Goal: Transaction & Acquisition: Purchase product/service

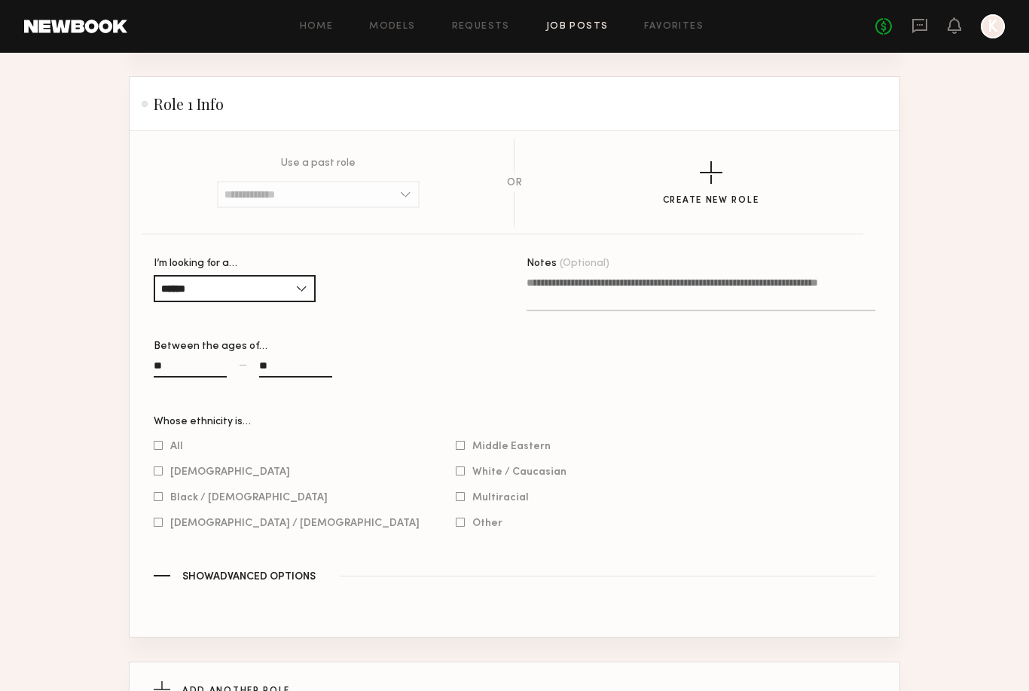
scroll to position [712, 0]
click at [152, 550] on section "Use a past role No Past Roles Exist OR Create New Role I’m looking for a… *****…" at bounding box center [515, 385] width 770 height 505
click at [162, 531] on div "[DEMOGRAPHIC_DATA] / [DEMOGRAPHIC_DATA]" at bounding box center [287, 524] width 266 height 14
click at [159, 529] on div at bounding box center [158, 524] width 9 height 10
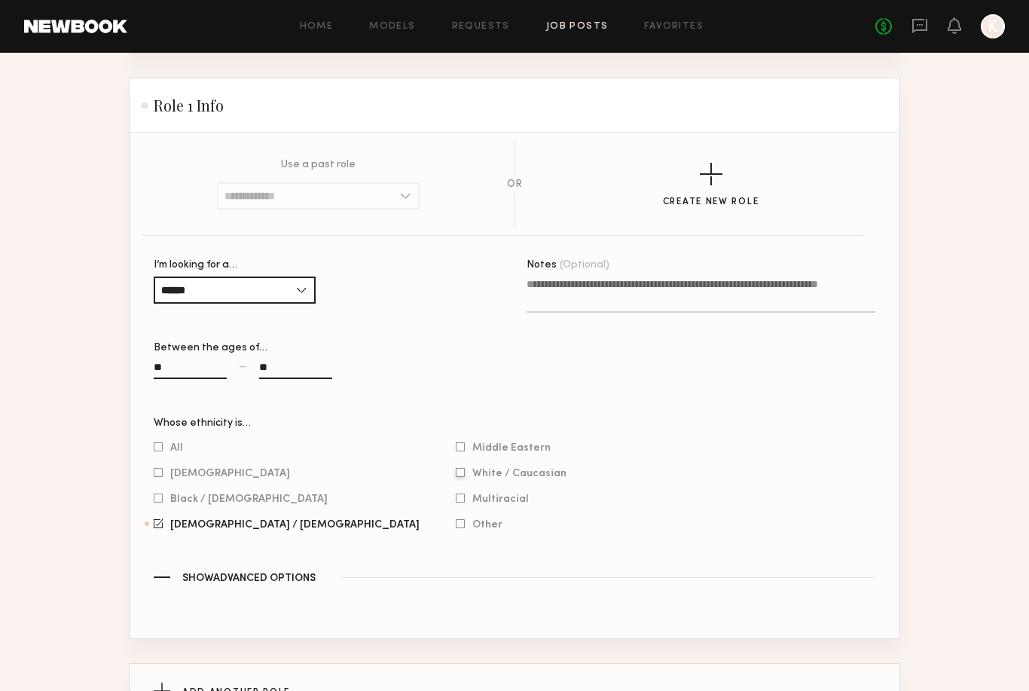
click at [456, 478] on div at bounding box center [460, 473] width 9 height 10
click at [456, 503] on div at bounding box center [460, 498] width 9 height 10
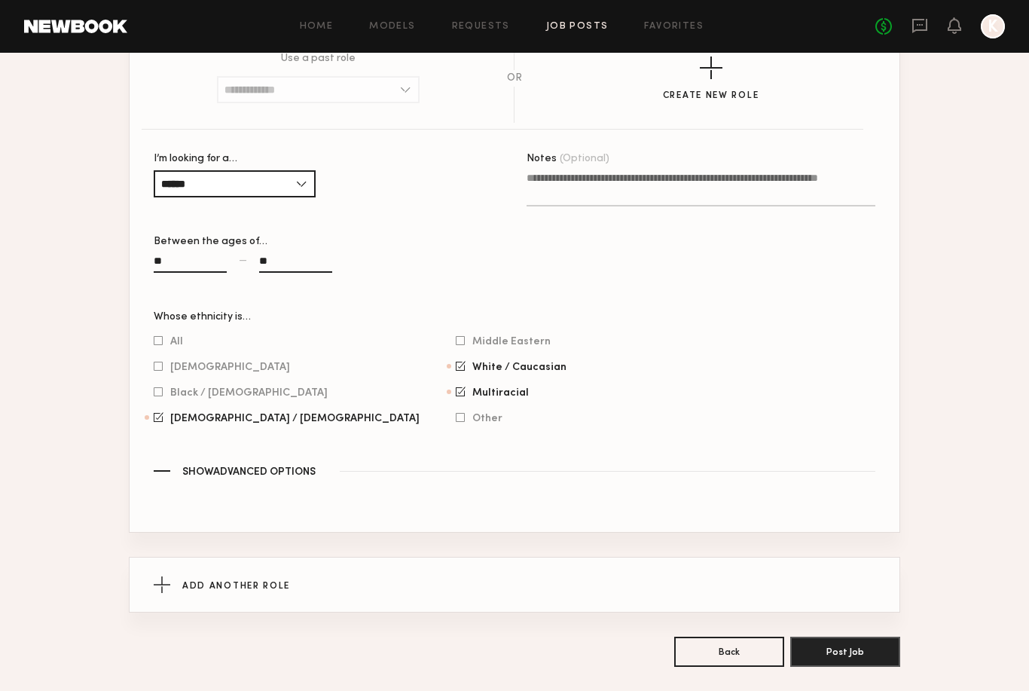
scroll to position [819, 0]
click at [162, 422] on div at bounding box center [159, 417] width 10 height 10
click at [456, 396] on div at bounding box center [461, 391] width 10 height 10
click at [456, 374] on div "White / Caucasian" at bounding box center [511, 367] width 111 height 14
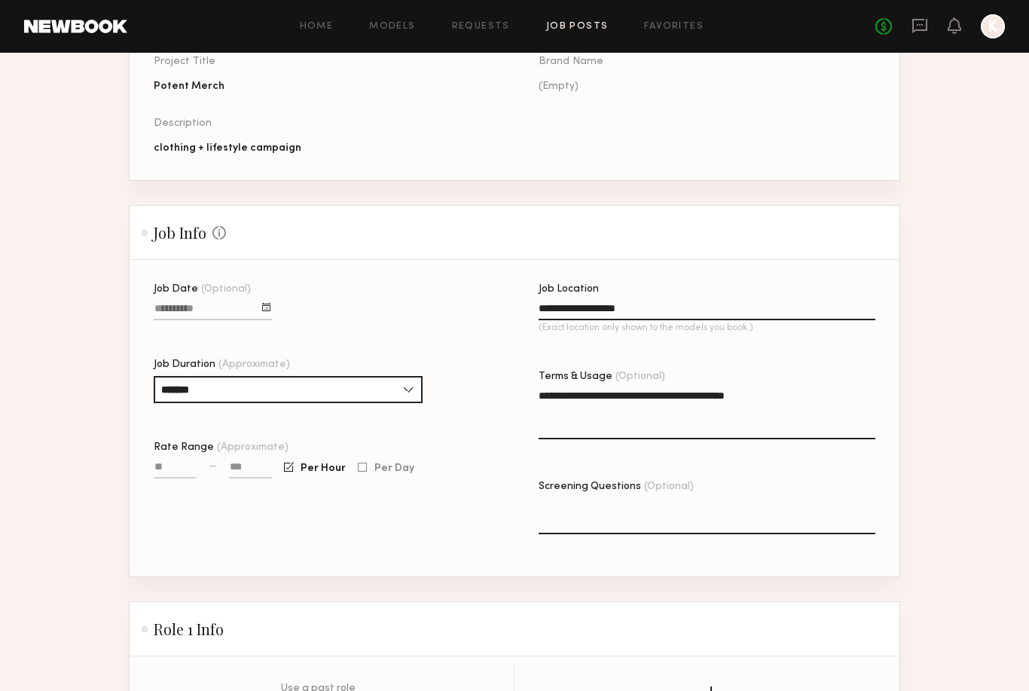
scroll to position [0, 0]
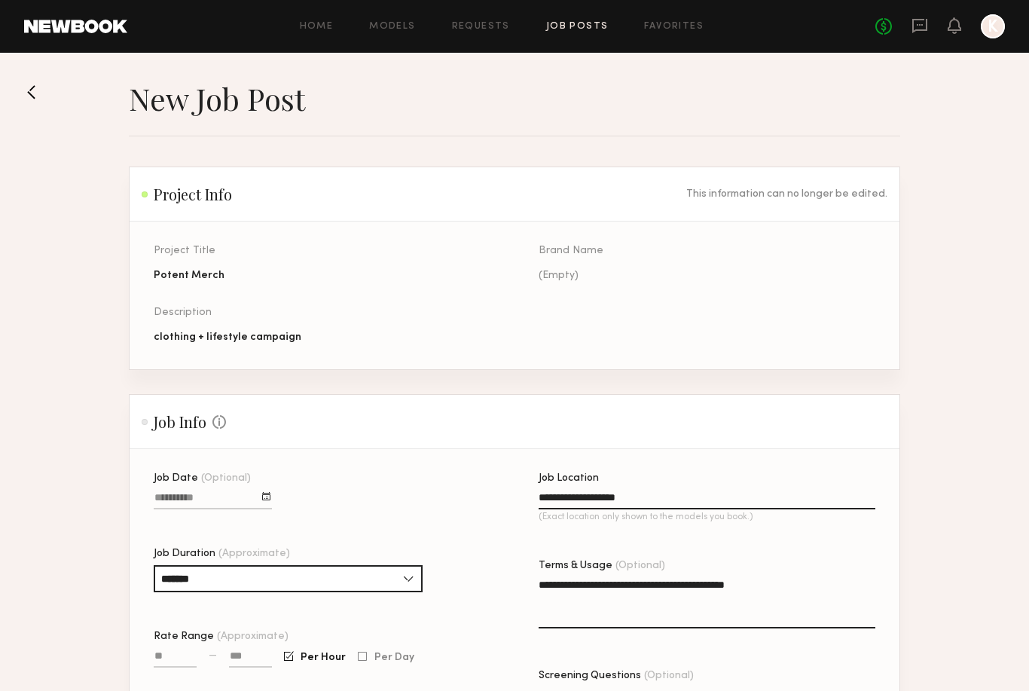
click at [392, 35] on div "Home Models Requests Job Posts Favorites Sign Out No fees up to $5,000 K" at bounding box center [566, 26] width 878 height 24
click at [394, 26] on link "Models" at bounding box center [392, 27] width 46 height 10
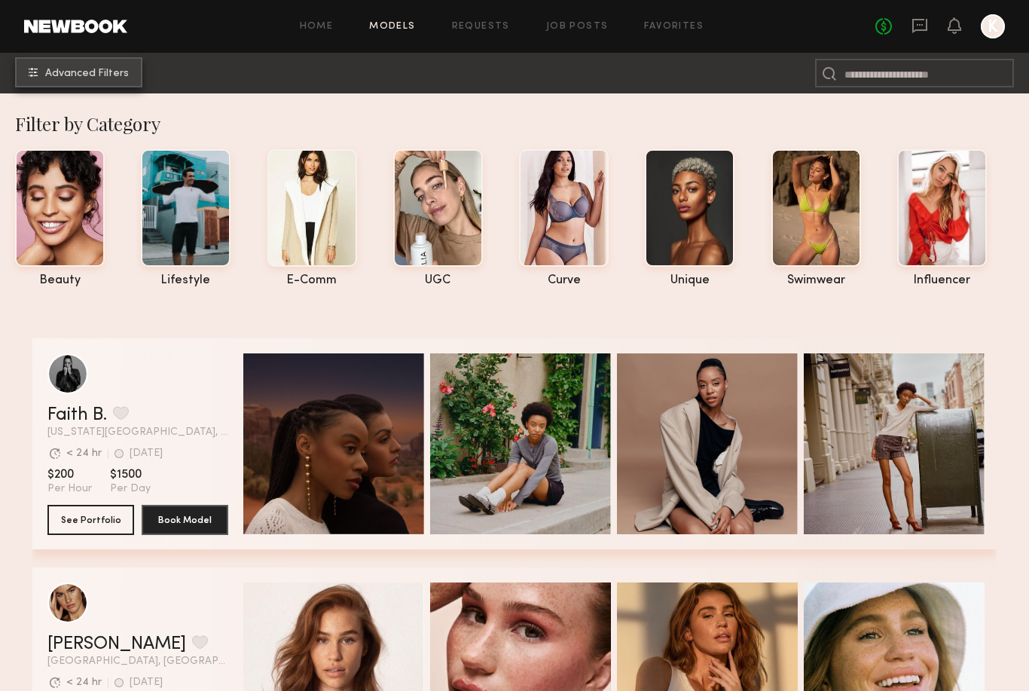
click at [105, 83] on button "Advanced Filters" at bounding box center [78, 72] width 127 height 30
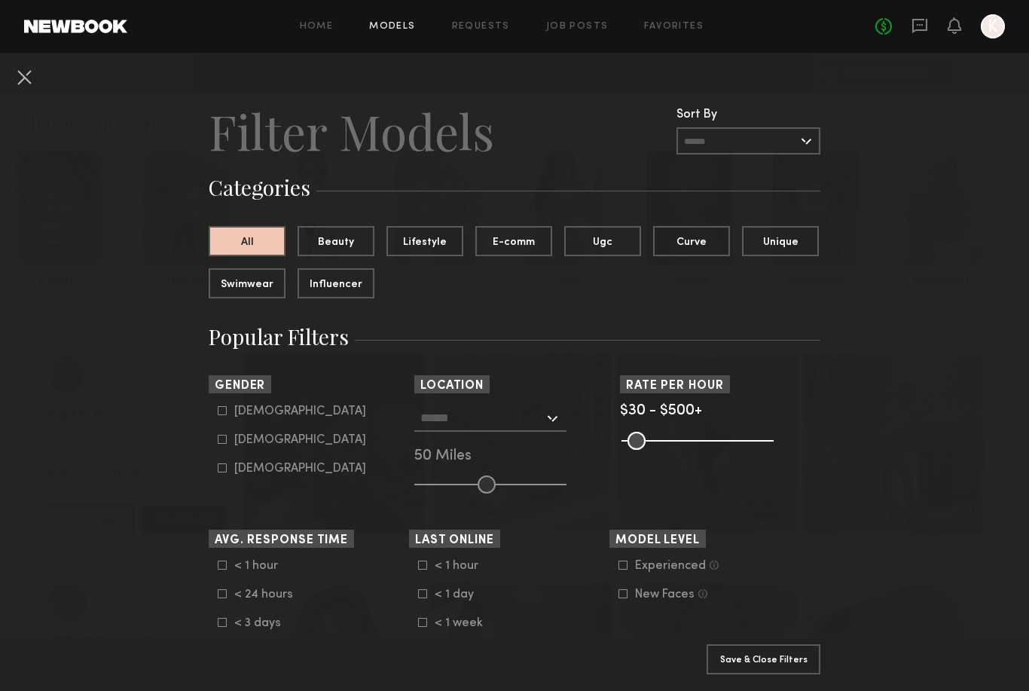
scroll to position [32, 0]
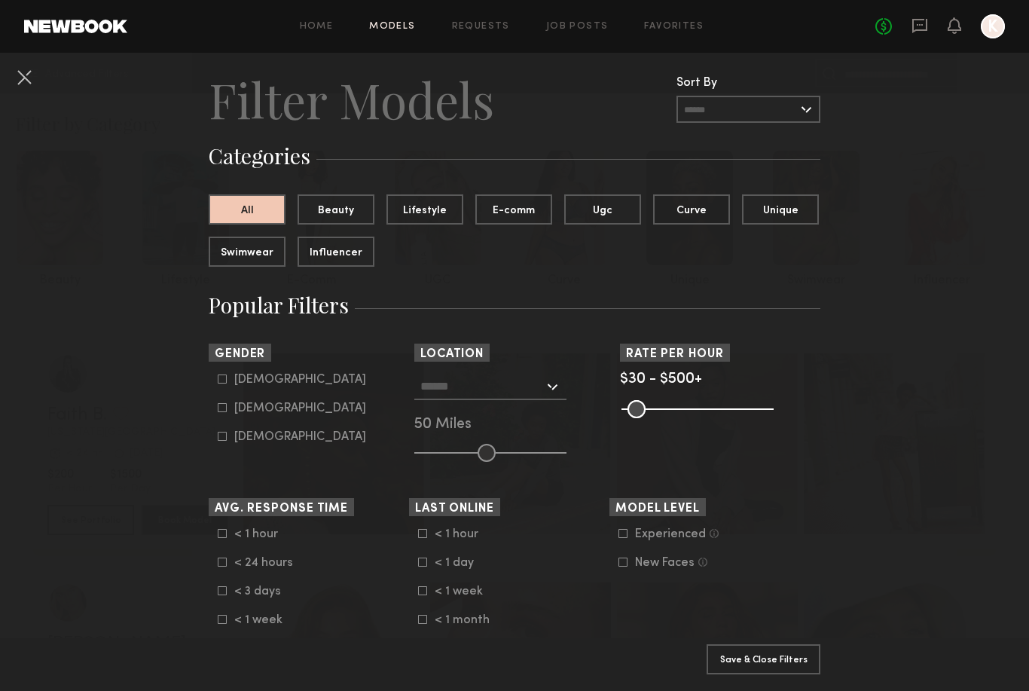
click at [224, 408] on icon at bounding box center [222, 407] width 9 height 9
type input "**"
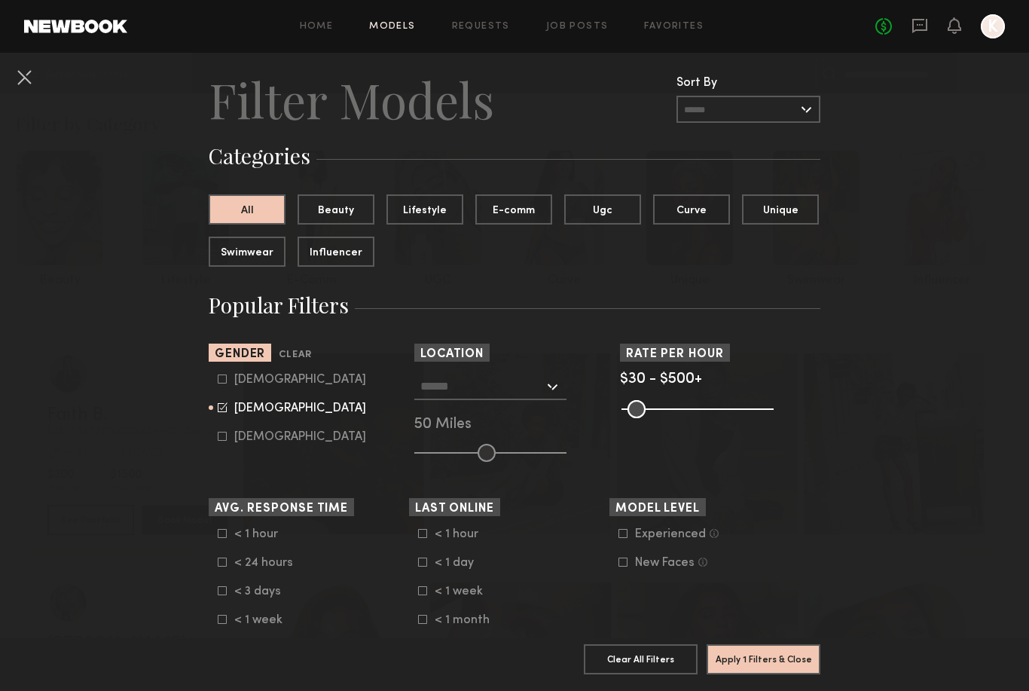
click at [545, 394] on div at bounding box center [490, 386] width 152 height 27
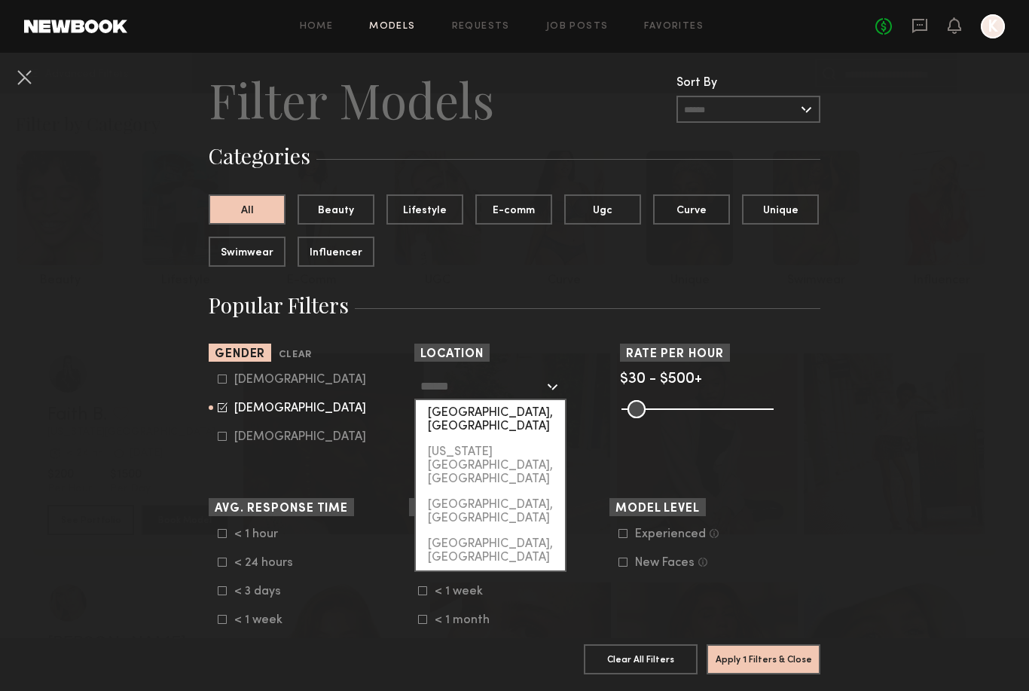
click at [497, 417] on div "[GEOGRAPHIC_DATA], [GEOGRAPHIC_DATA]" at bounding box center [490, 419] width 149 height 39
type input "**********"
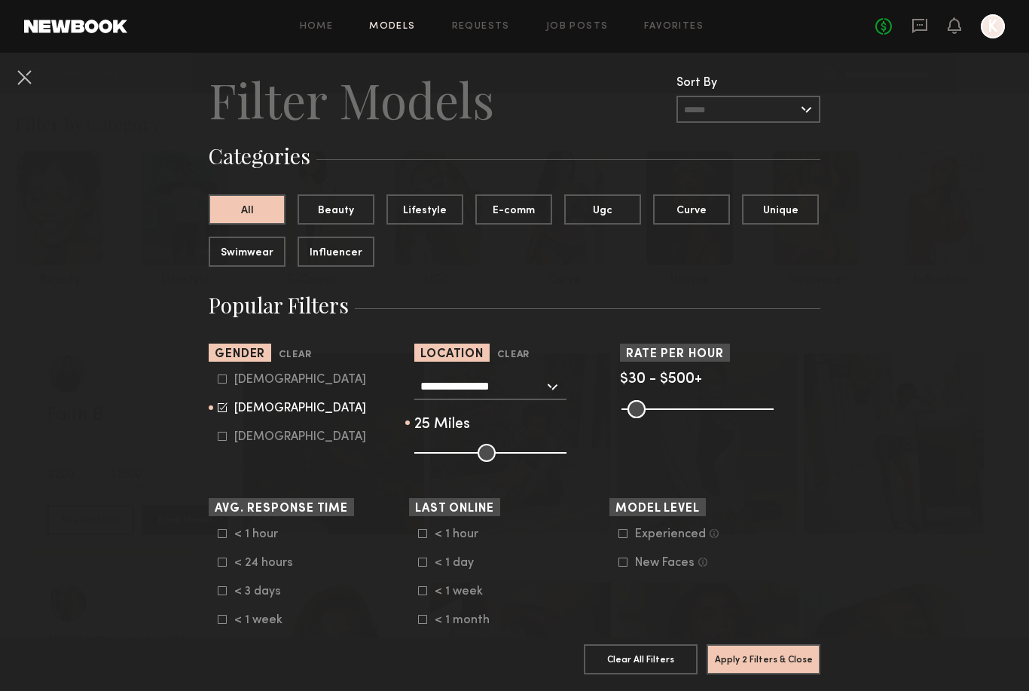
drag, startPoint x: 487, startPoint y: 455, endPoint x: 453, endPoint y: 455, distance: 34.6
type input "**"
click at [453, 455] on input "range" at bounding box center [490, 453] width 152 height 18
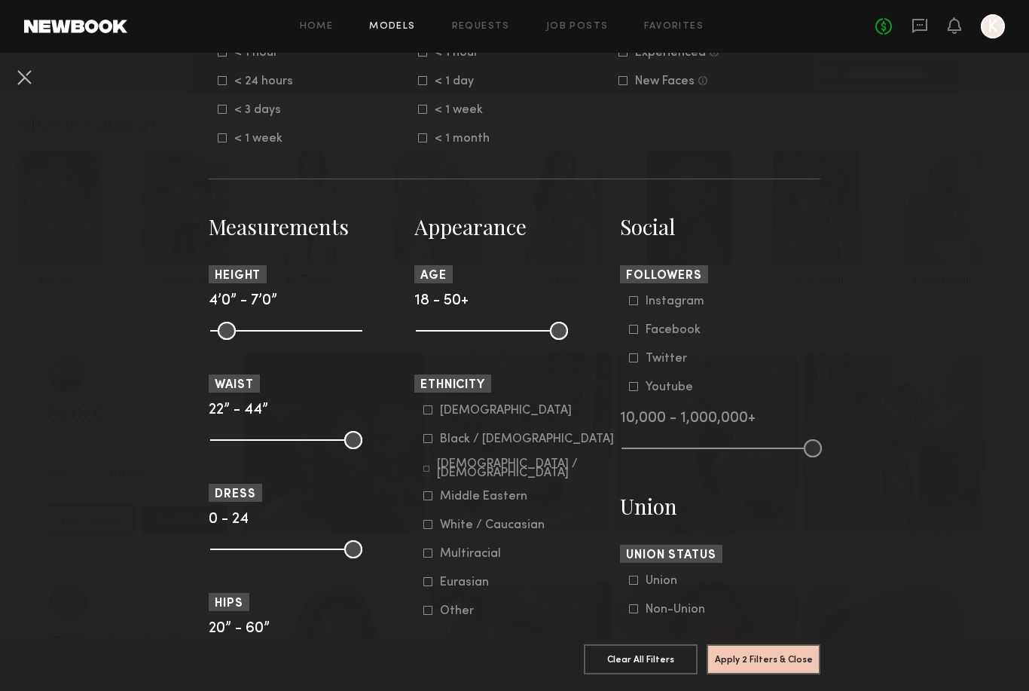
scroll to position [548, 0]
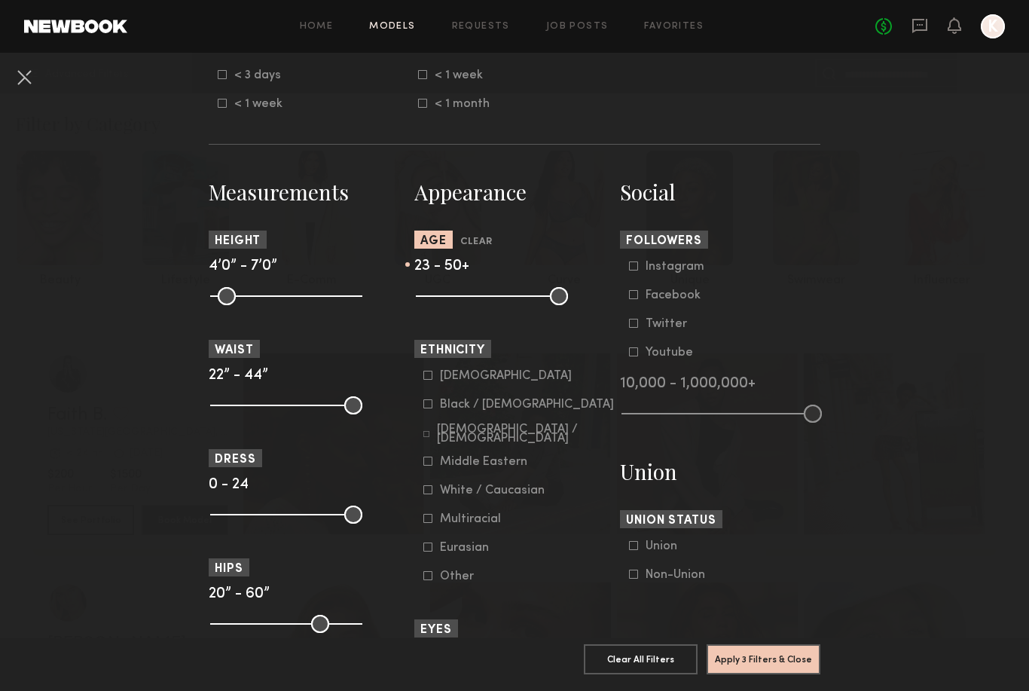
drag, startPoint x: 426, startPoint y: 306, endPoint x: 446, endPoint y: 306, distance: 20.3
type input "**"
click at [446, 305] on input "range" at bounding box center [492, 296] width 152 height 18
drag, startPoint x: 555, startPoint y: 301, endPoint x: 496, endPoint y: 300, distance: 58.8
type input "**"
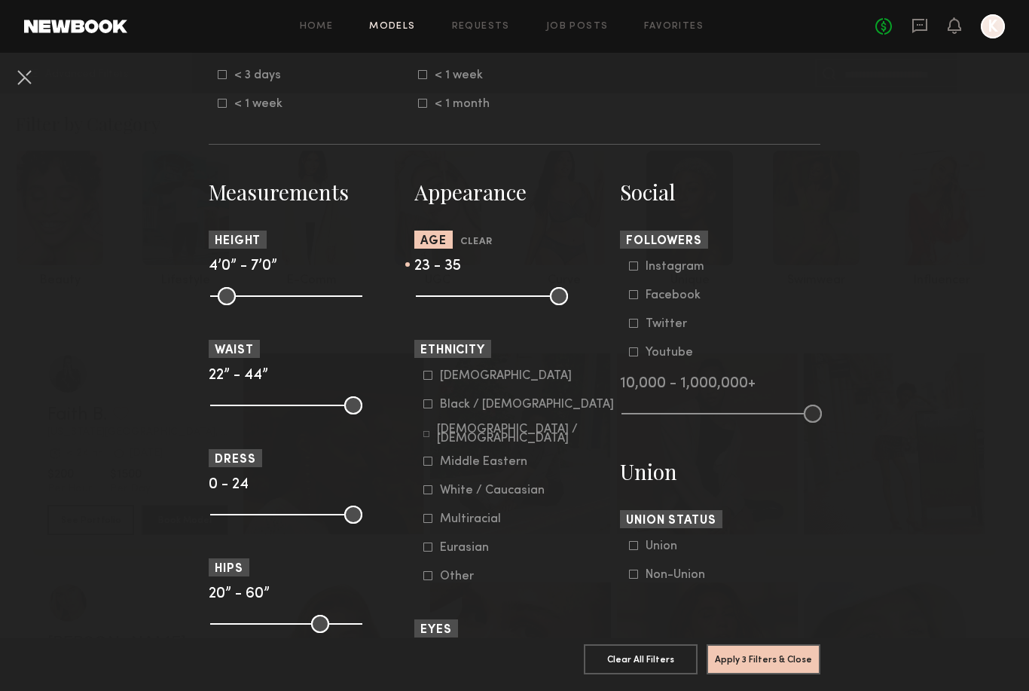
click at [496, 300] on input "range" at bounding box center [492, 296] width 152 height 18
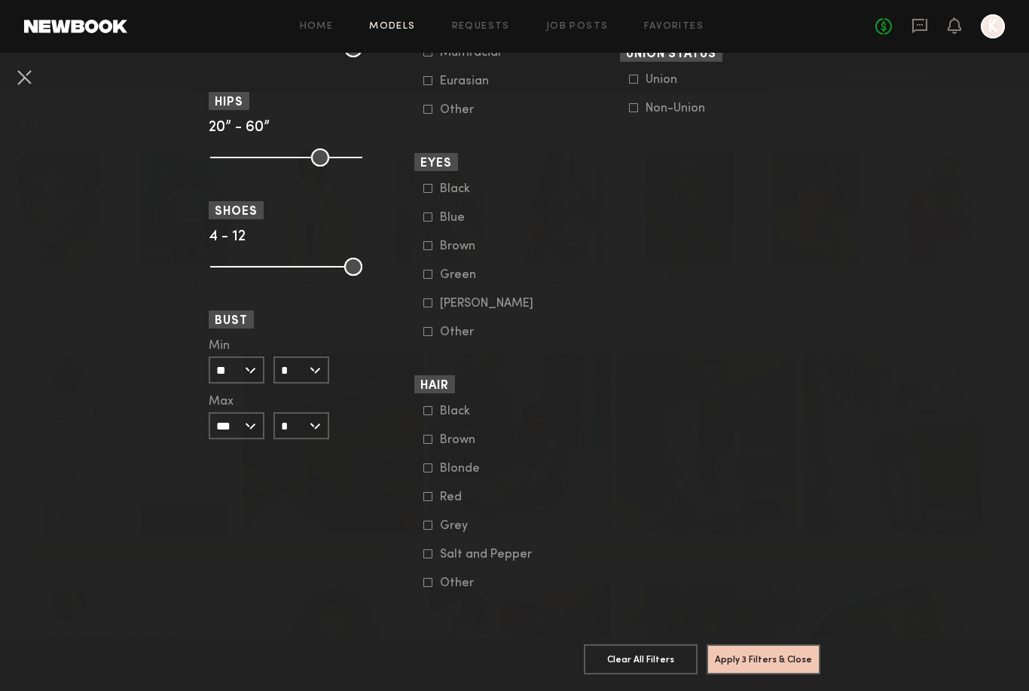
scroll to position [1052, 0]
click at [786, 667] on button "Apply 3 Filters & Close" at bounding box center [764, 658] width 114 height 30
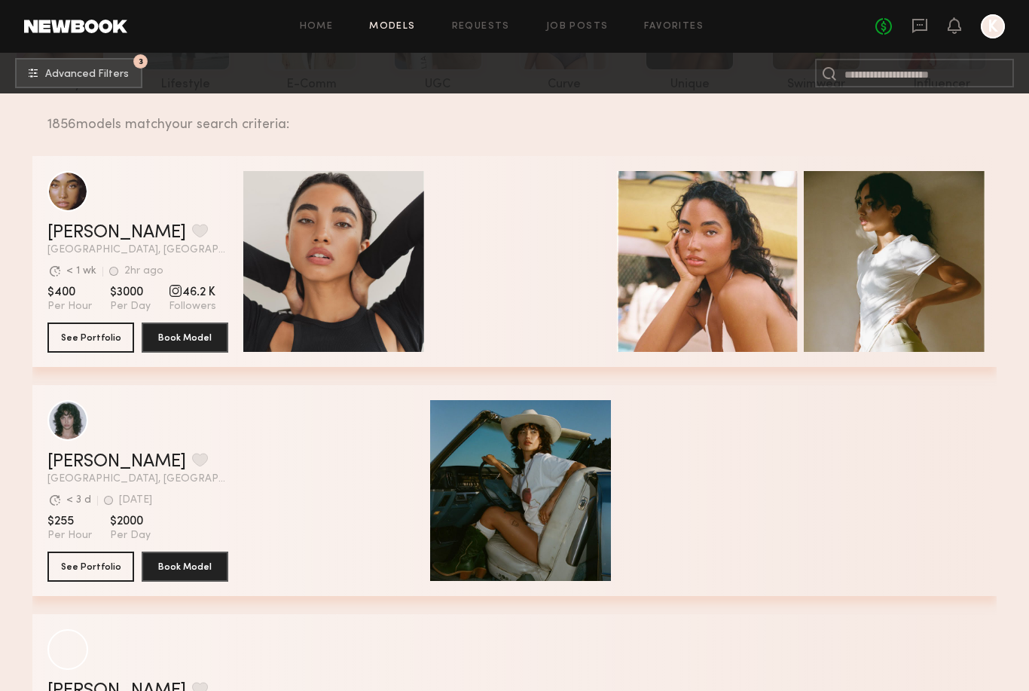
scroll to position [196, 0]
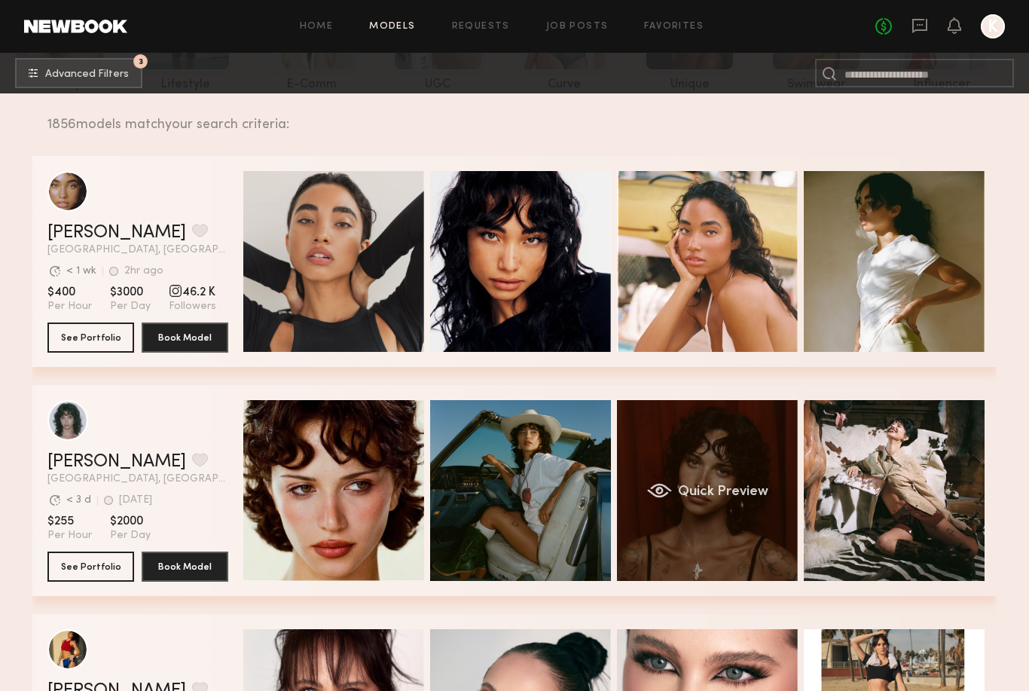
click at [662, 493] on div "grid" at bounding box center [659, 490] width 25 height 15
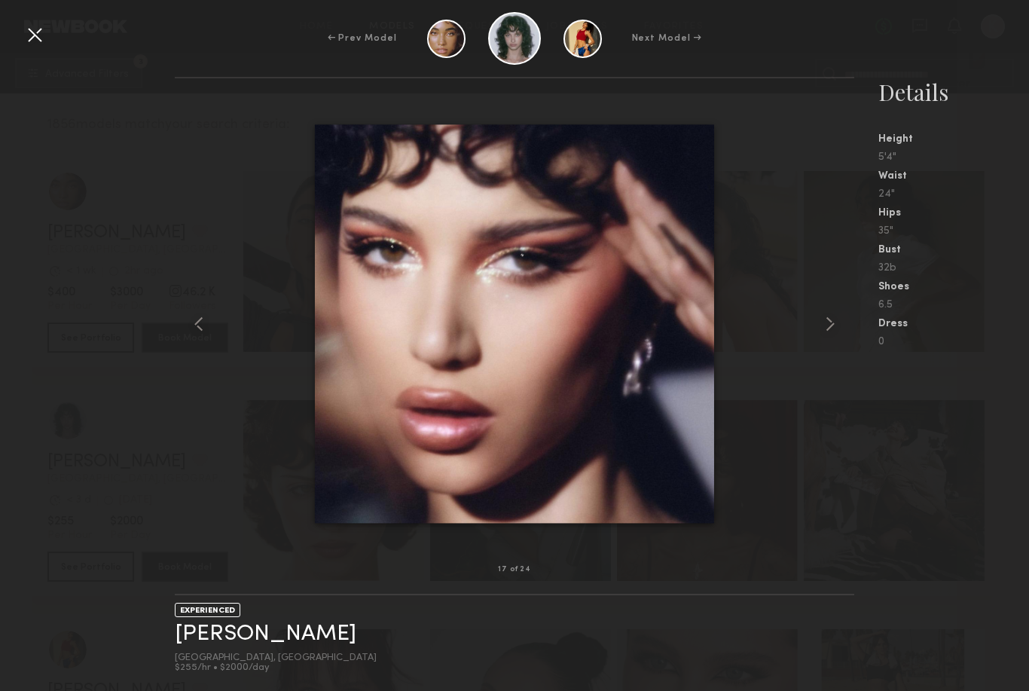
click at [28, 47] on div "← Prev Model Next Model →" at bounding box center [514, 38] width 1029 height 53
click at [33, 36] on div at bounding box center [35, 35] width 24 height 24
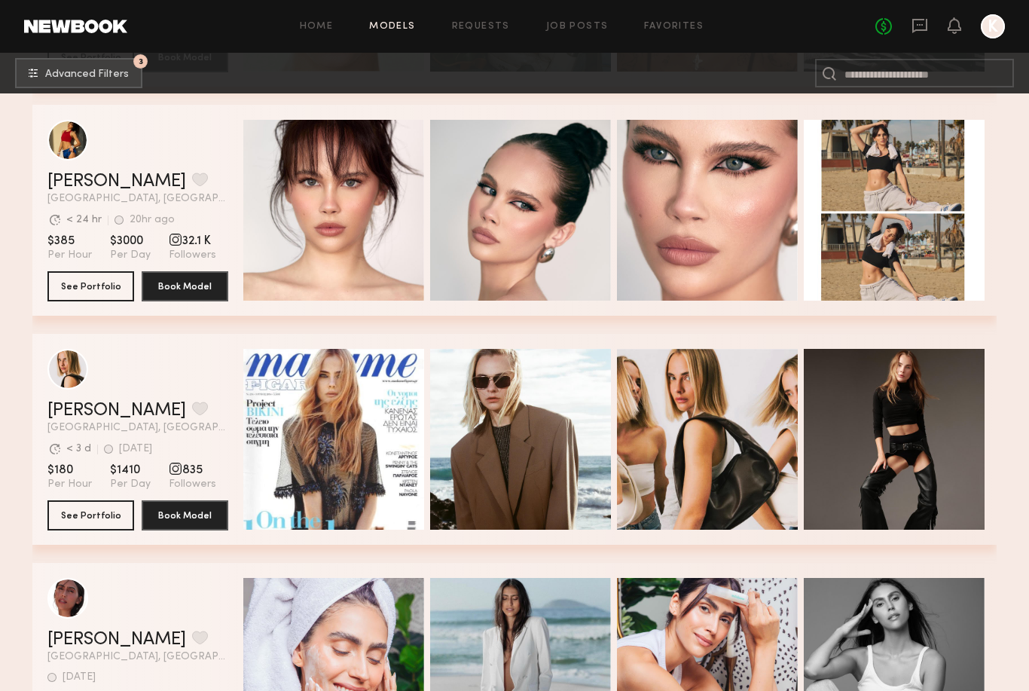
scroll to position [725, 0]
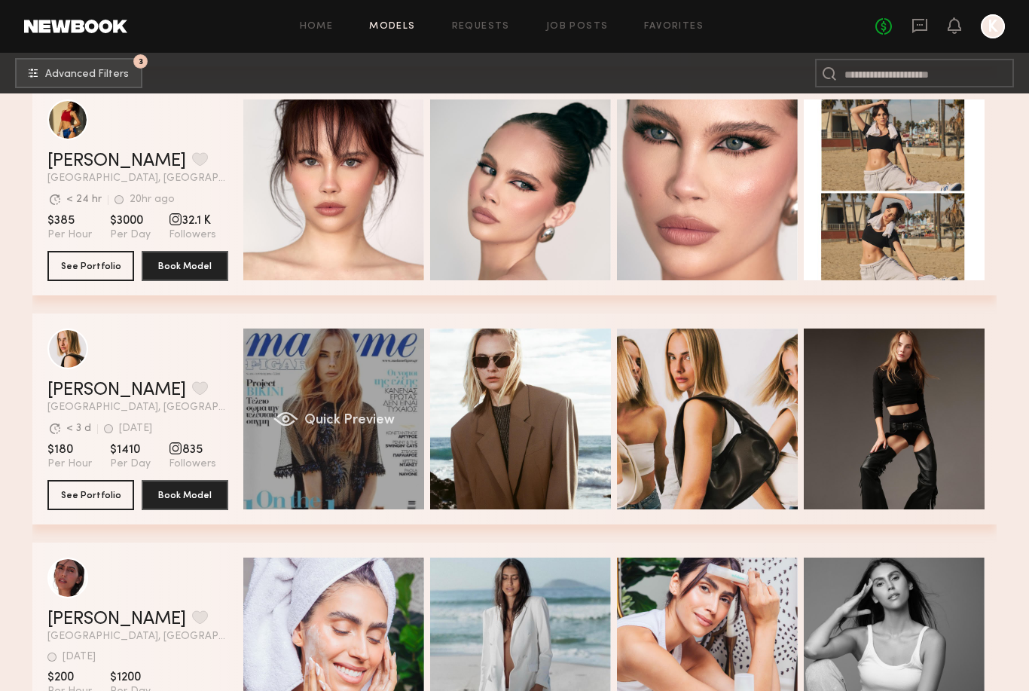
click at [327, 426] on span "Quick Preview" at bounding box center [349, 421] width 90 height 14
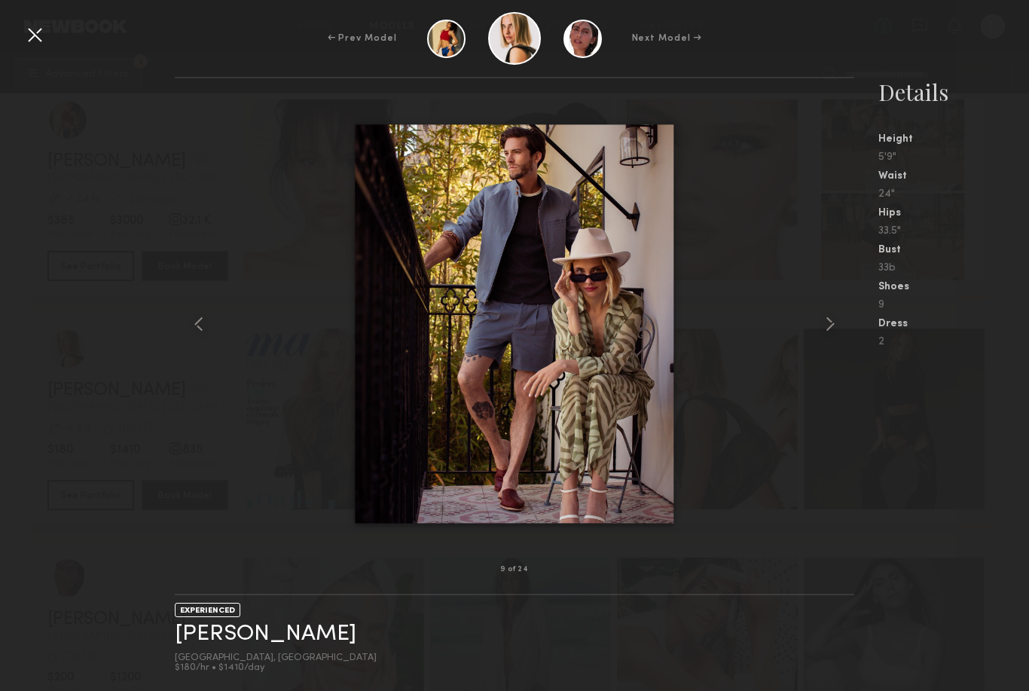
click at [34, 32] on div at bounding box center [35, 35] width 24 height 24
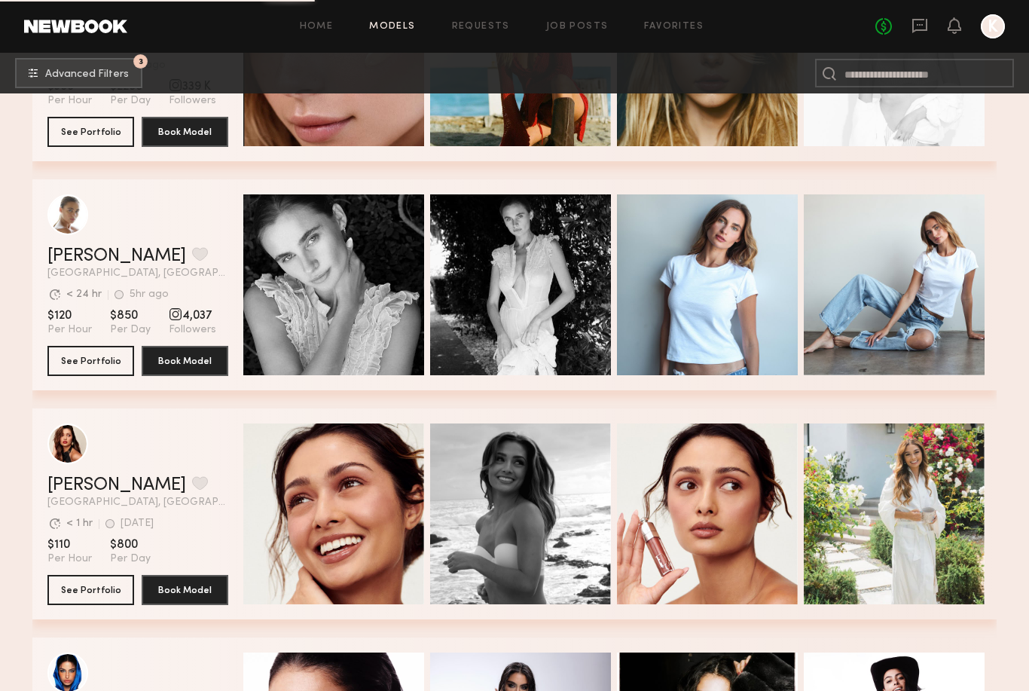
scroll to position [2039, 0]
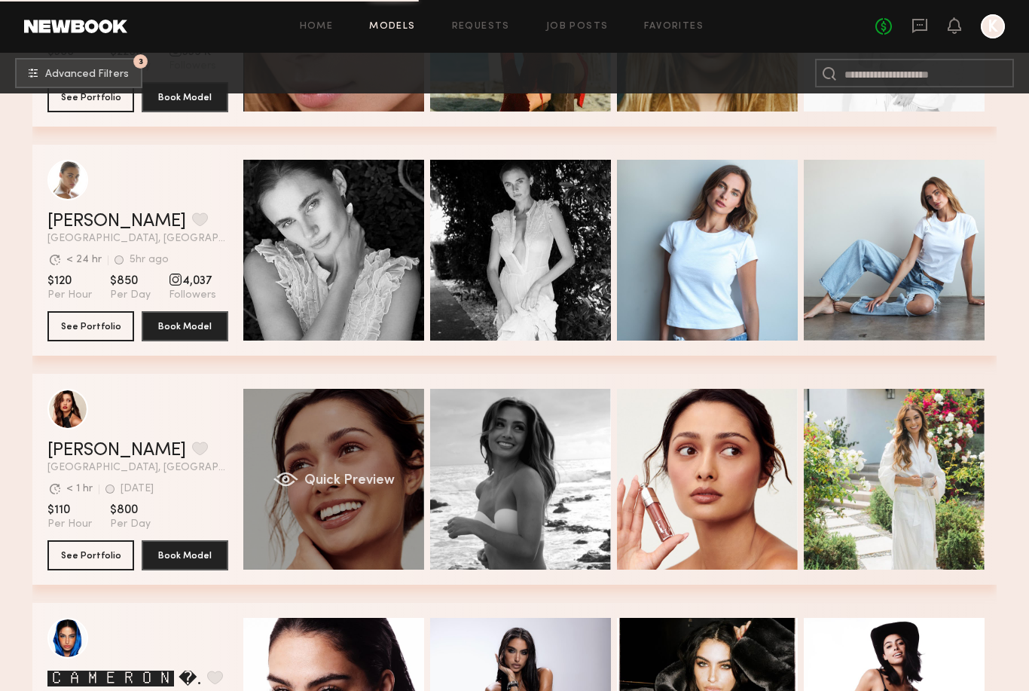
click at [299, 484] on div "Quick Preview" at bounding box center [333, 479] width 181 height 181
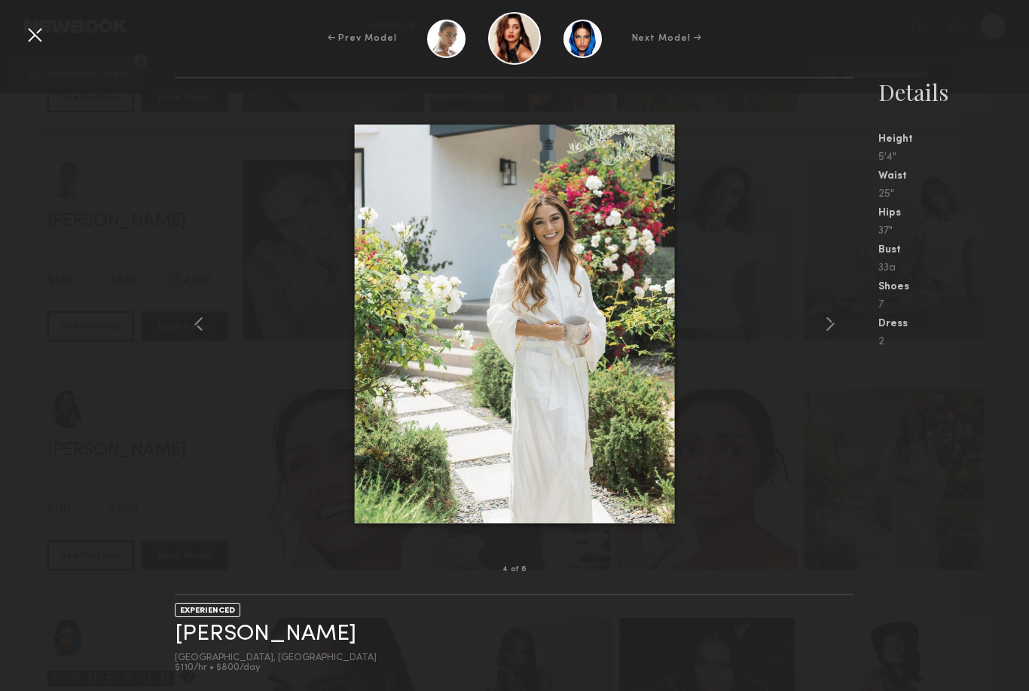
click at [36, 45] on div at bounding box center [35, 35] width 24 height 24
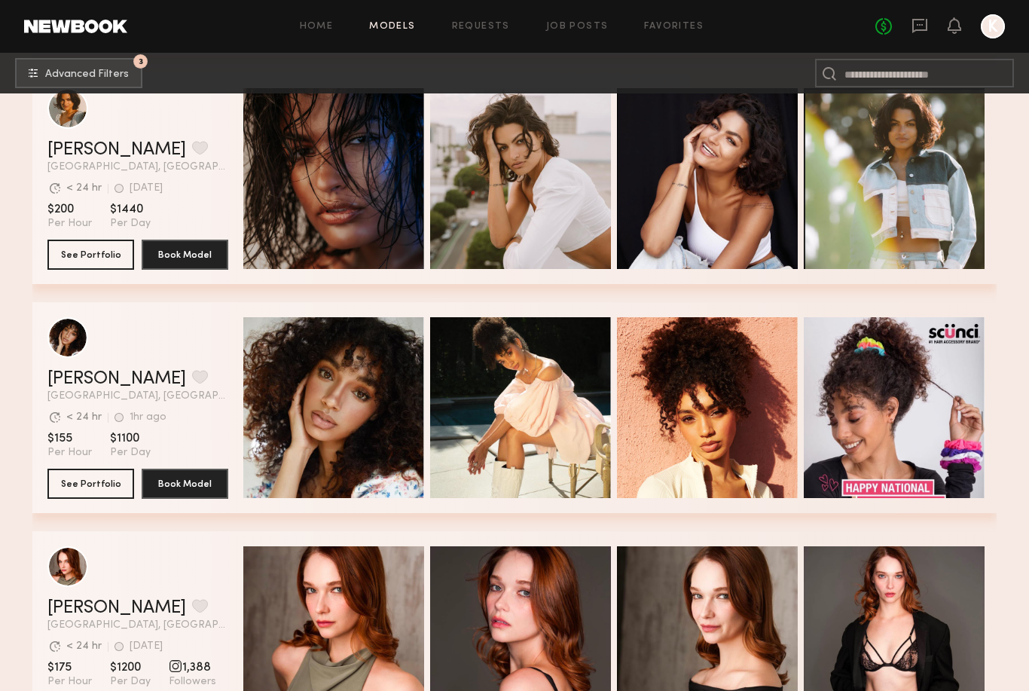
scroll to position [3721, 0]
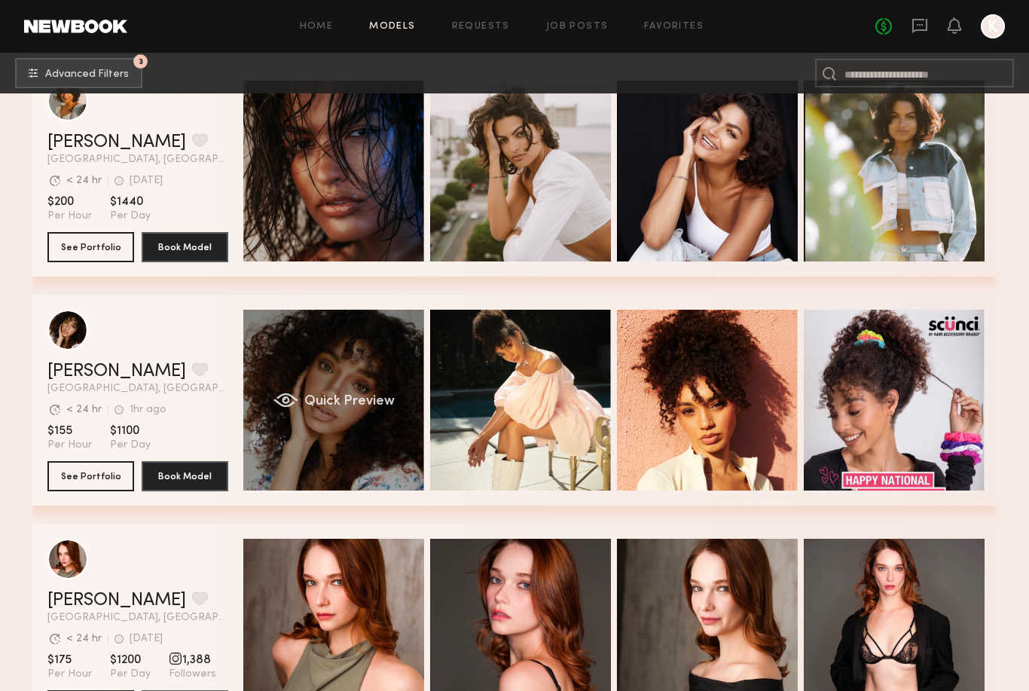
click at [371, 391] on div "Quick Preview" at bounding box center [333, 400] width 181 height 181
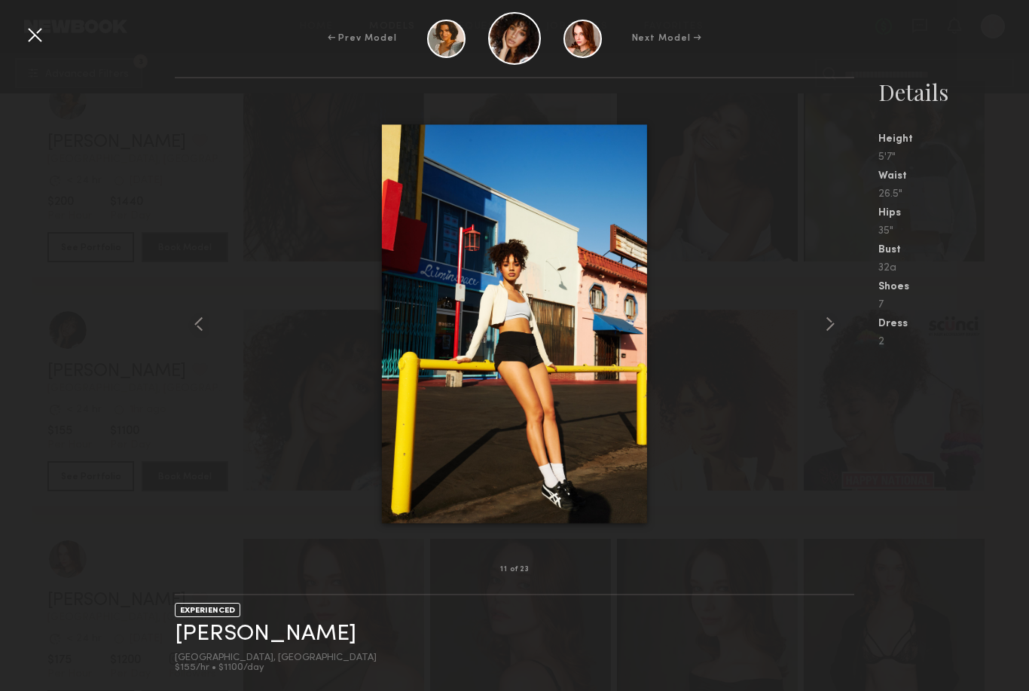
click at [34, 42] on div at bounding box center [35, 35] width 24 height 24
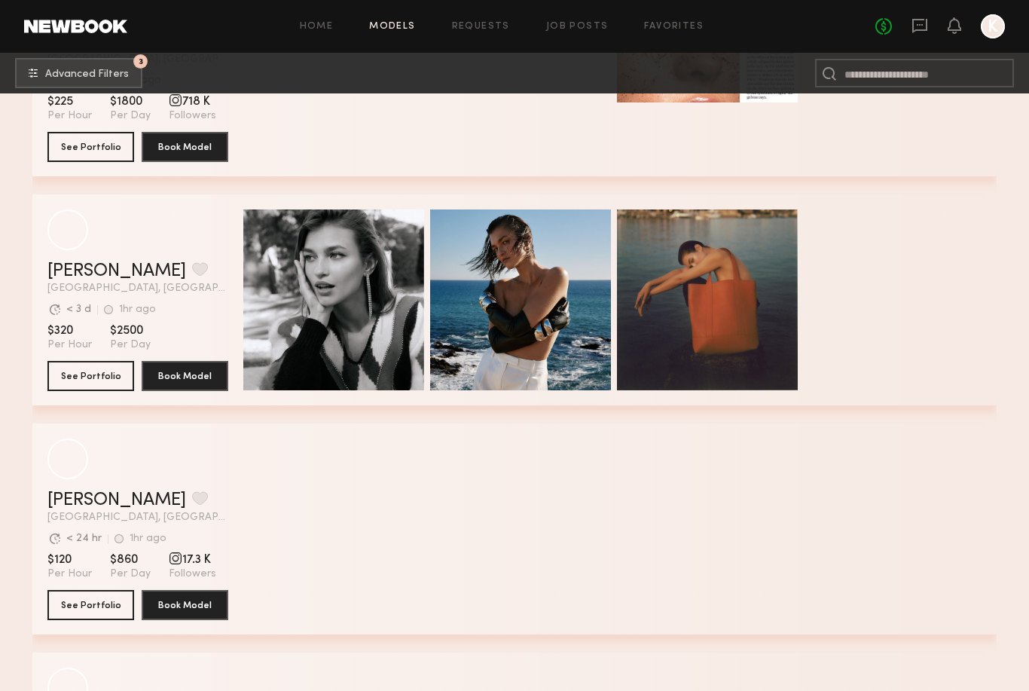
scroll to position [6125, 0]
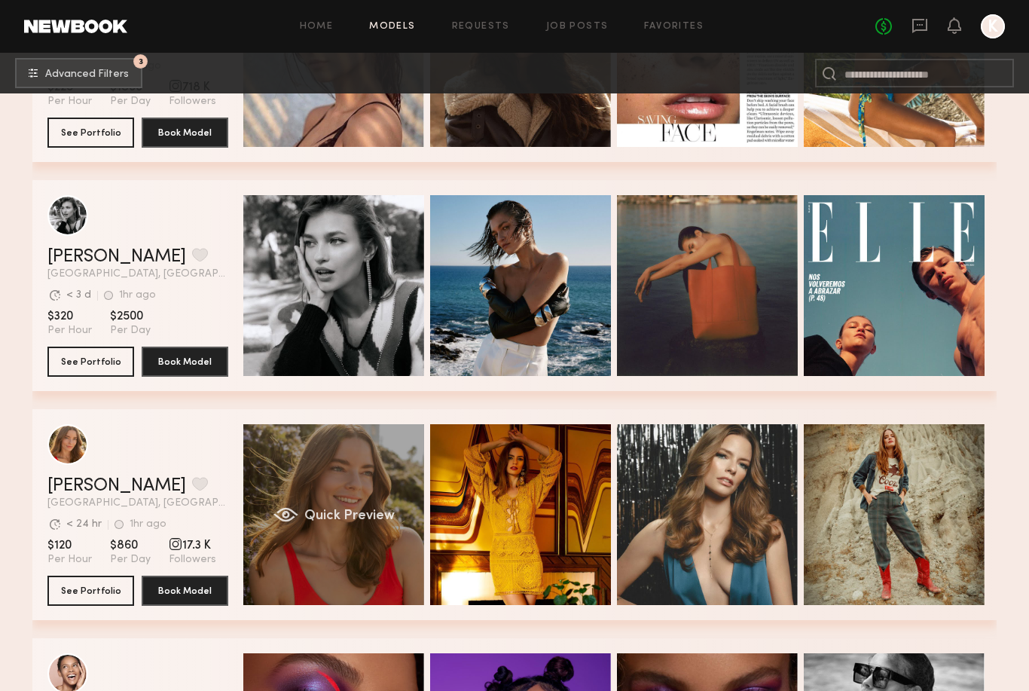
click at [370, 483] on div "Quick Preview" at bounding box center [333, 514] width 181 height 181
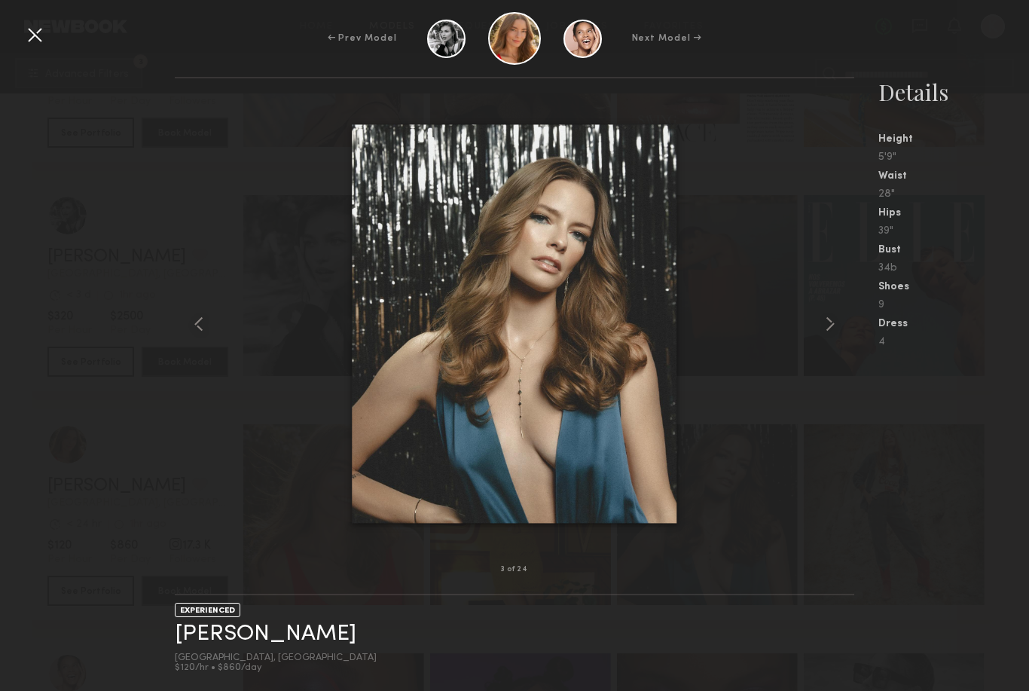
click at [32, 44] on div at bounding box center [35, 35] width 24 height 24
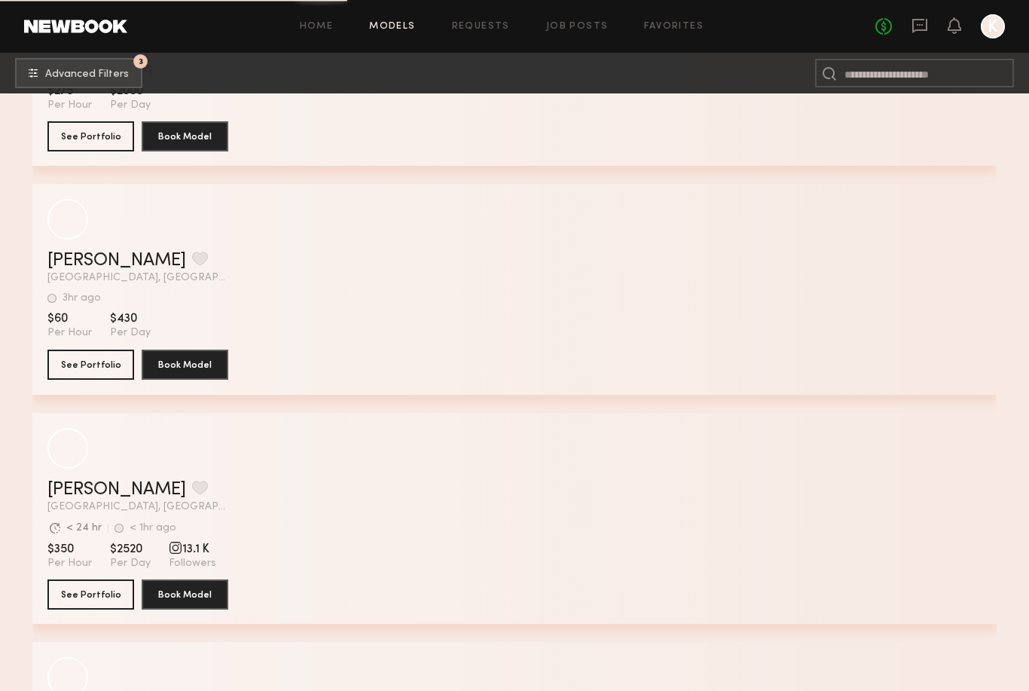
scroll to position [15500, 0]
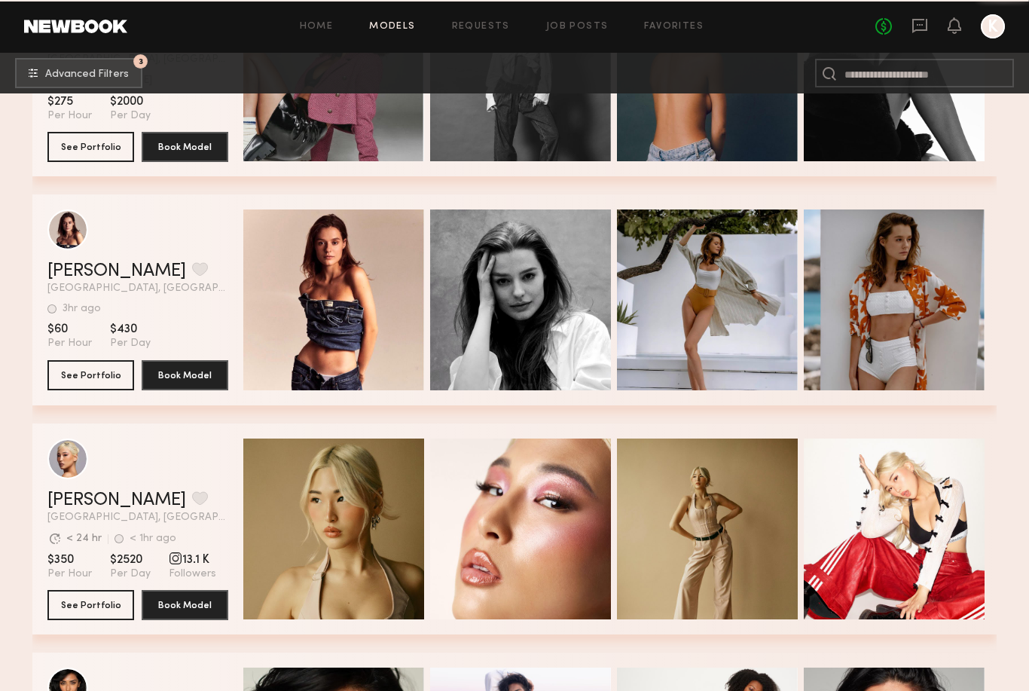
click at [359, 256] on div "Quick Preview" at bounding box center [333, 299] width 181 height 181
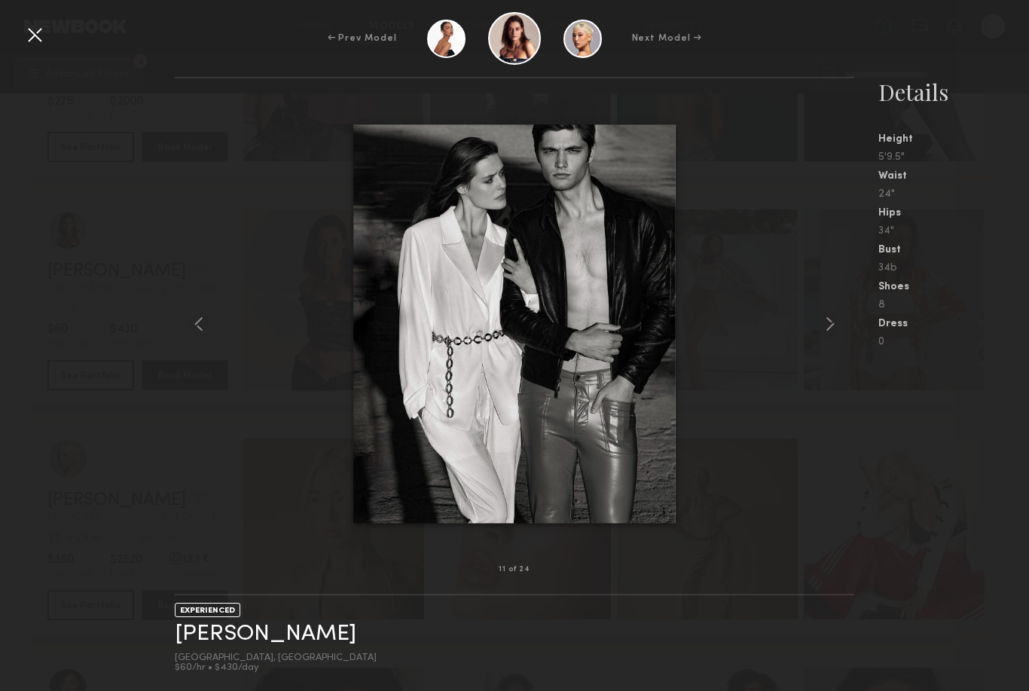
click at [38, 47] on div "← Prev Model Next Model →" at bounding box center [514, 38] width 1029 height 53
click at [33, 38] on div at bounding box center [35, 35] width 24 height 24
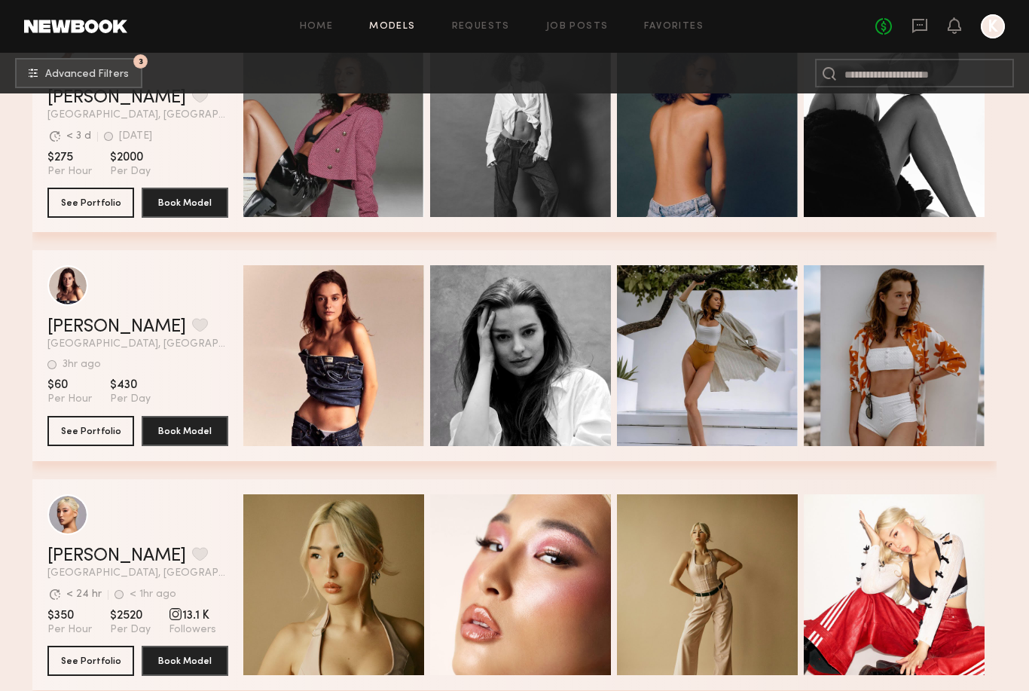
scroll to position [14407, 0]
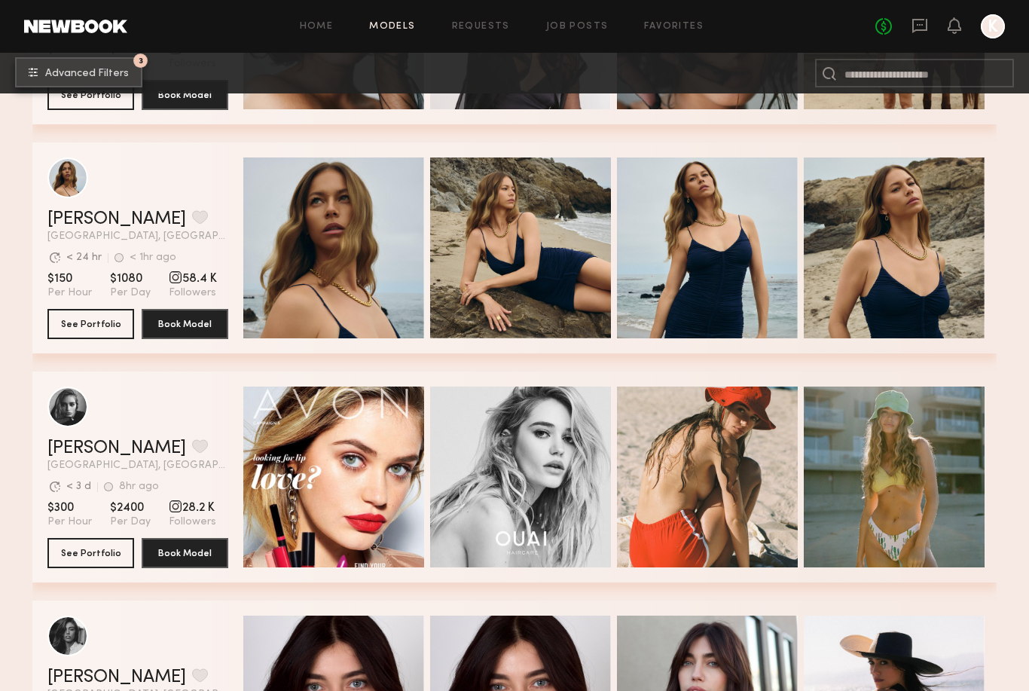
click at [77, 80] on button "3 Advanced Filters" at bounding box center [78, 72] width 127 height 30
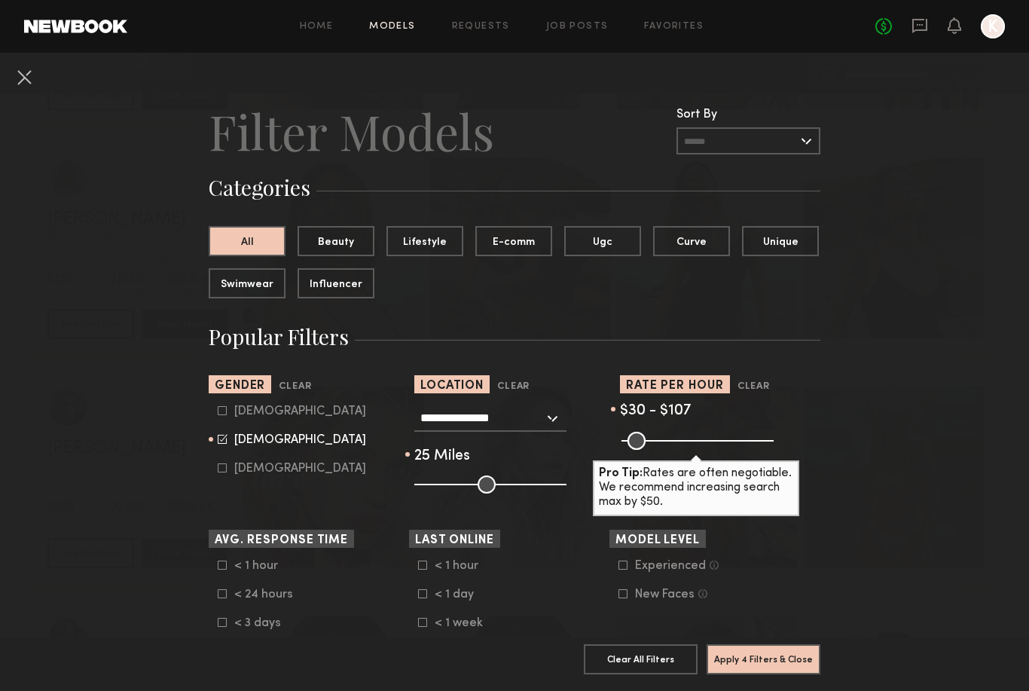
drag, startPoint x: 764, startPoint y: 444, endPoint x: 652, endPoint y: 442, distance: 111.5
type input "***"
click at [652, 442] on input "range" at bounding box center [697, 441] width 152 height 18
click at [728, 657] on button "Apply 4 Filters & Close" at bounding box center [764, 658] width 114 height 30
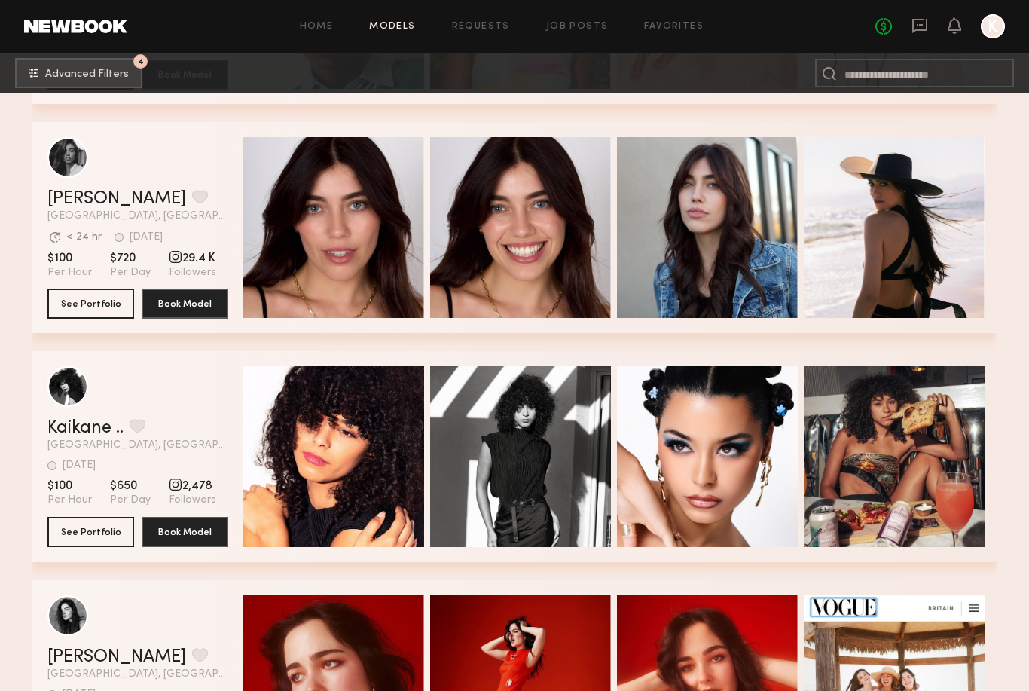
scroll to position [1163, 0]
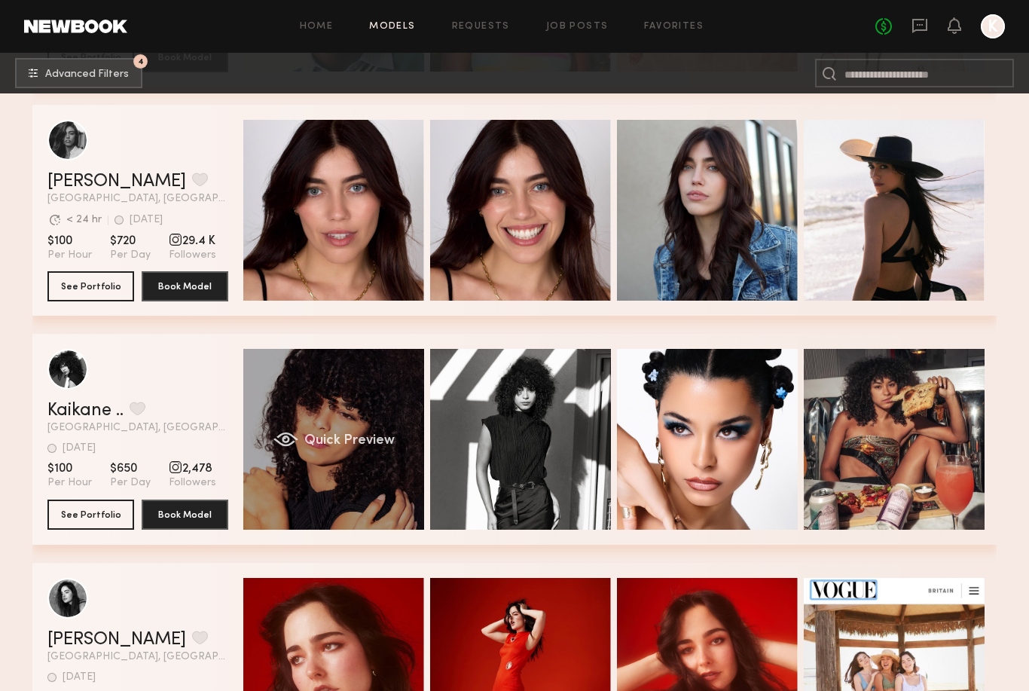
click at [341, 406] on div "Quick Preview" at bounding box center [333, 439] width 181 height 181
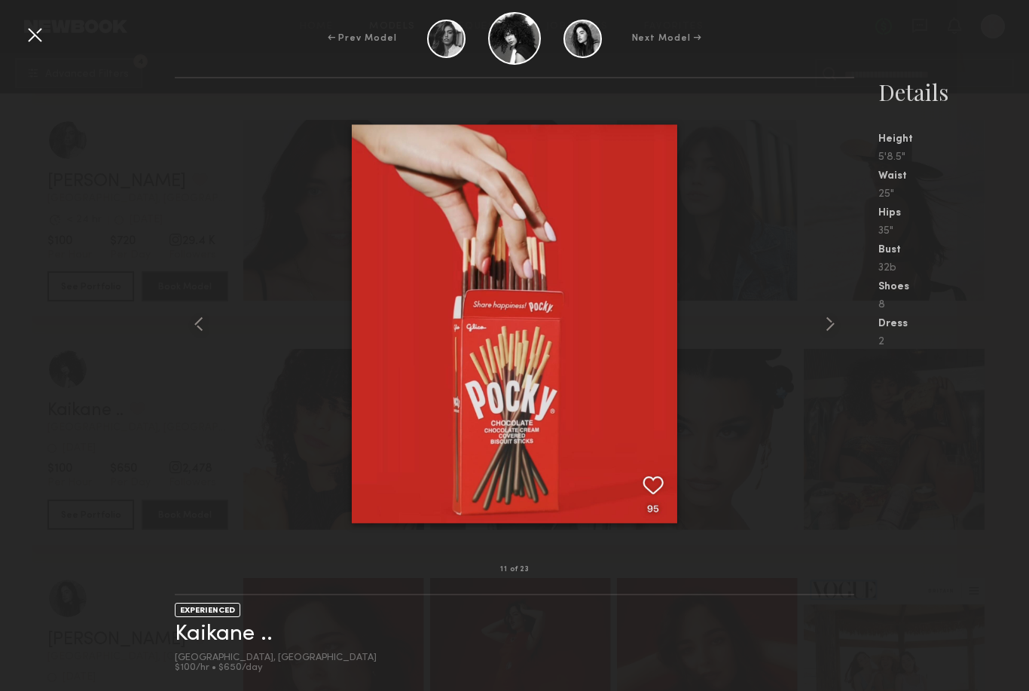
click at [35, 39] on div at bounding box center [35, 35] width 24 height 24
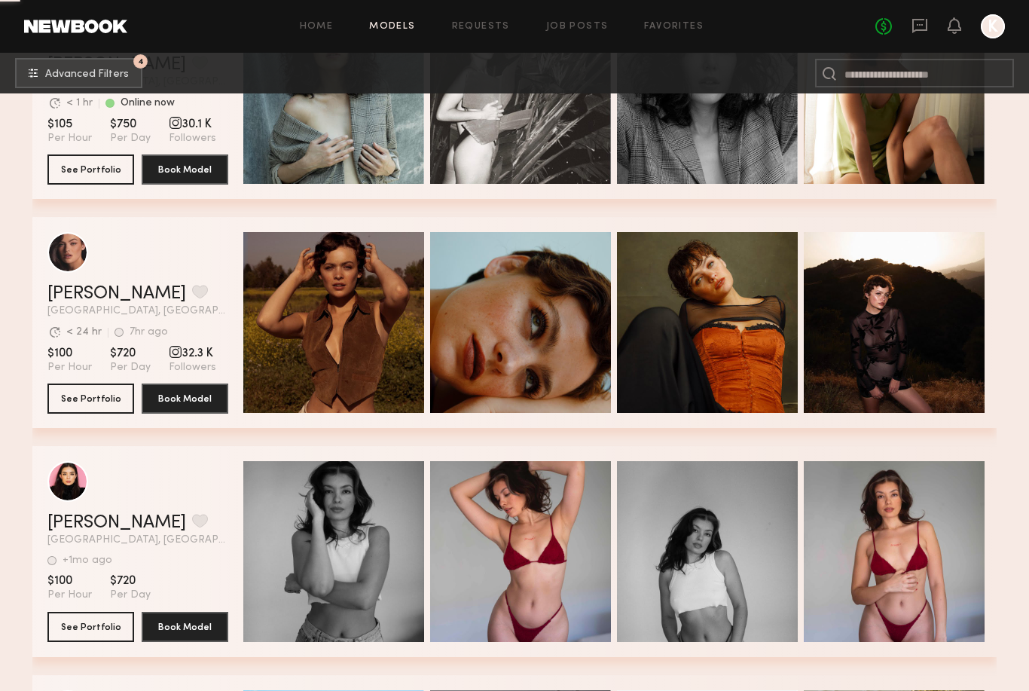
scroll to position [10012, 0]
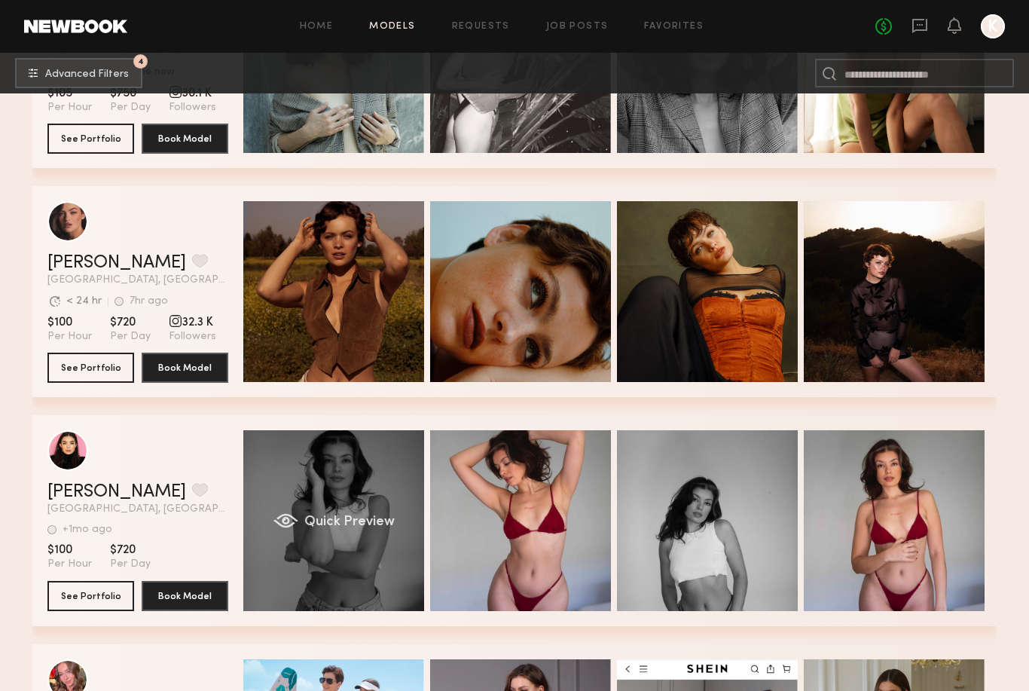
click at [367, 486] on div "Quick Preview" at bounding box center [333, 520] width 181 height 181
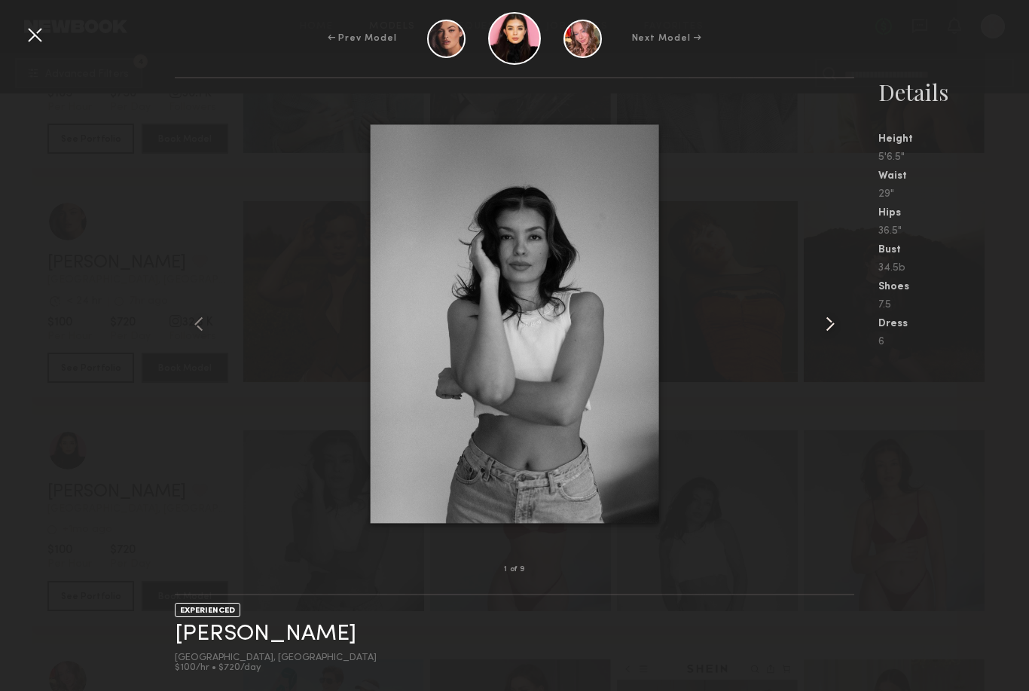
click at [824, 336] on common-icon at bounding box center [830, 324] width 24 height 24
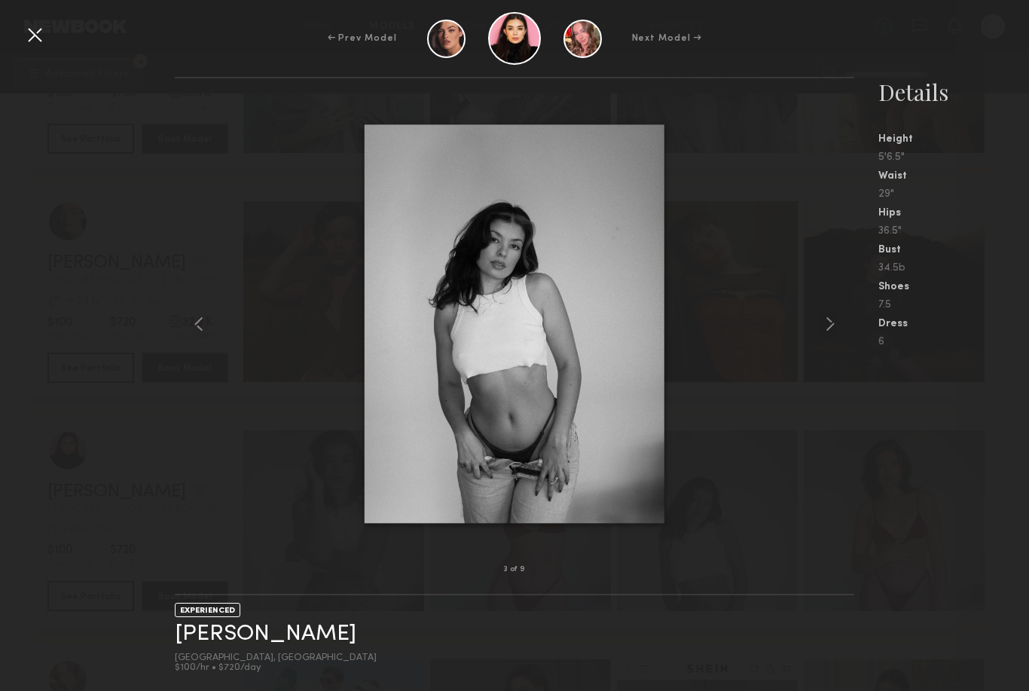
click at [322, 273] on div at bounding box center [514, 323] width 679 height 443
click at [33, 30] on div at bounding box center [35, 35] width 24 height 24
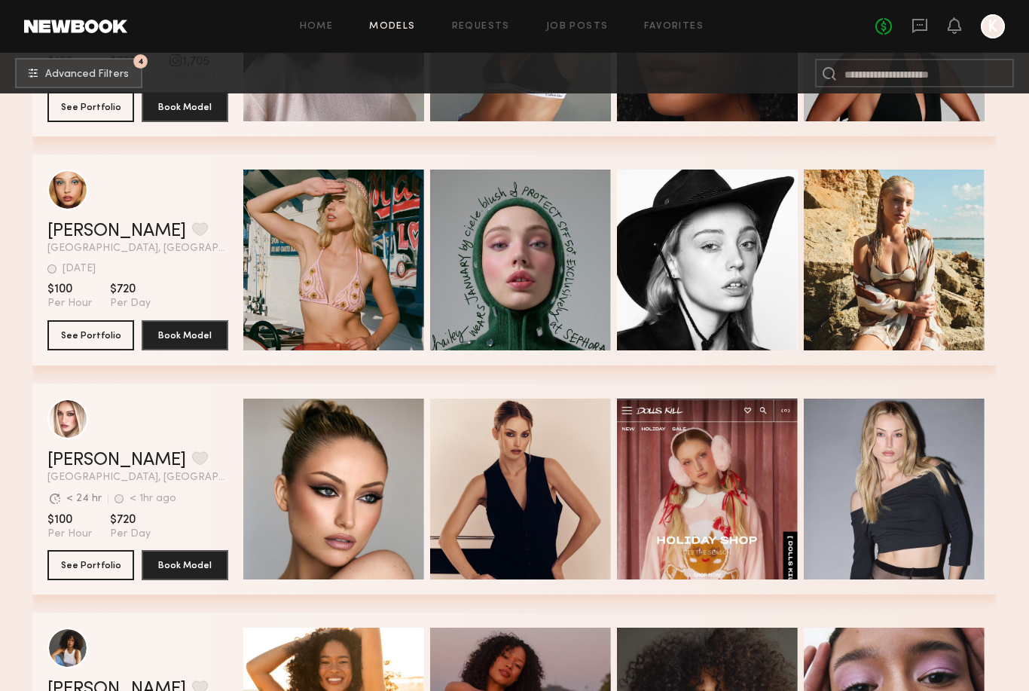
scroll to position [14169, 0]
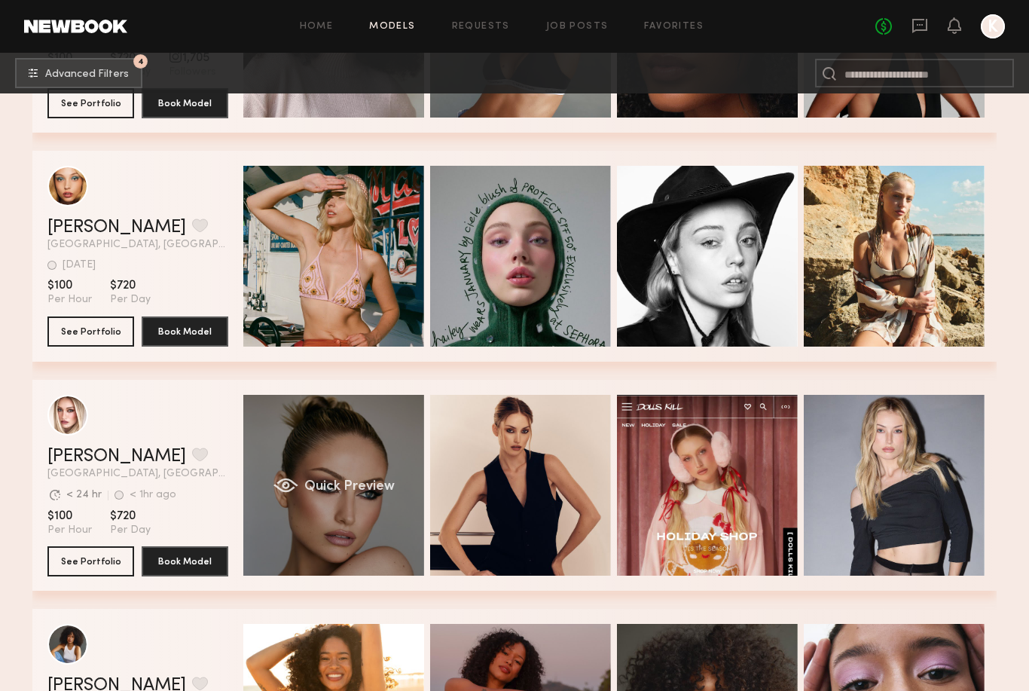
click at [352, 478] on div "Quick Preview" at bounding box center [333, 485] width 181 height 181
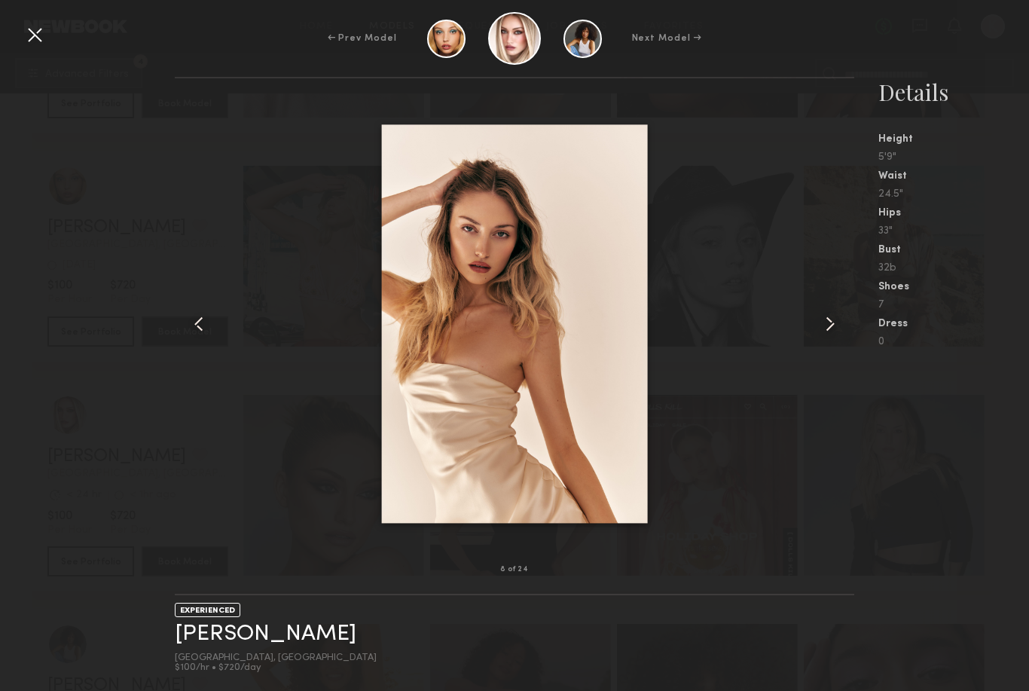
click at [32, 34] on div at bounding box center [35, 35] width 24 height 24
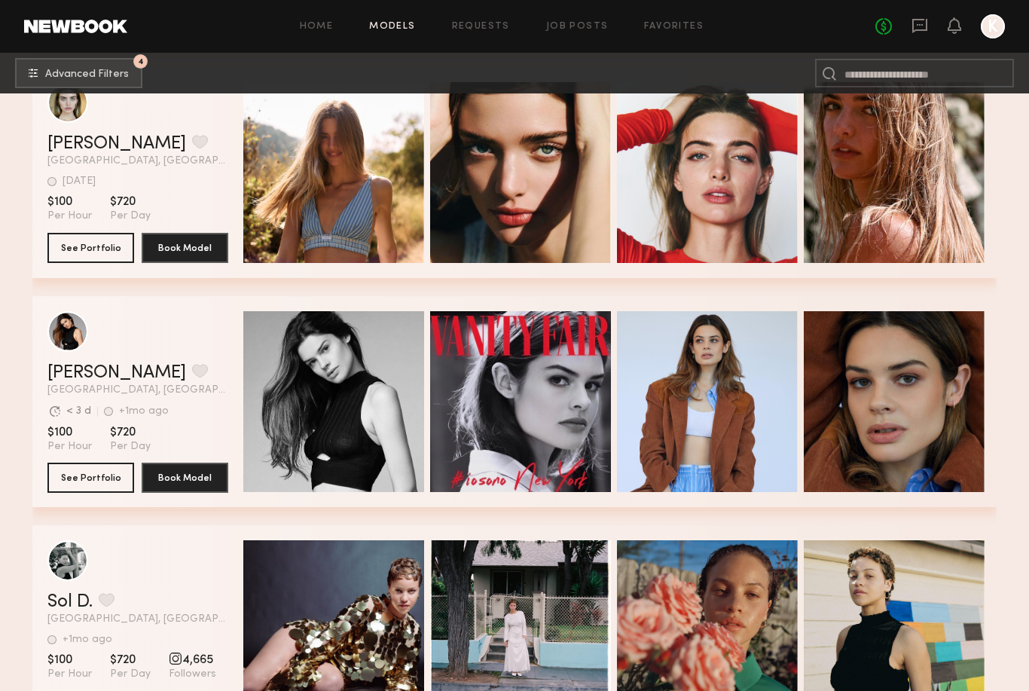
scroll to position [14931, 0]
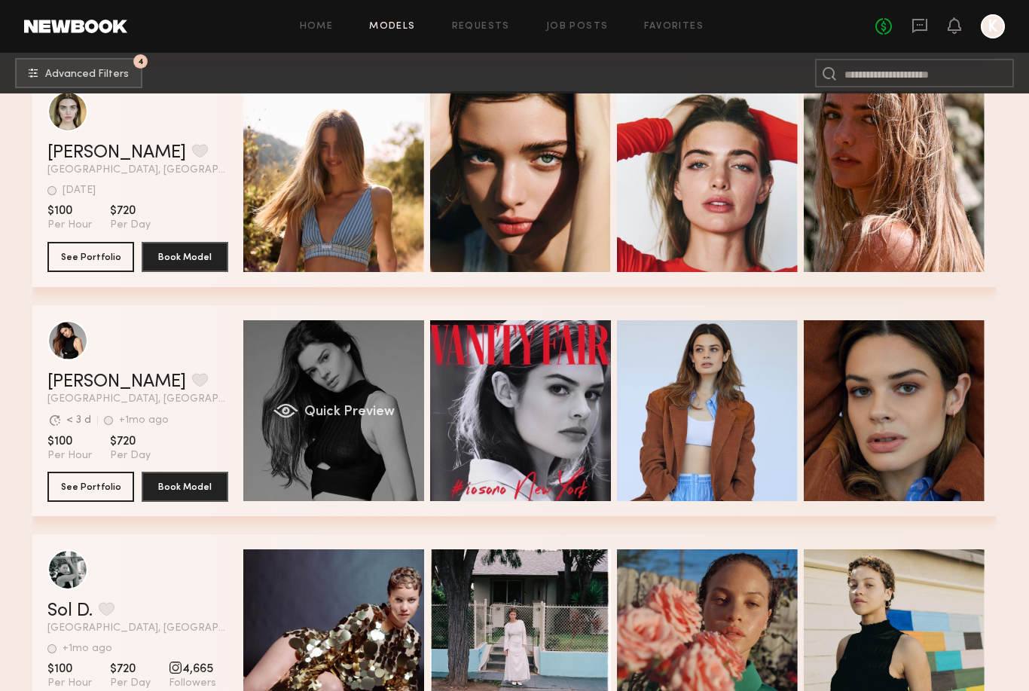
click at [326, 383] on div "Quick Preview" at bounding box center [333, 410] width 181 height 181
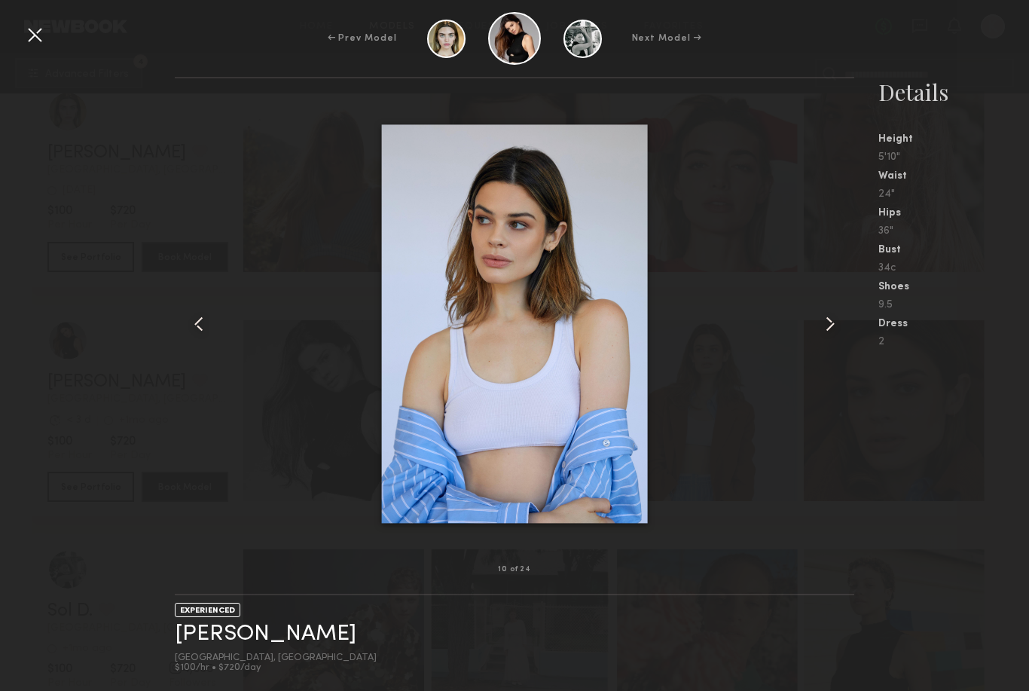
click at [32, 41] on div at bounding box center [35, 35] width 24 height 24
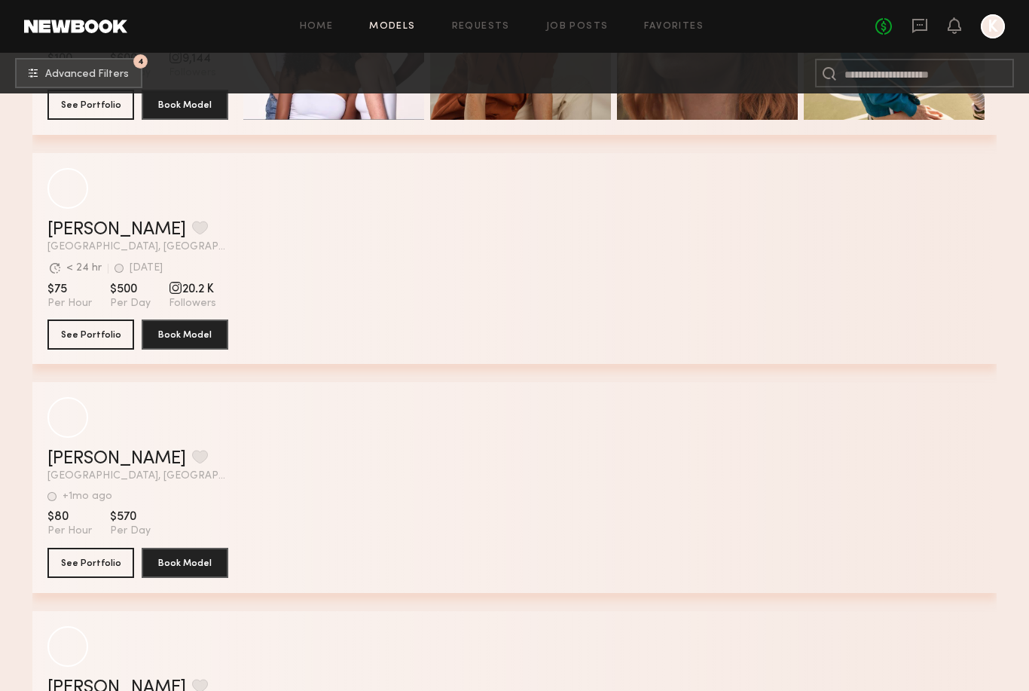
scroll to position [16691, 0]
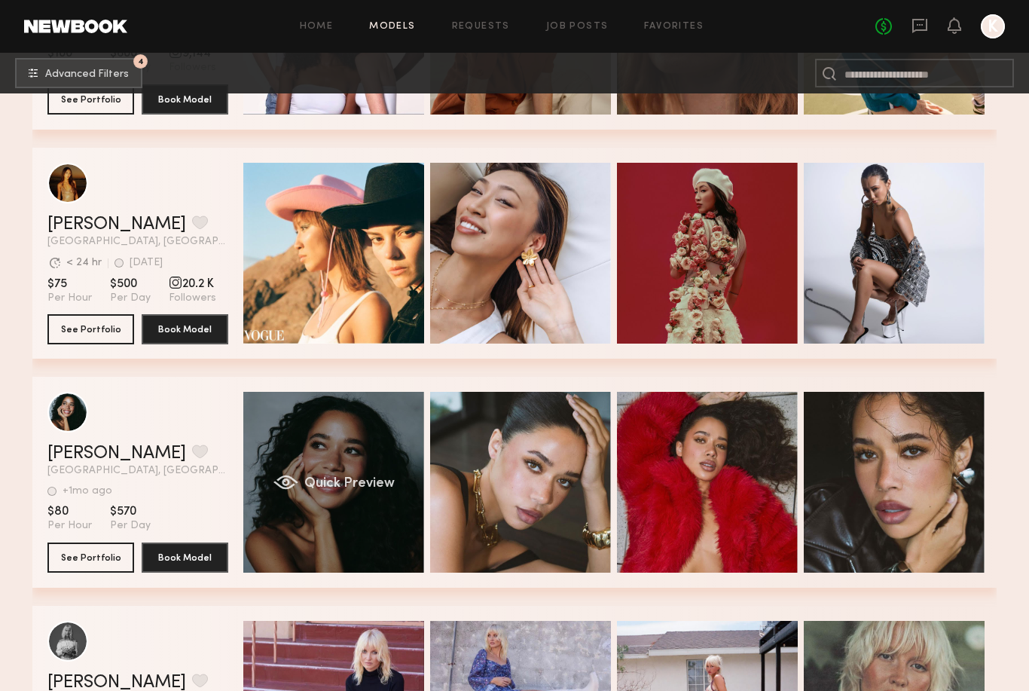
click at [356, 452] on div "Quick Preview" at bounding box center [333, 482] width 181 height 181
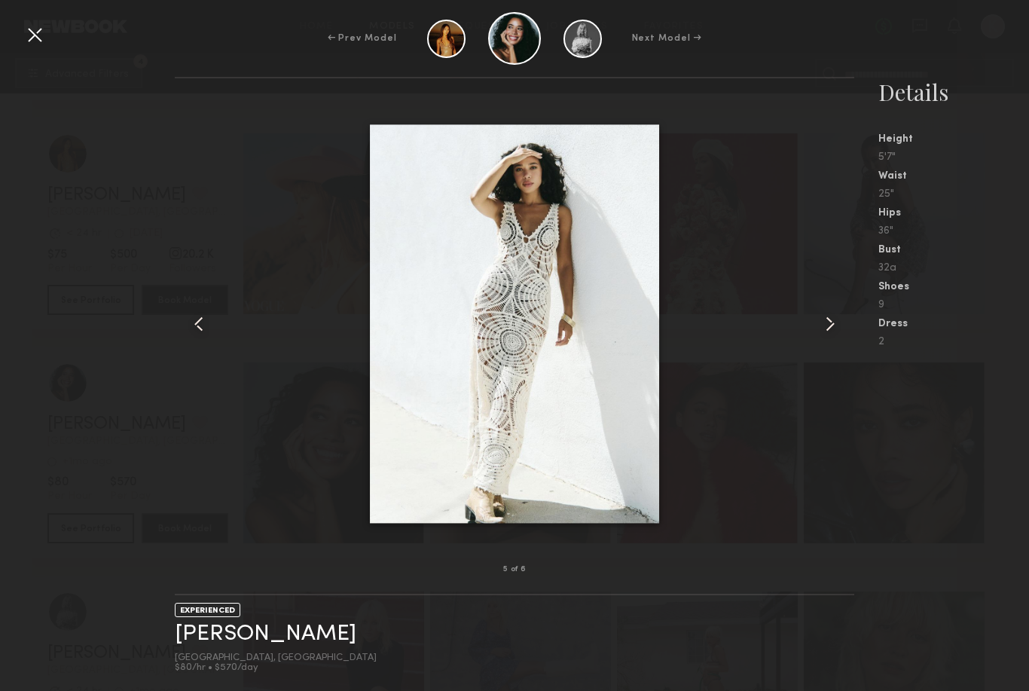
scroll to position [16721, 0]
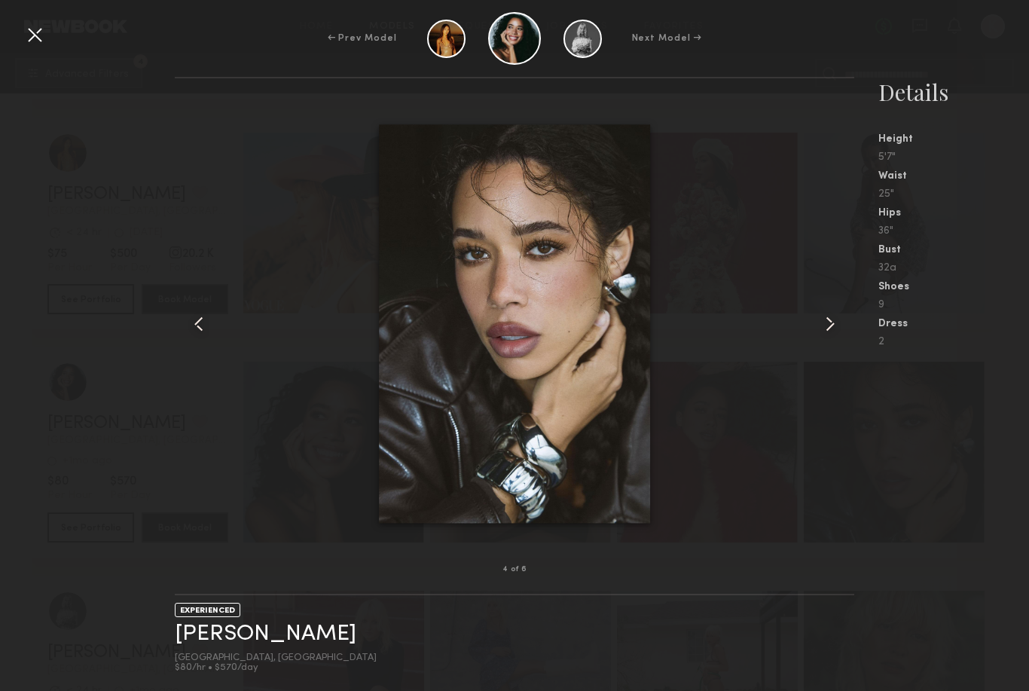
click at [38, 38] on div at bounding box center [35, 35] width 24 height 24
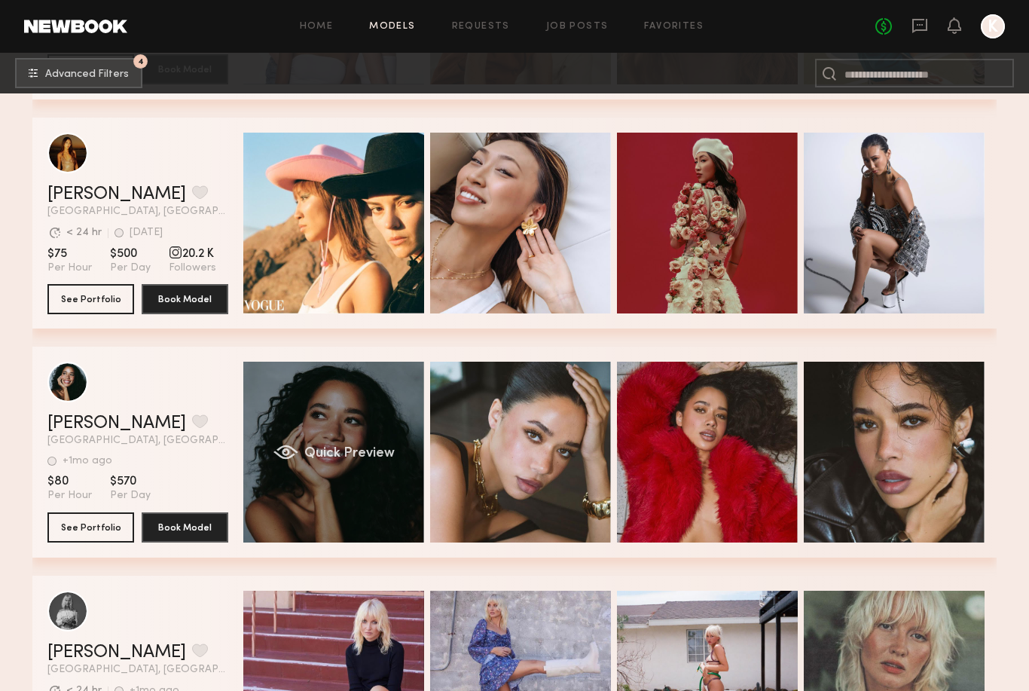
click at [356, 468] on div "Quick Preview" at bounding box center [333, 452] width 181 height 181
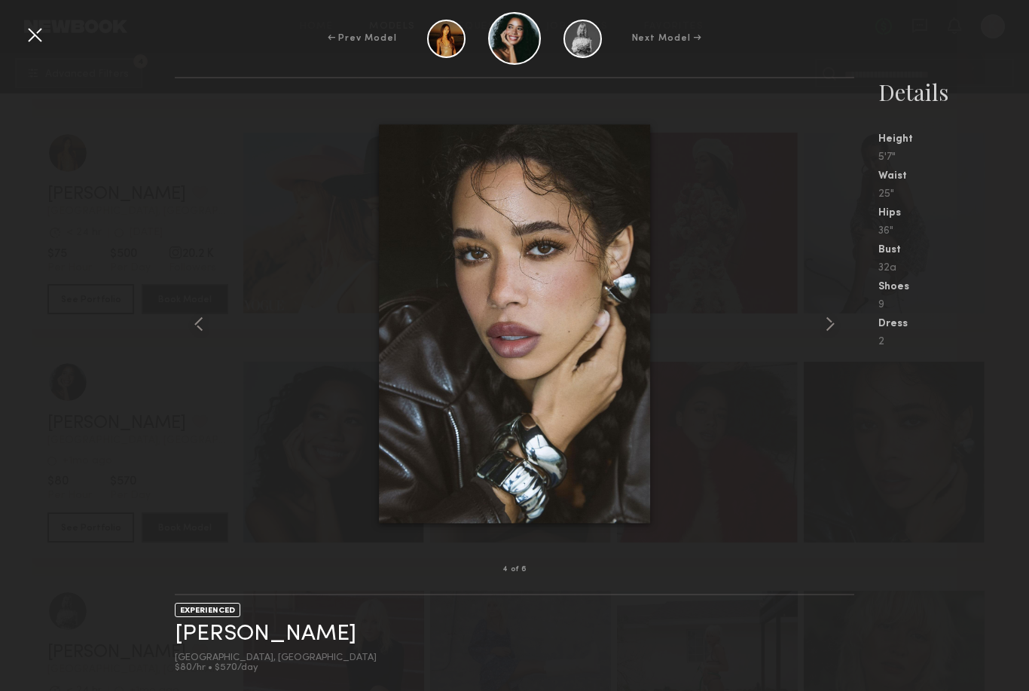
click at [586, 437] on img at bounding box center [514, 323] width 271 height 398
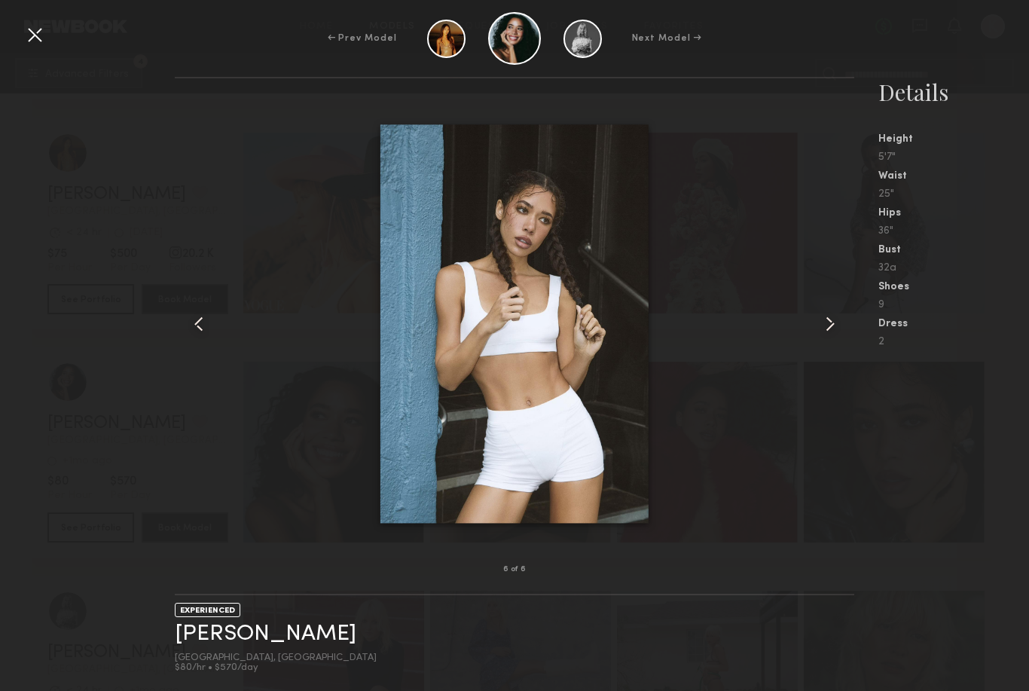
click at [33, 35] on div at bounding box center [35, 35] width 24 height 24
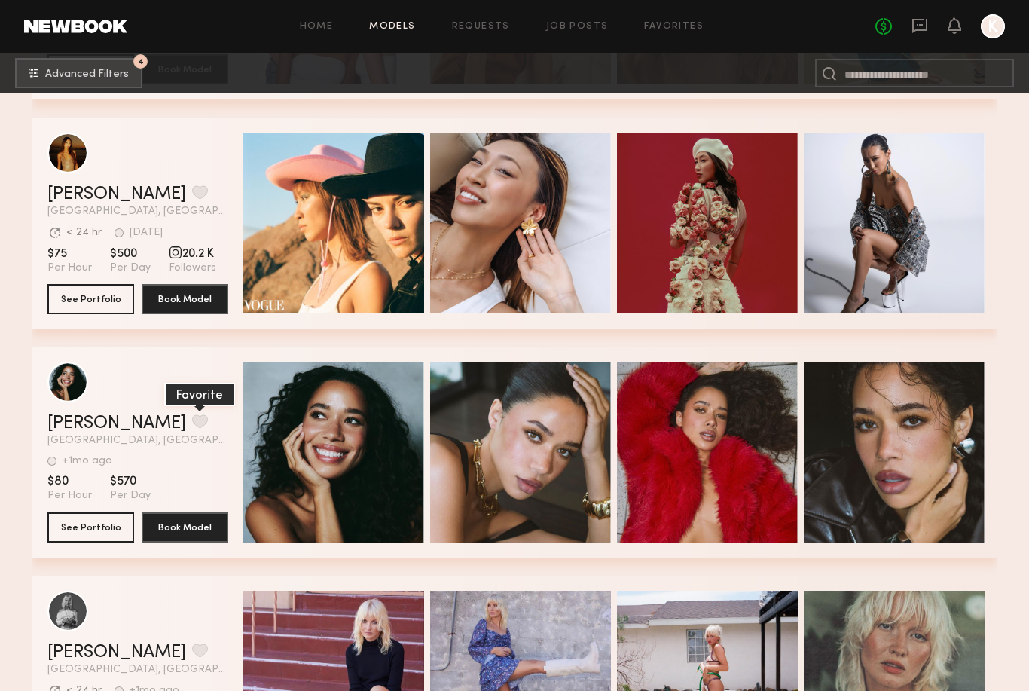
click at [192, 423] on button "grid" at bounding box center [200, 421] width 16 height 14
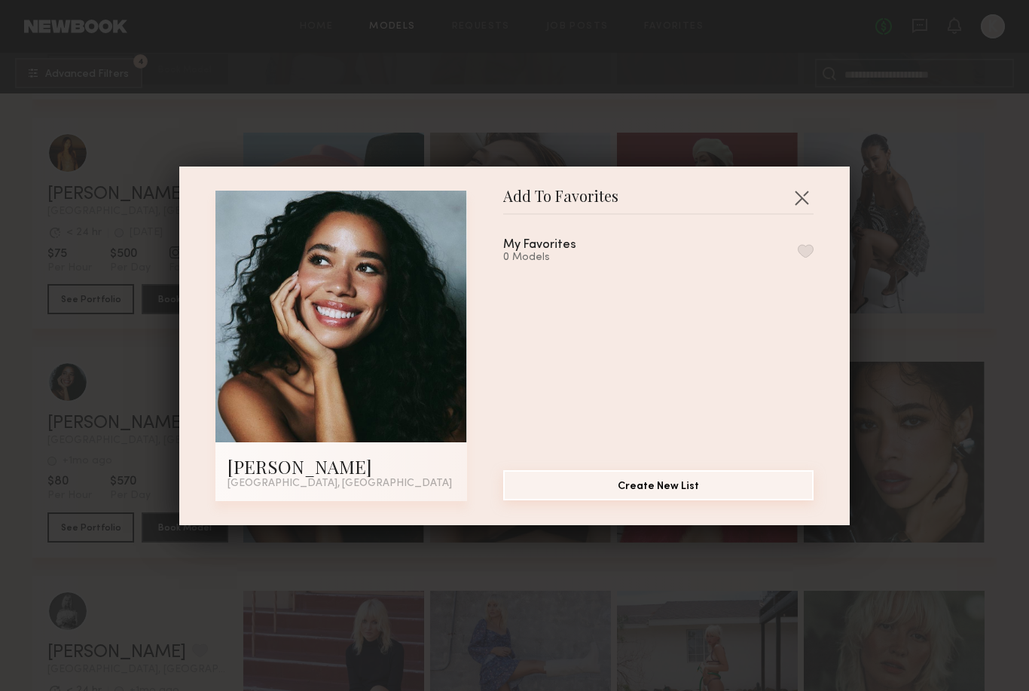
click at [679, 500] on button "Create New List" at bounding box center [658, 485] width 310 height 30
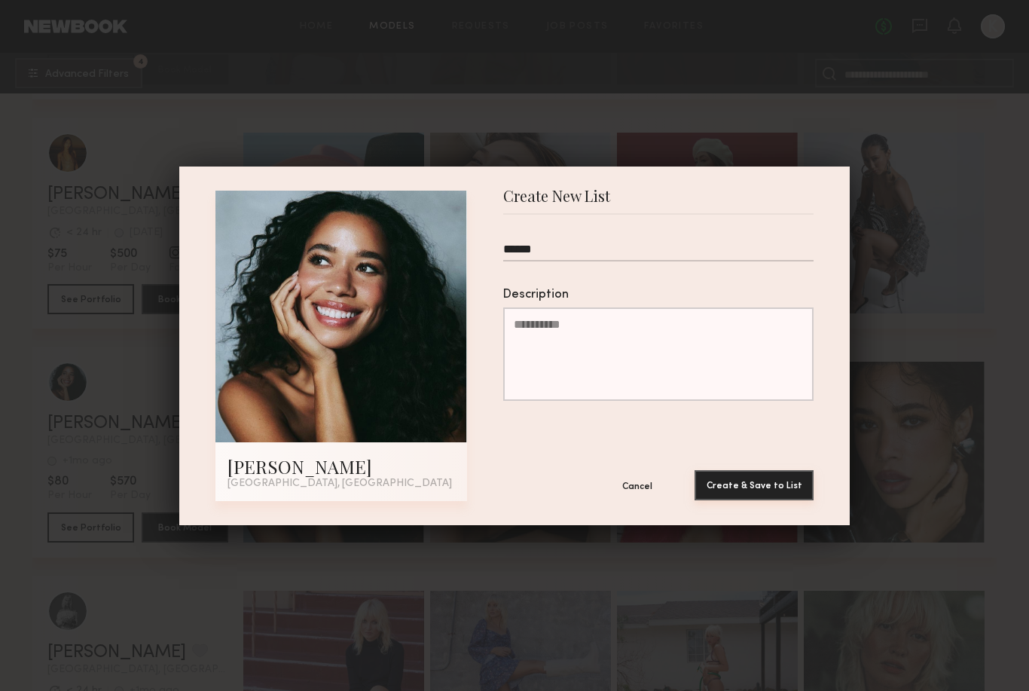
type input "******"
click at [785, 500] on button "Create & Save to List" at bounding box center [753, 485] width 119 height 30
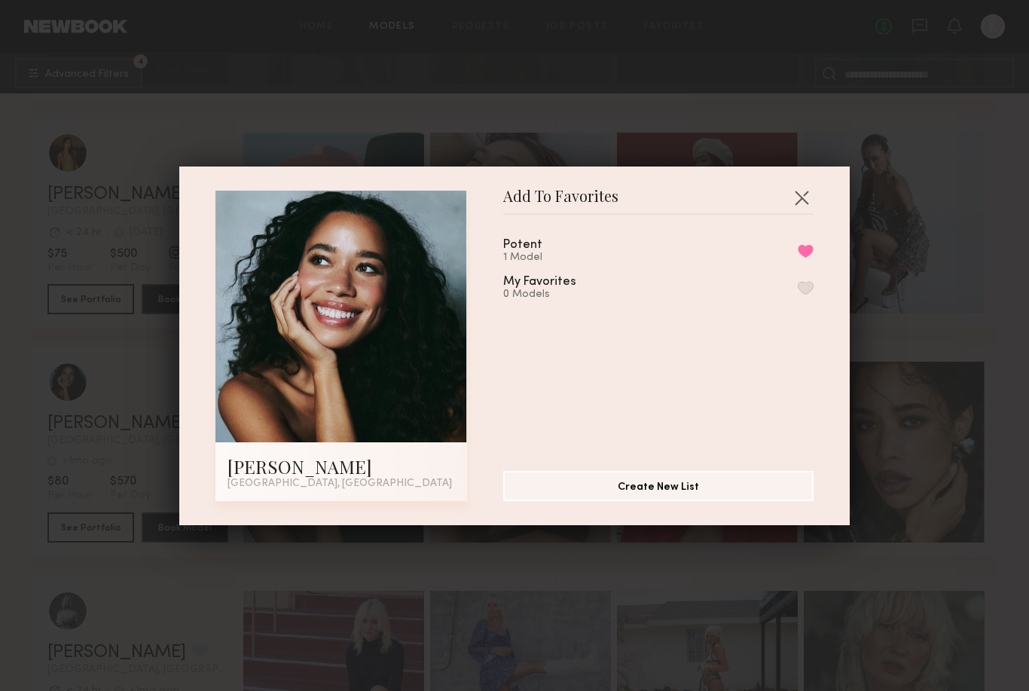
click at [685, 51] on div "Add To Favorites [PERSON_NAME] [GEOGRAPHIC_DATA], [GEOGRAPHIC_DATA] Add To Favo…" at bounding box center [514, 345] width 1029 height 691
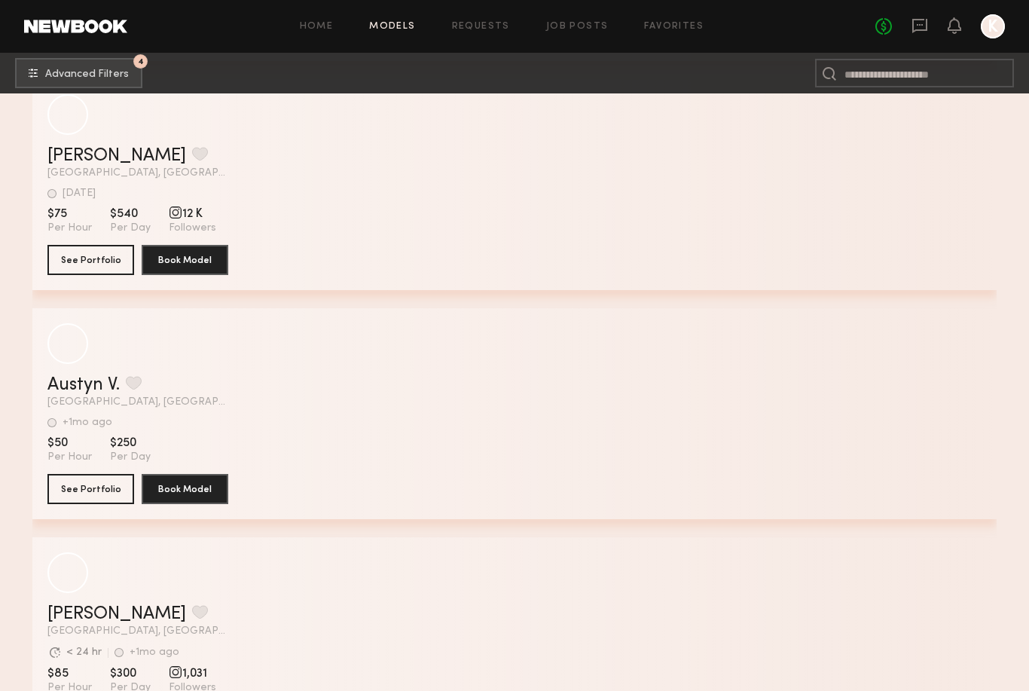
scroll to position [30045, 0]
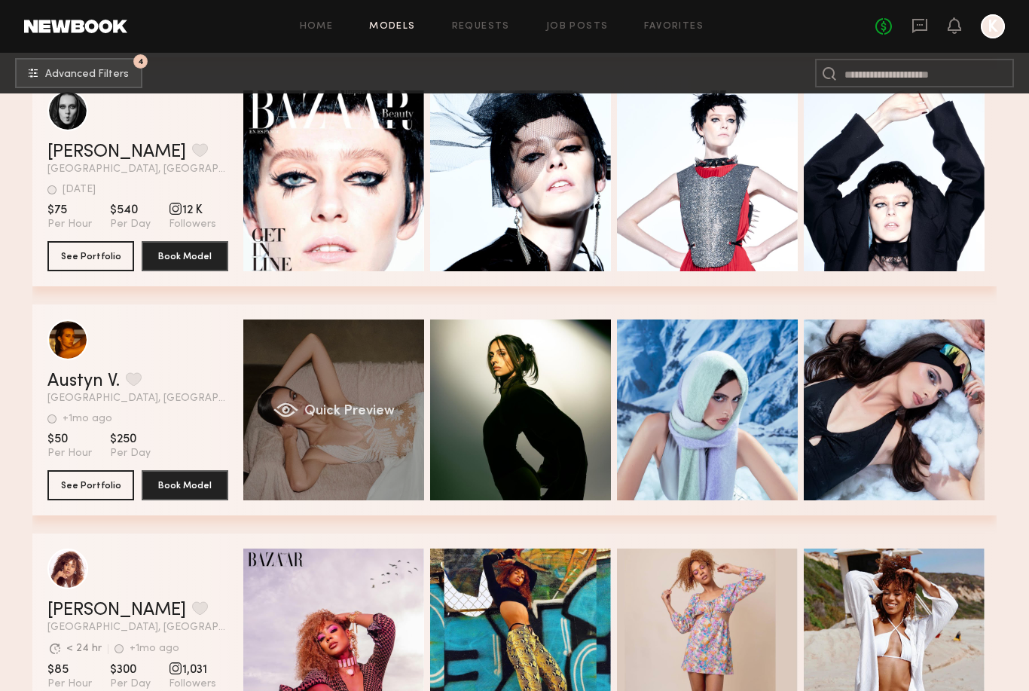
click at [368, 401] on div "Quick Preview" at bounding box center [333, 409] width 181 height 181
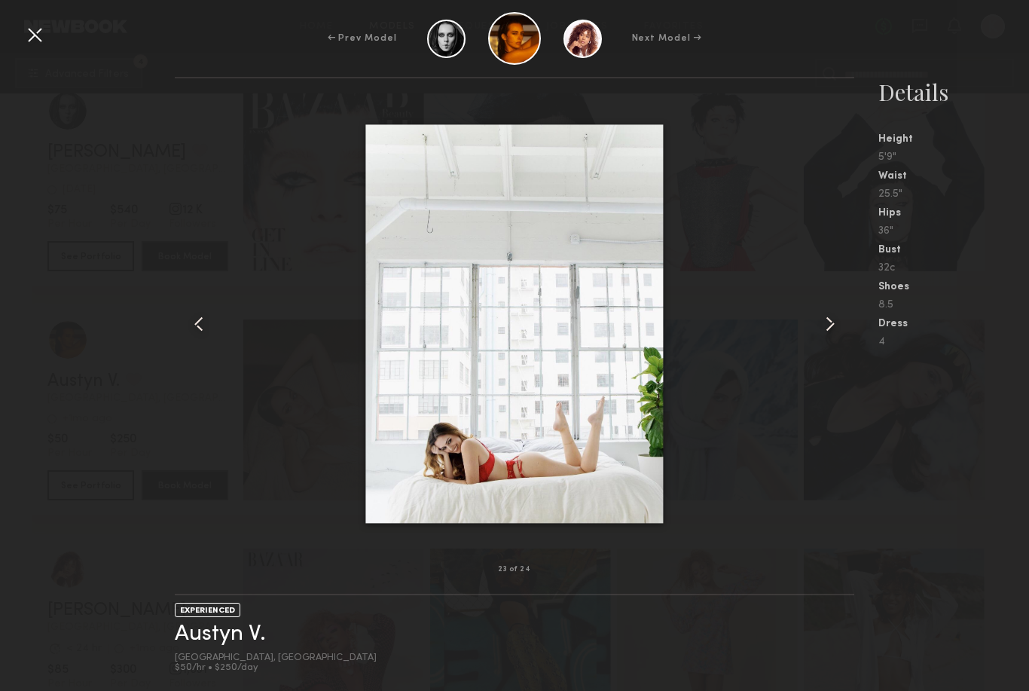
click at [32, 42] on div at bounding box center [35, 35] width 24 height 24
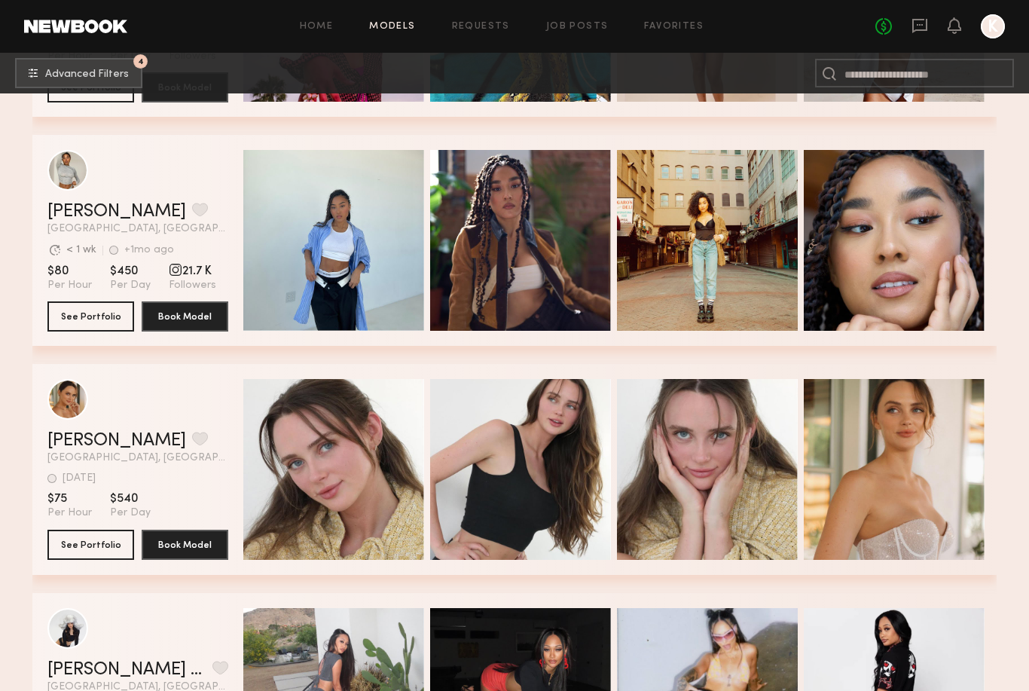
scroll to position [30673, 0]
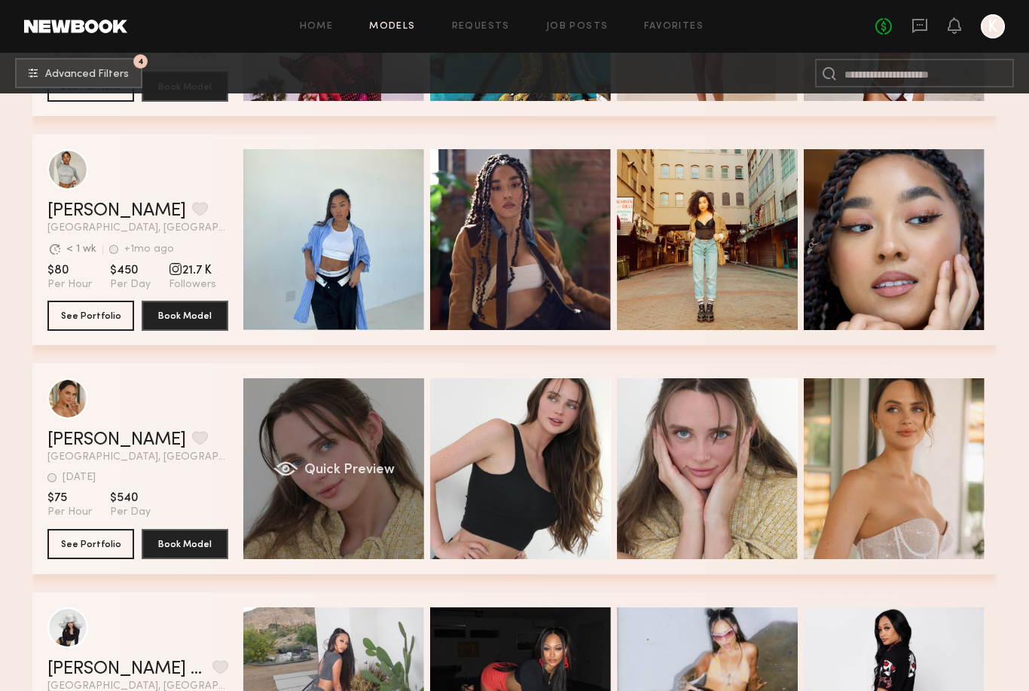
click at [346, 441] on div "Quick Preview" at bounding box center [333, 468] width 181 height 181
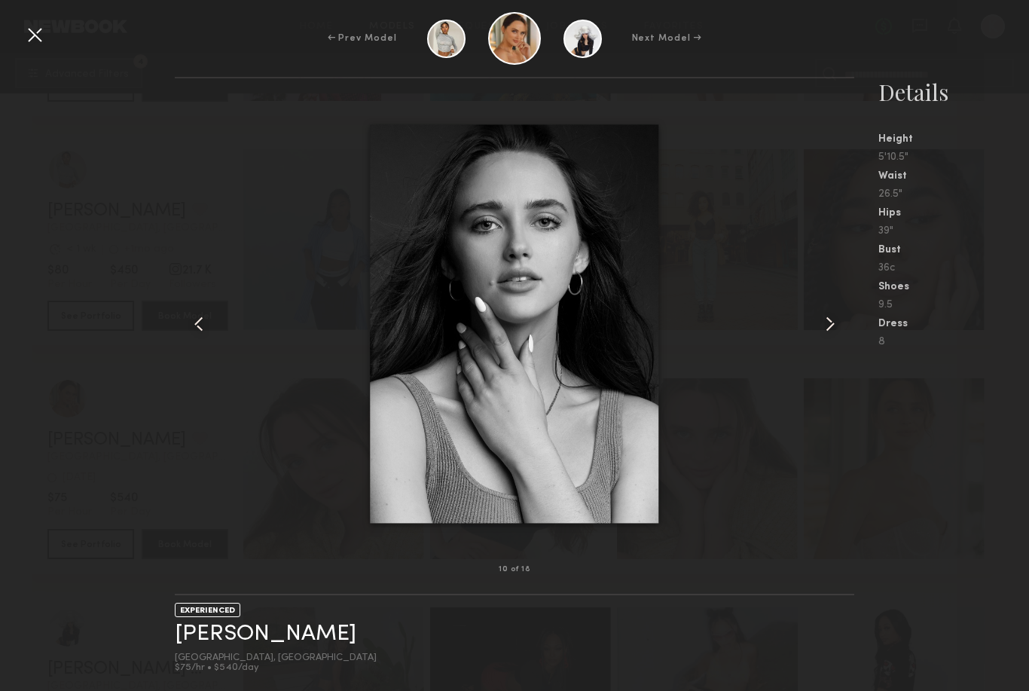
click at [33, 41] on div at bounding box center [35, 35] width 24 height 24
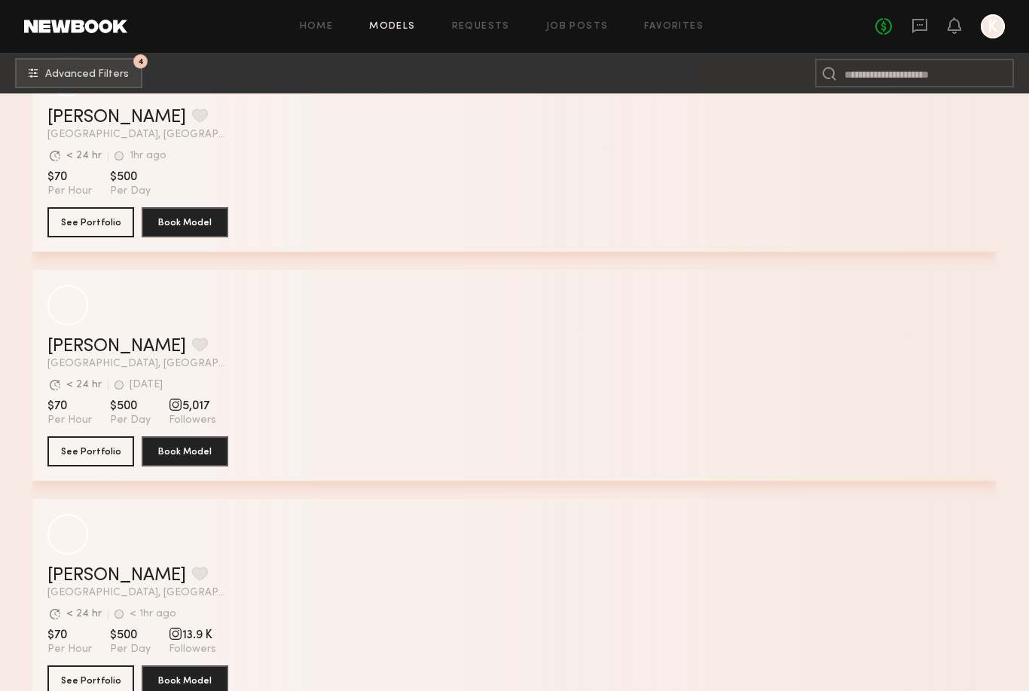
scroll to position [38226, 0]
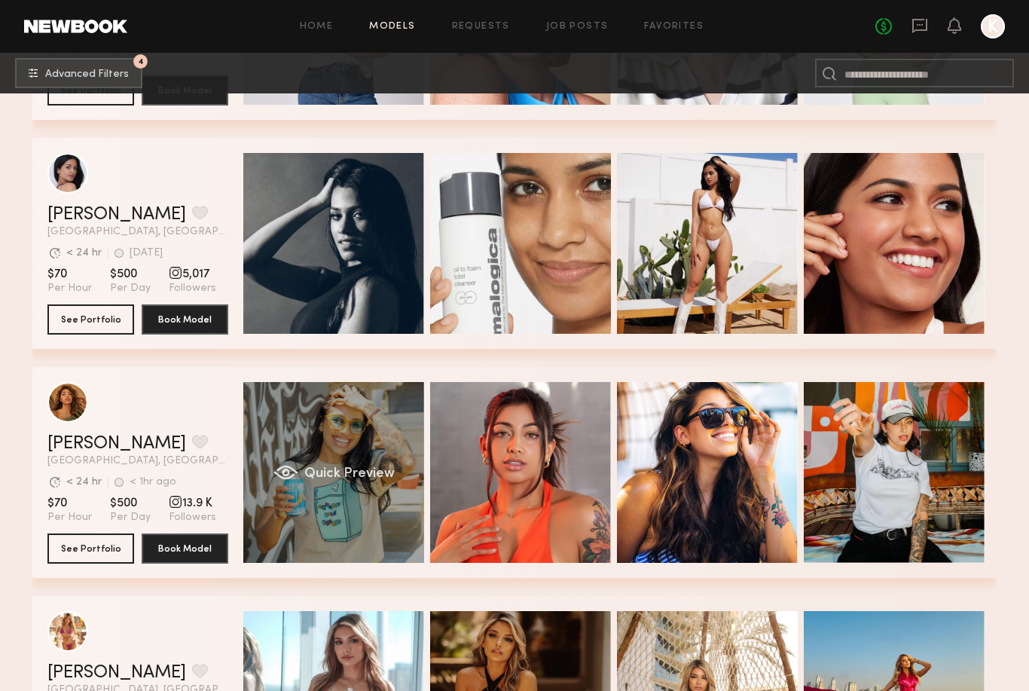
click at [350, 456] on div "Quick Preview" at bounding box center [333, 472] width 181 height 181
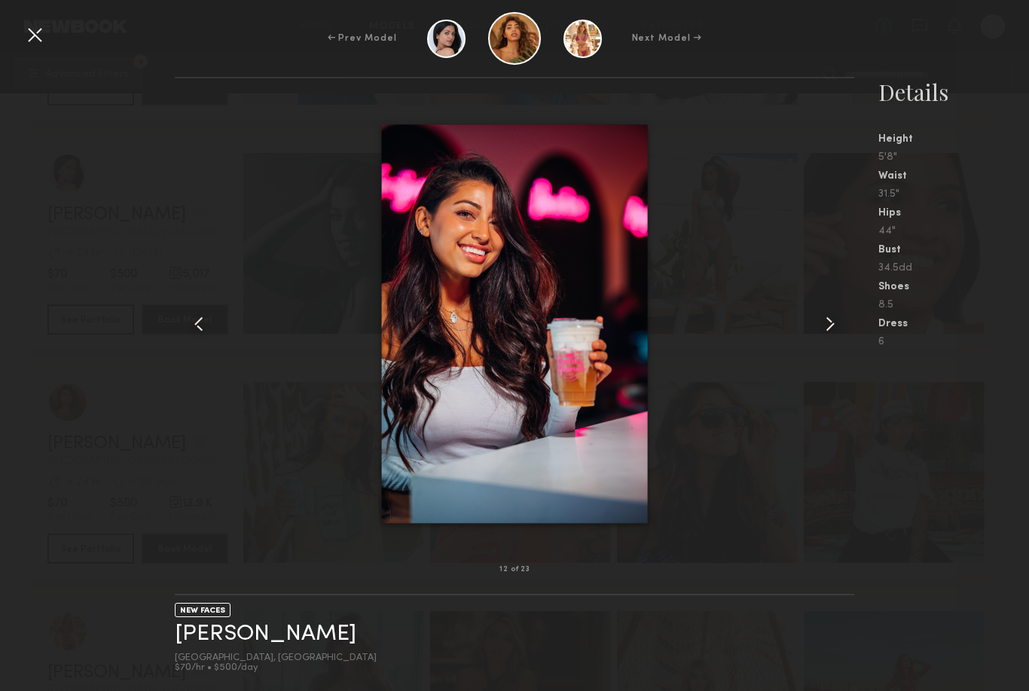
click at [35, 44] on div at bounding box center [35, 35] width 24 height 24
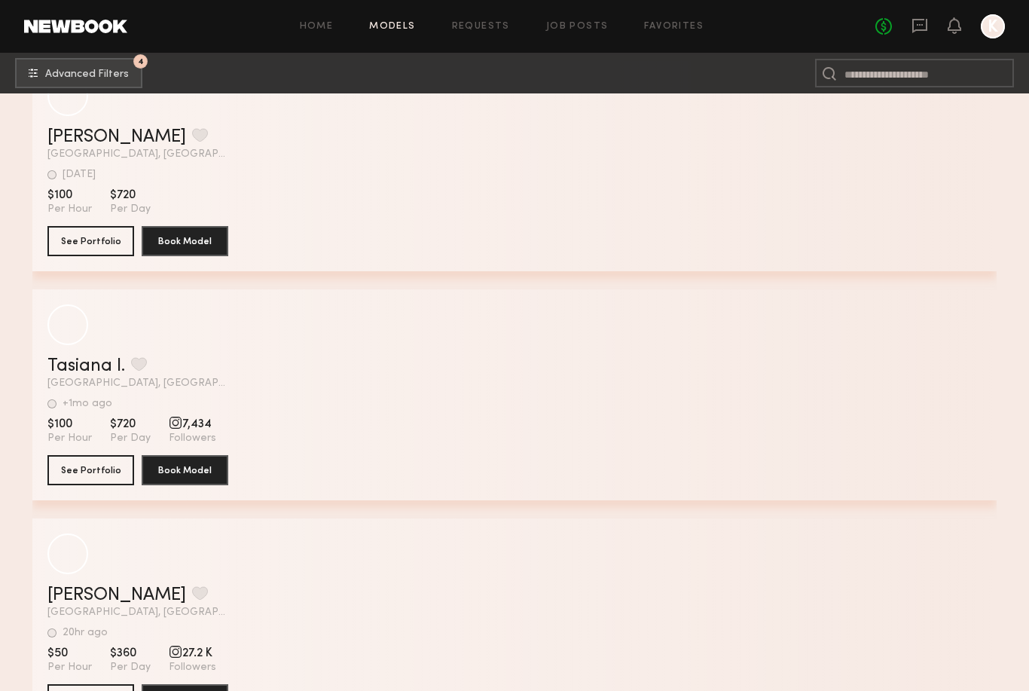
scroll to position [46092, 0]
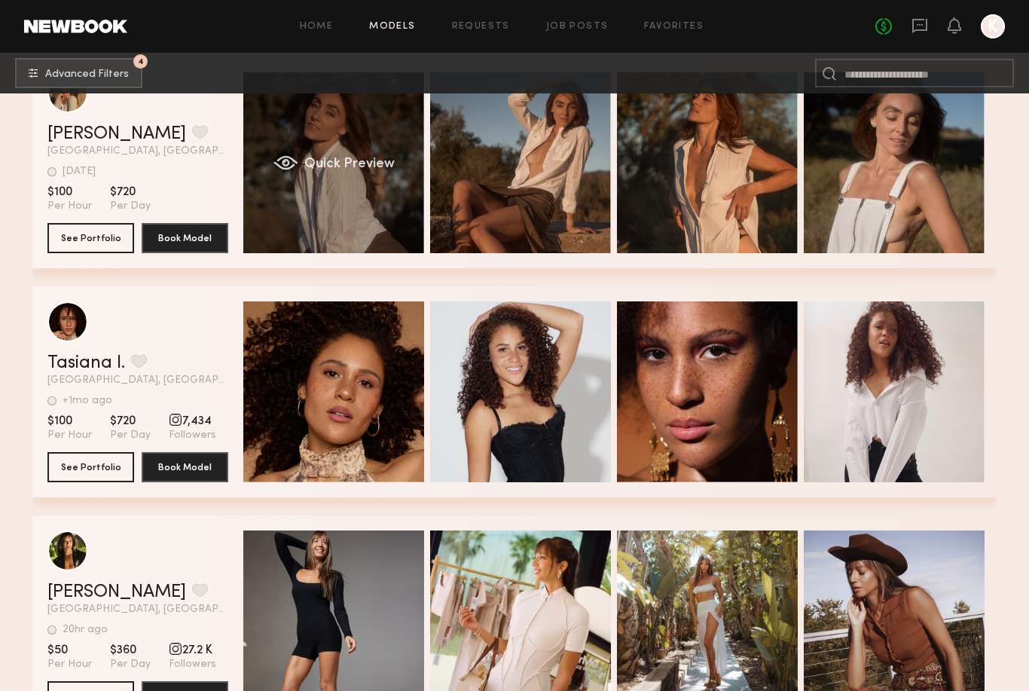
click at [382, 194] on div "Quick Preview" at bounding box center [333, 162] width 181 height 181
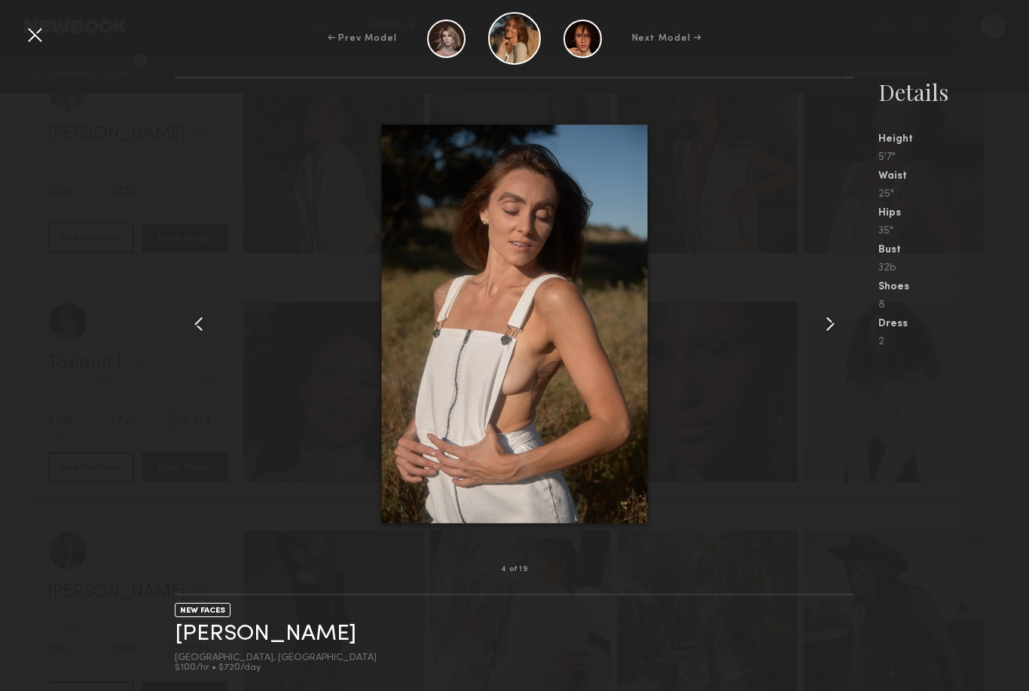
click at [32, 35] on div at bounding box center [35, 35] width 24 height 24
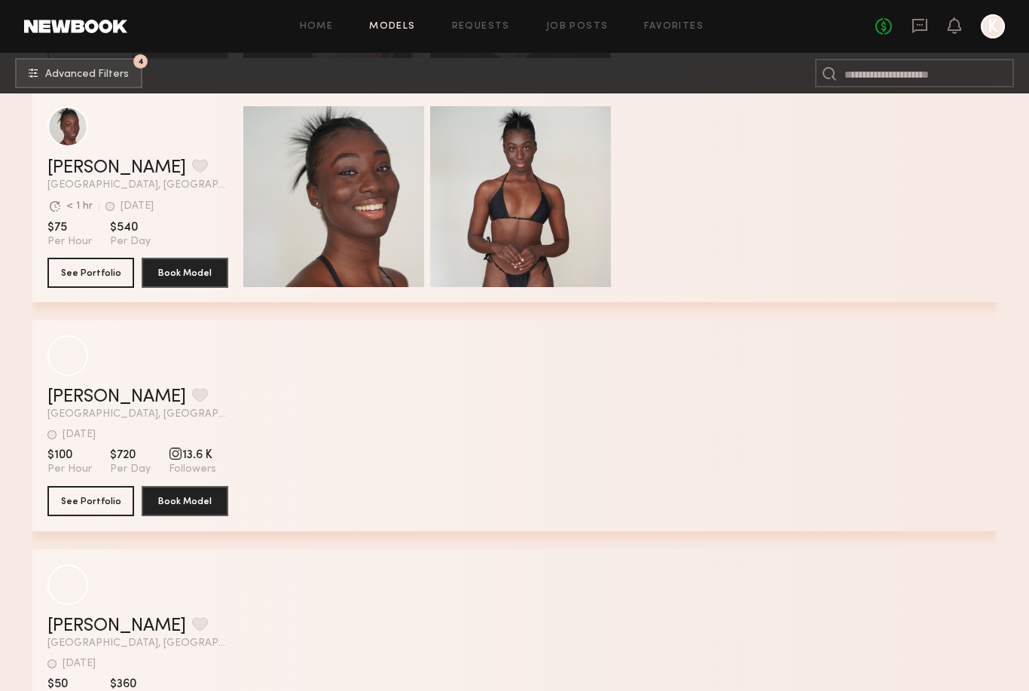
scroll to position [49285, 0]
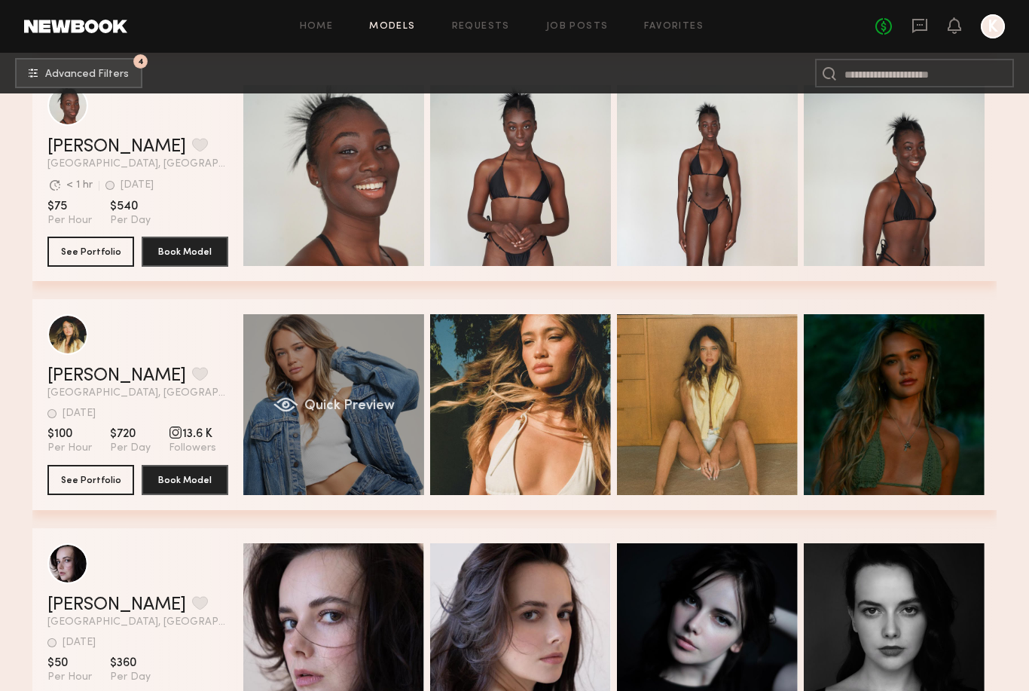
click at [305, 392] on div "Quick Preview" at bounding box center [333, 404] width 181 height 181
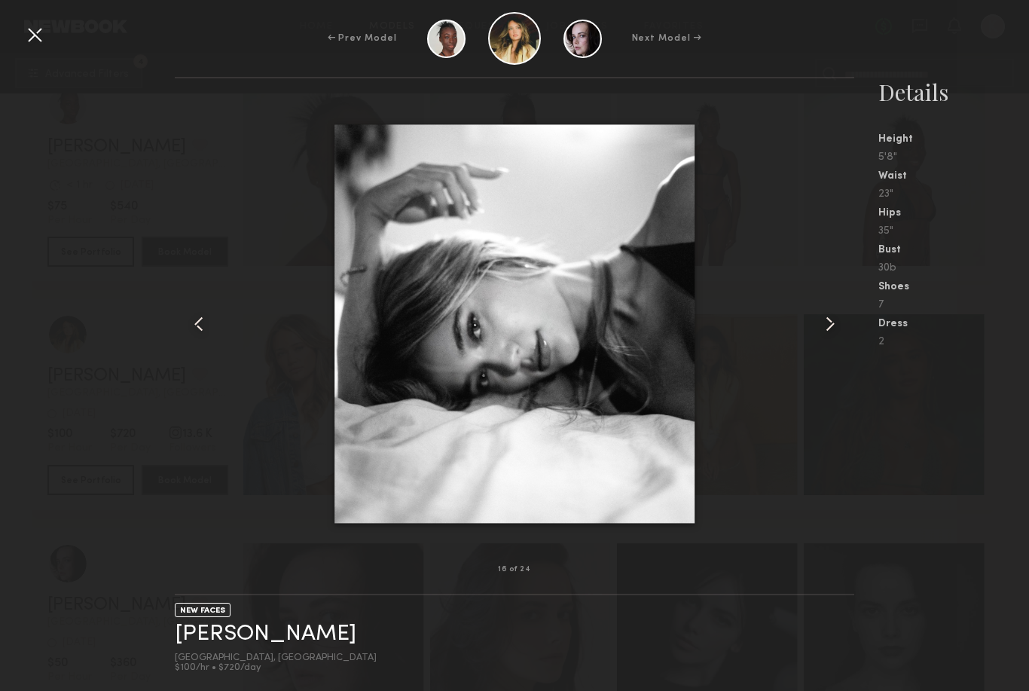
click at [38, 36] on div at bounding box center [35, 35] width 24 height 24
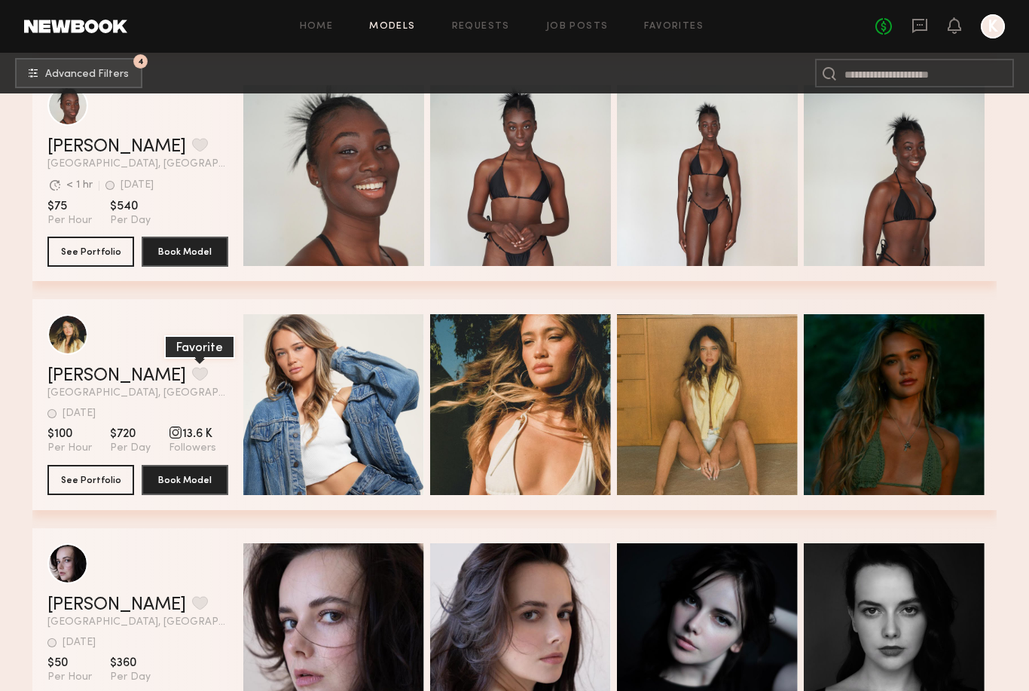
click at [192, 377] on button "grid" at bounding box center [200, 374] width 16 height 14
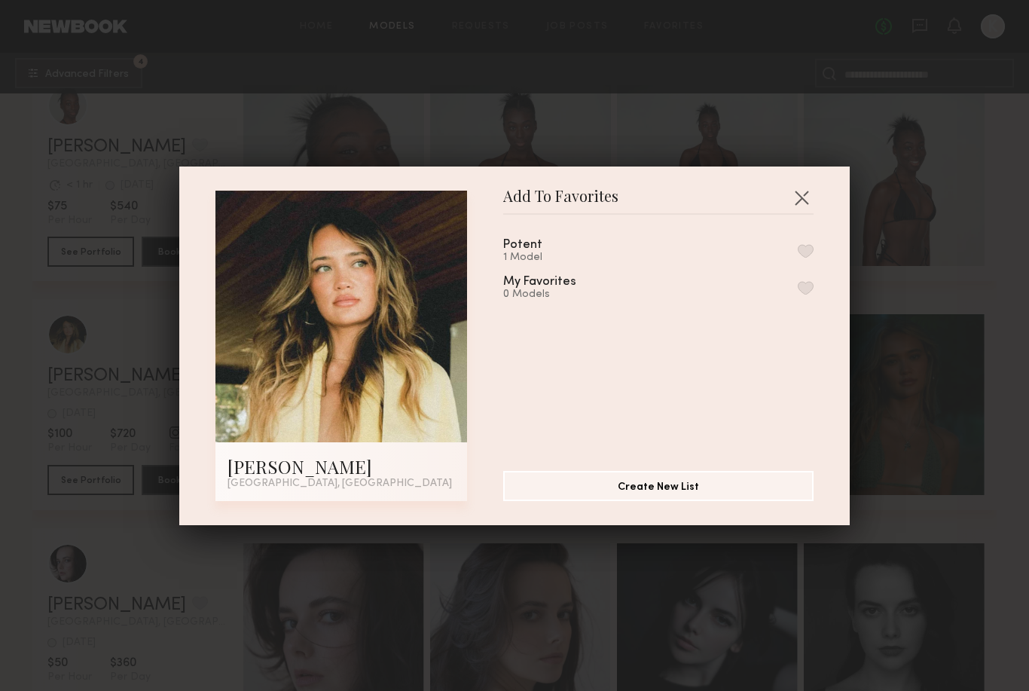
click at [546, 264] on div "Potent 1 Model" at bounding box center [540, 251] width 75 height 25
click at [534, 264] on div "1 Model" at bounding box center [540, 258] width 75 height 12
click at [811, 258] on button "button" at bounding box center [806, 251] width 16 height 14
click at [10, 319] on div "Add To Favorites [PERSON_NAME] [GEOGRAPHIC_DATA], [GEOGRAPHIC_DATA] Add To Favo…" at bounding box center [514, 345] width 1029 height 691
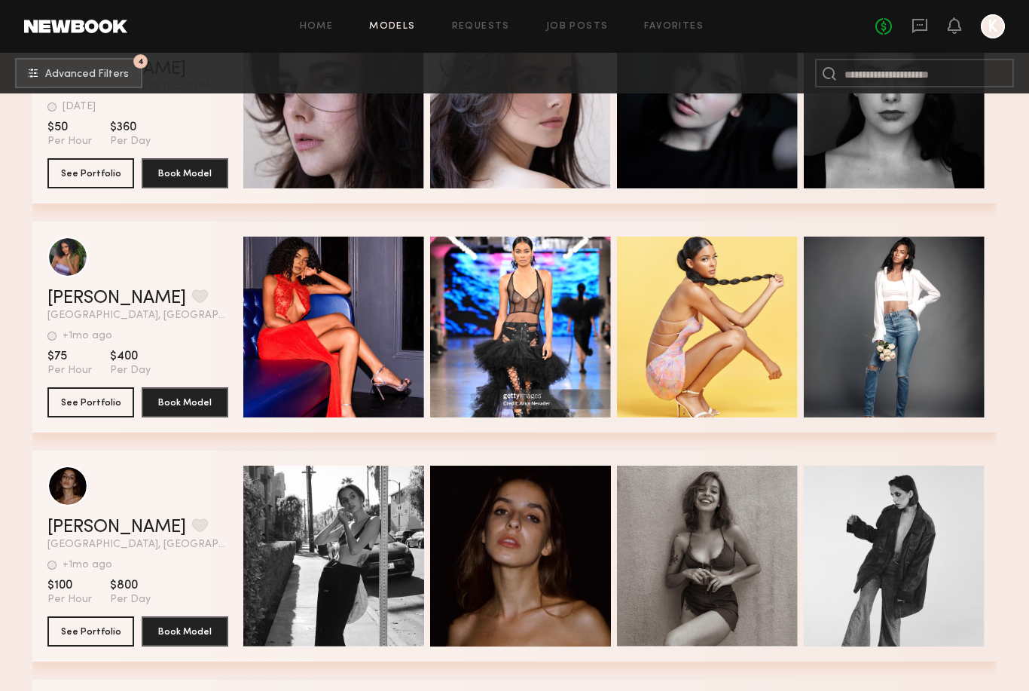
scroll to position [49823, 0]
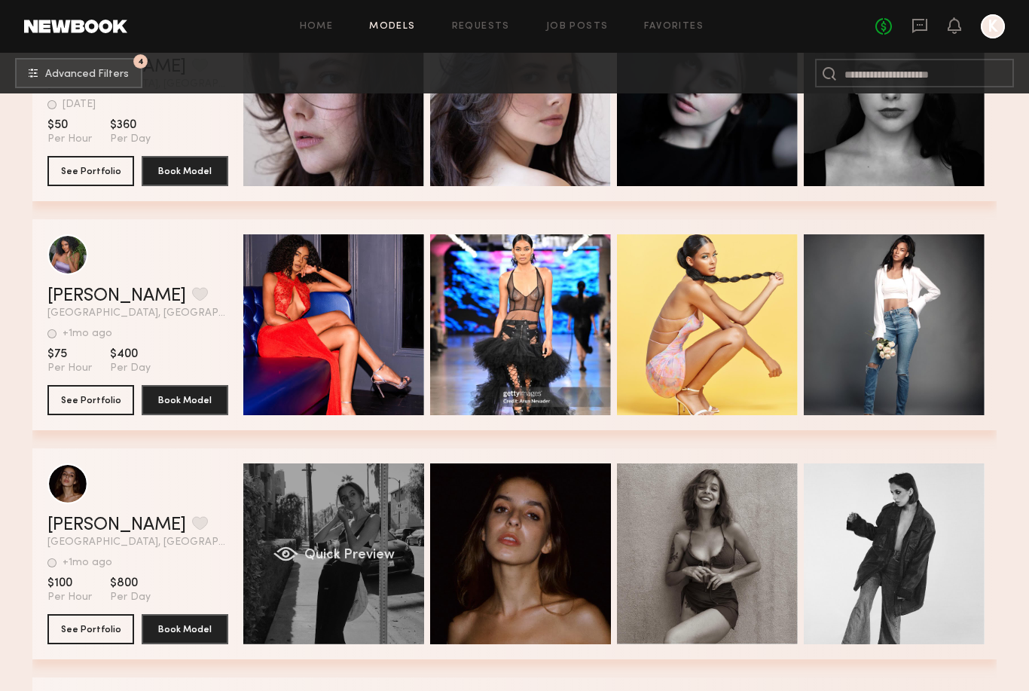
click at [322, 582] on div "Quick Preview" at bounding box center [333, 553] width 181 height 181
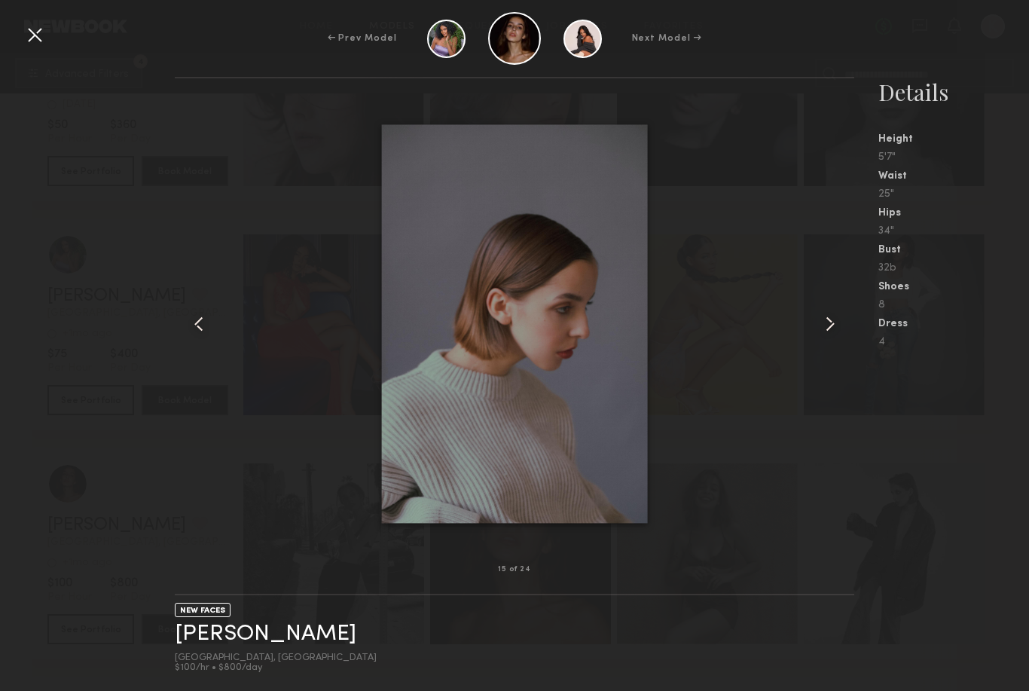
click at [35, 40] on div at bounding box center [35, 35] width 24 height 24
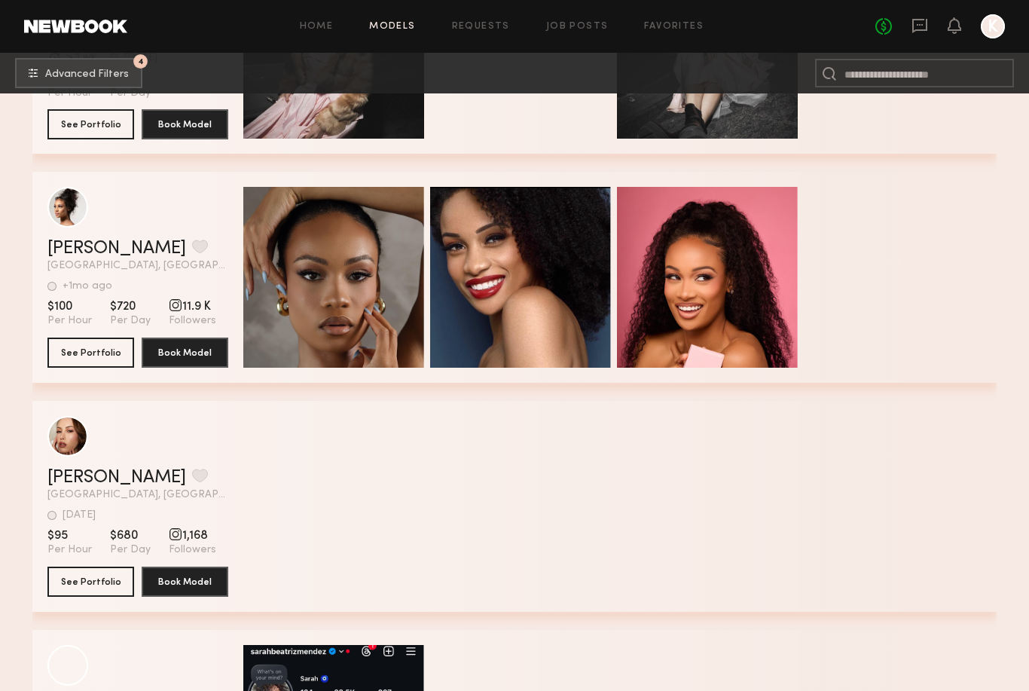
scroll to position [55195, 0]
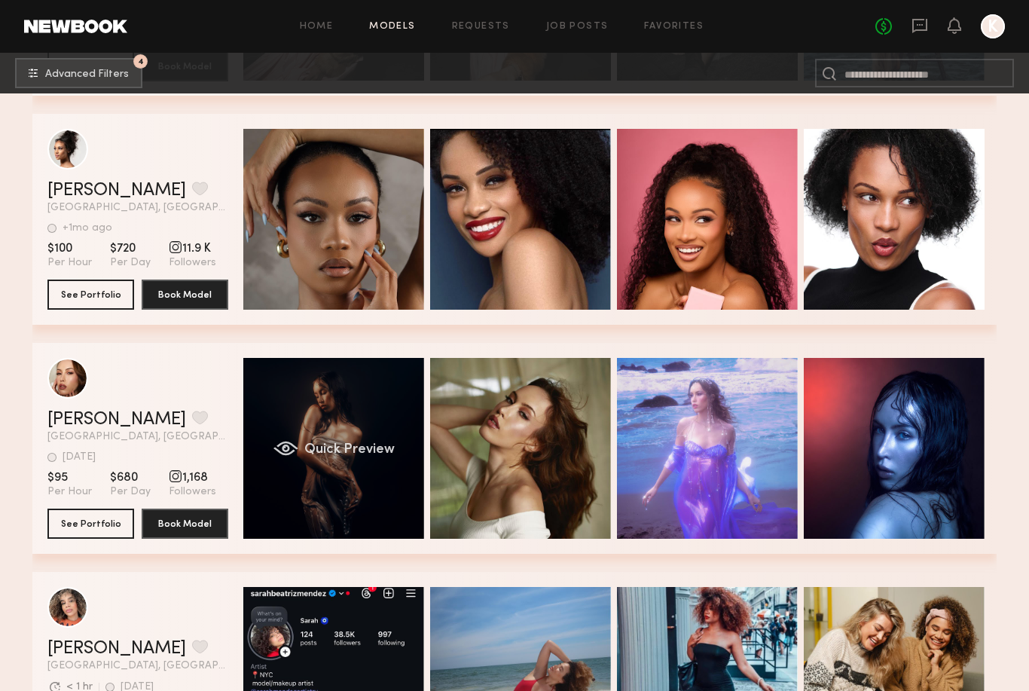
click at [392, 447] on span "Quick Preview" at bounding box center [349, 450] width 90 height 14
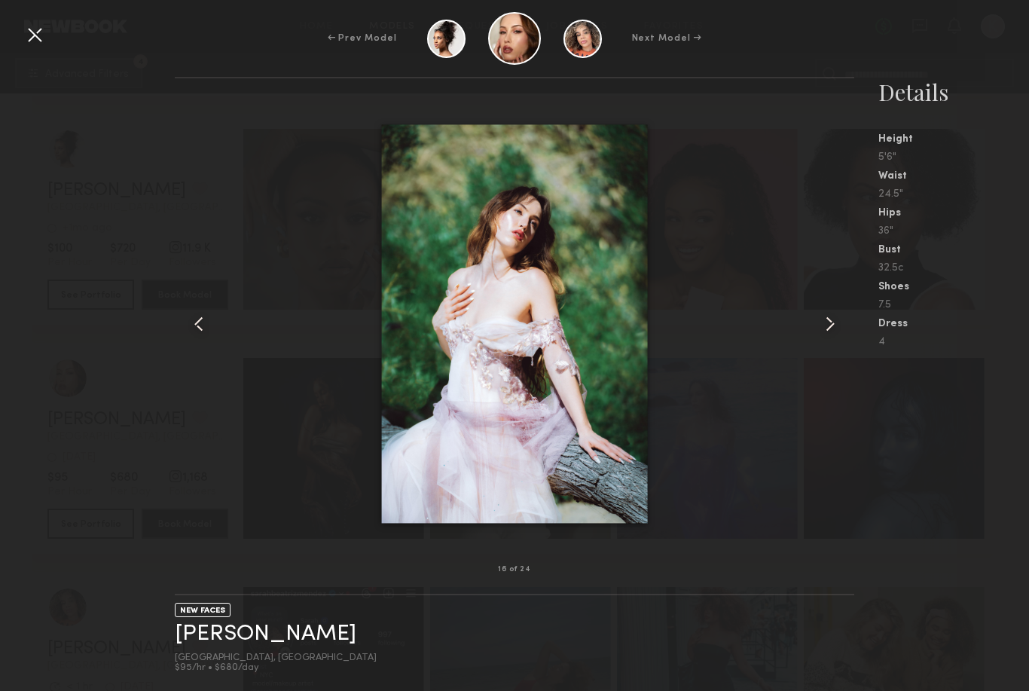
click at [39, 34] on div at bounding box center [35, 35] width 24 height 24
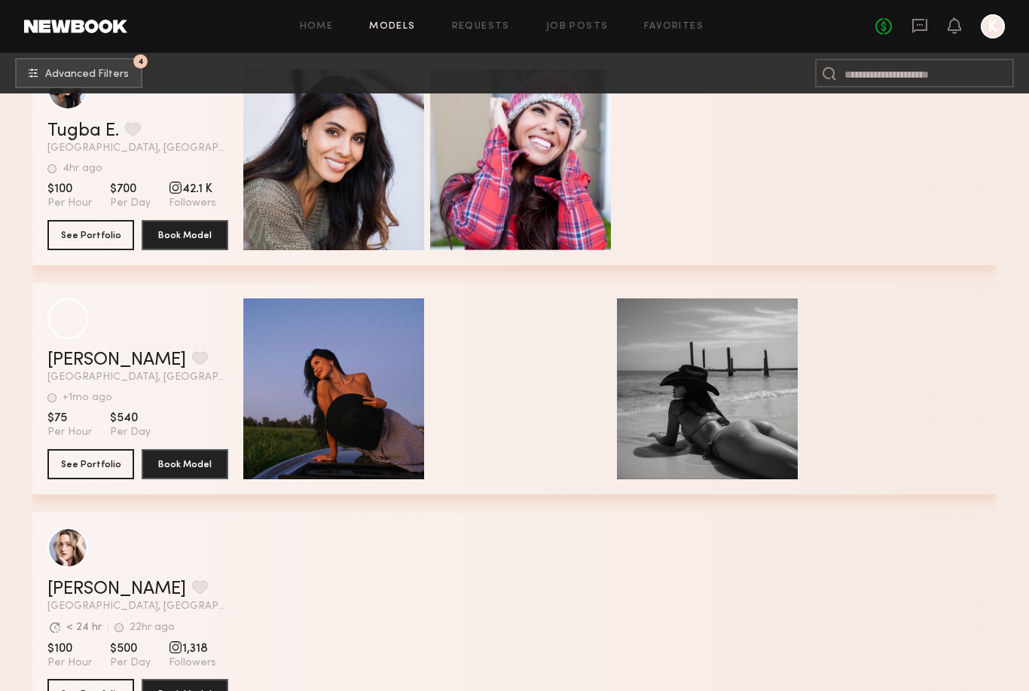
scroll to position [58046, 0]
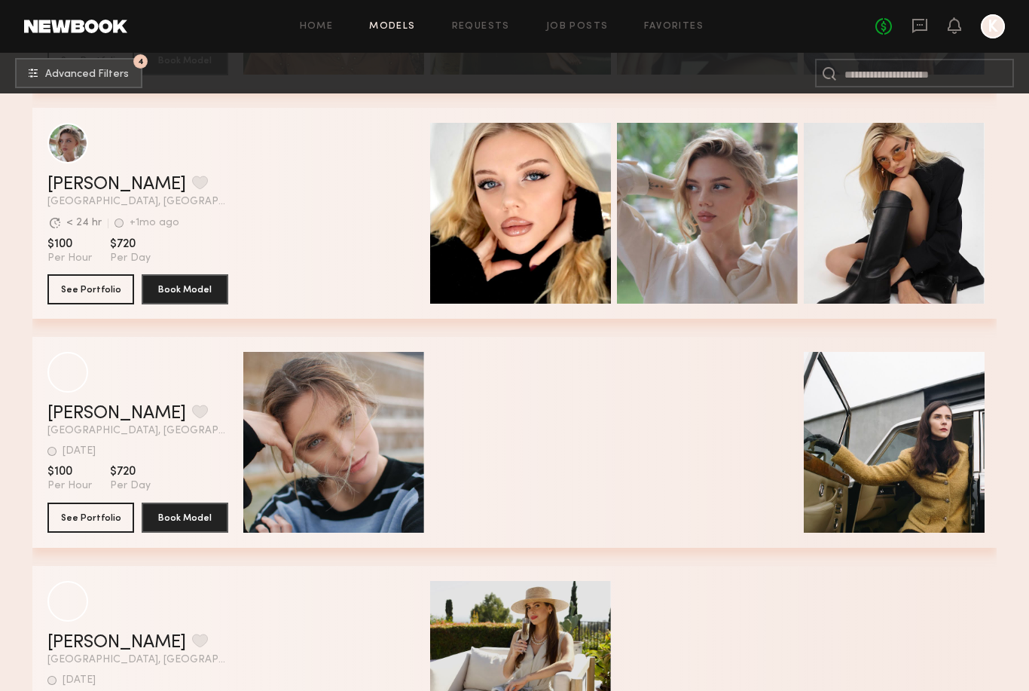
scroll to position [61024, 0]
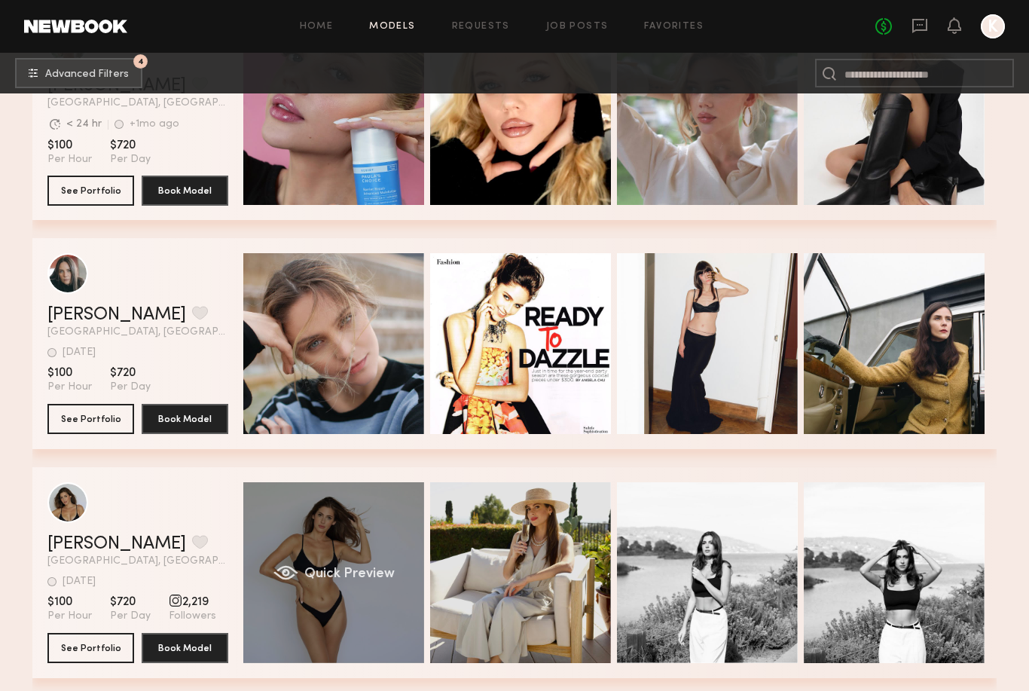
click at [379, 525] on div "Quick Preview" at bounding box center [333, 572] width 181 height 181
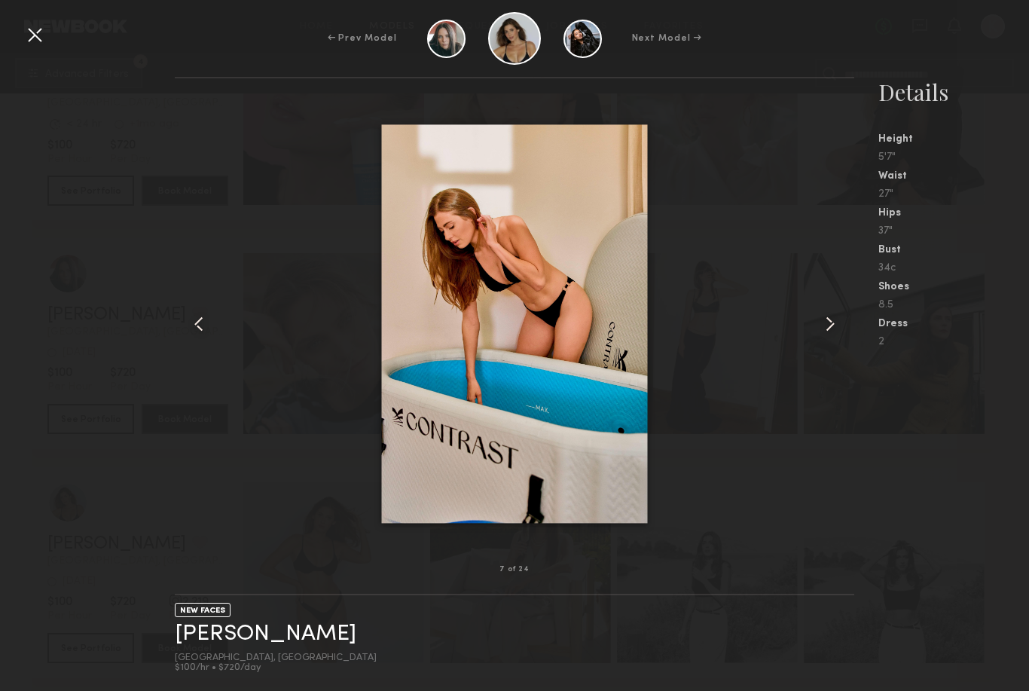
click at [34, 42] on div at bounding box center [35, 35] width 24 height 24
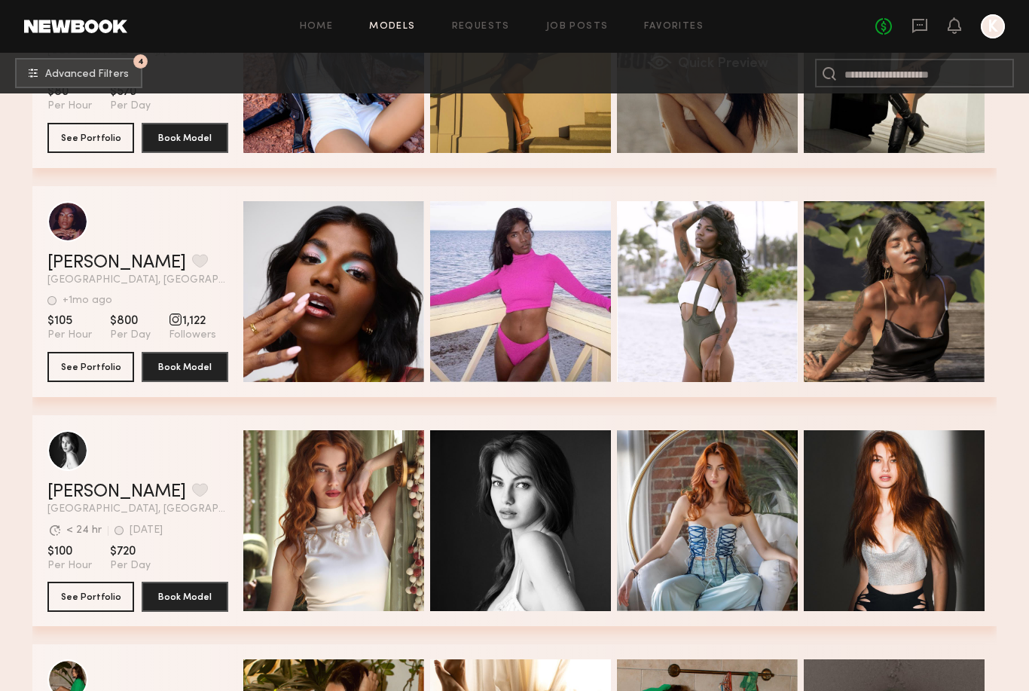
scroll to position [63136, 0]
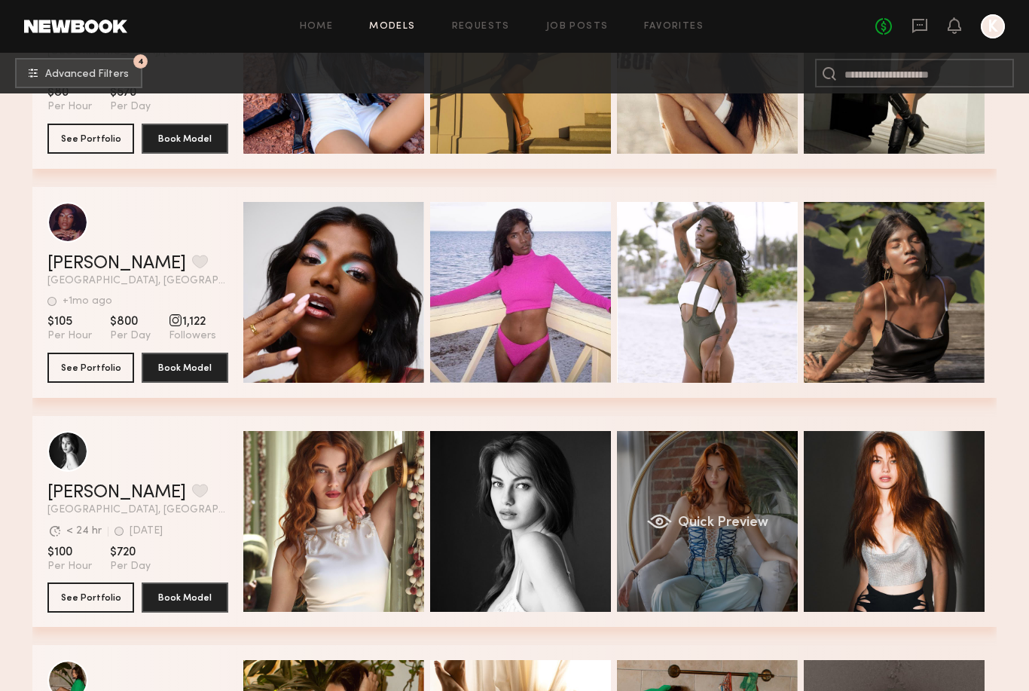
click at [733, 527] on span "Quick Preview" at bounding box center [723, 523] width 90 height 14
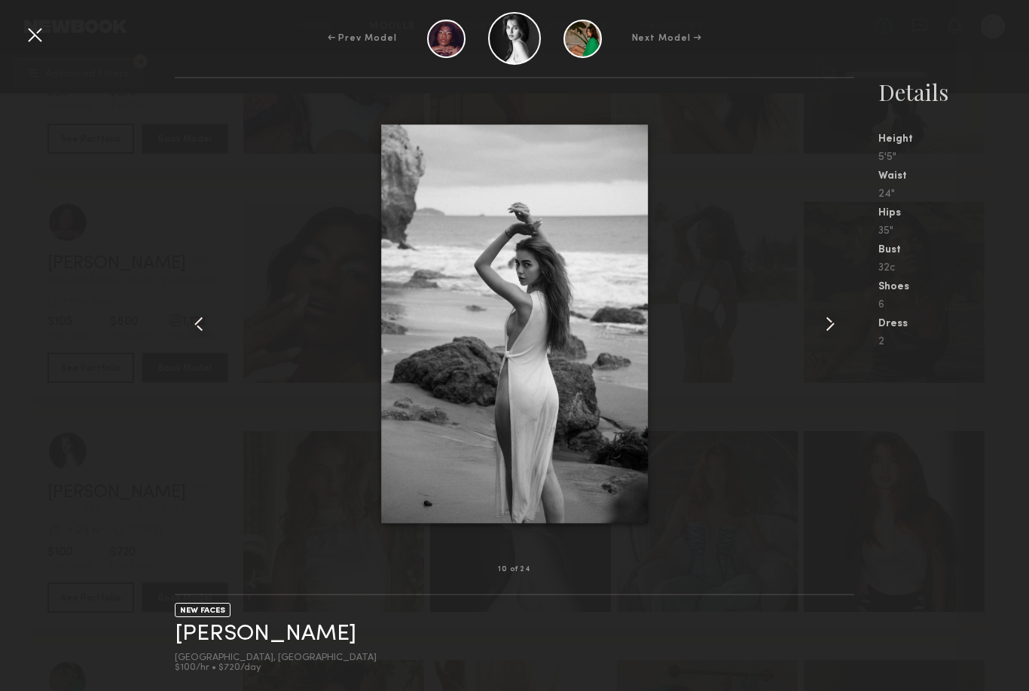
click at [38, 29] on div at bounding box center [35, 35] width 24 height 24
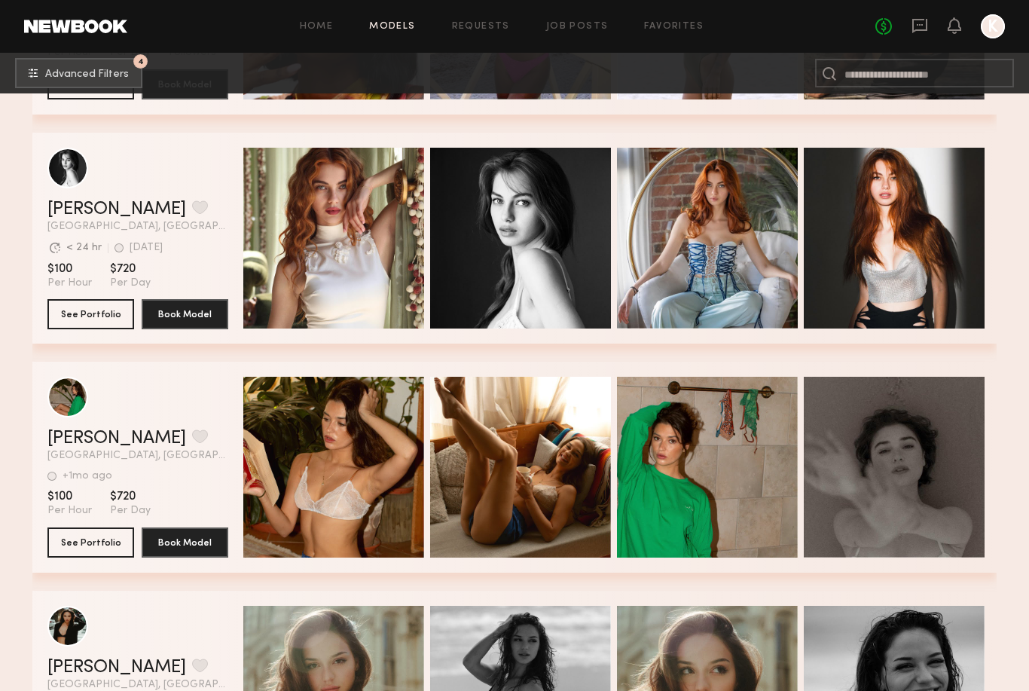
scroll to position [63420, 0]
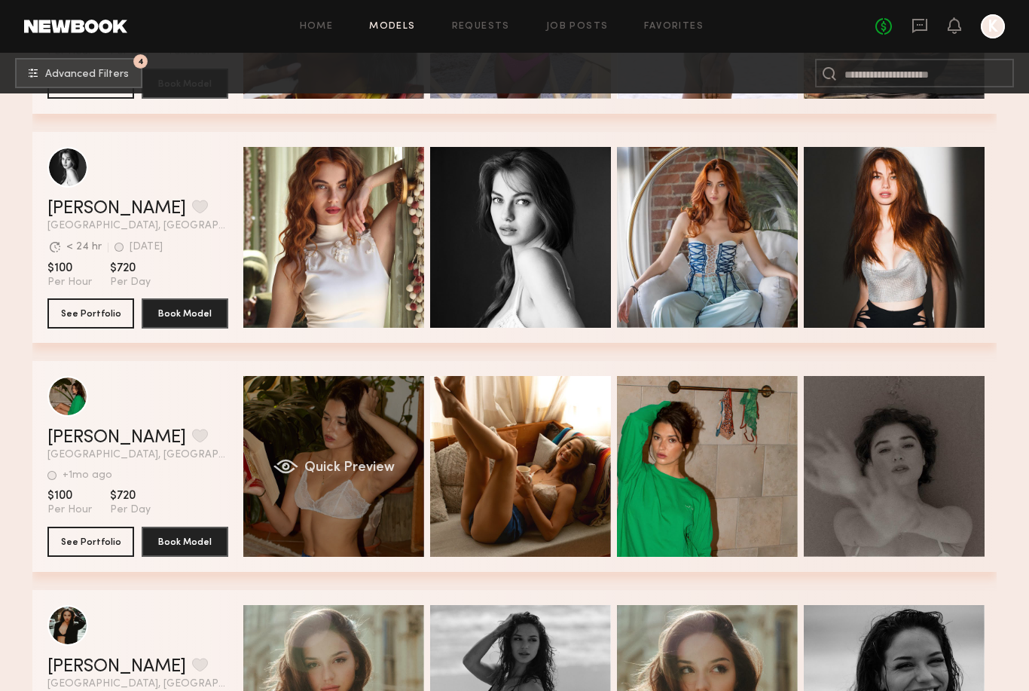
click at [342, 444] on div "Quick Preview" at bounding box center [333, 466] width 181 height 181
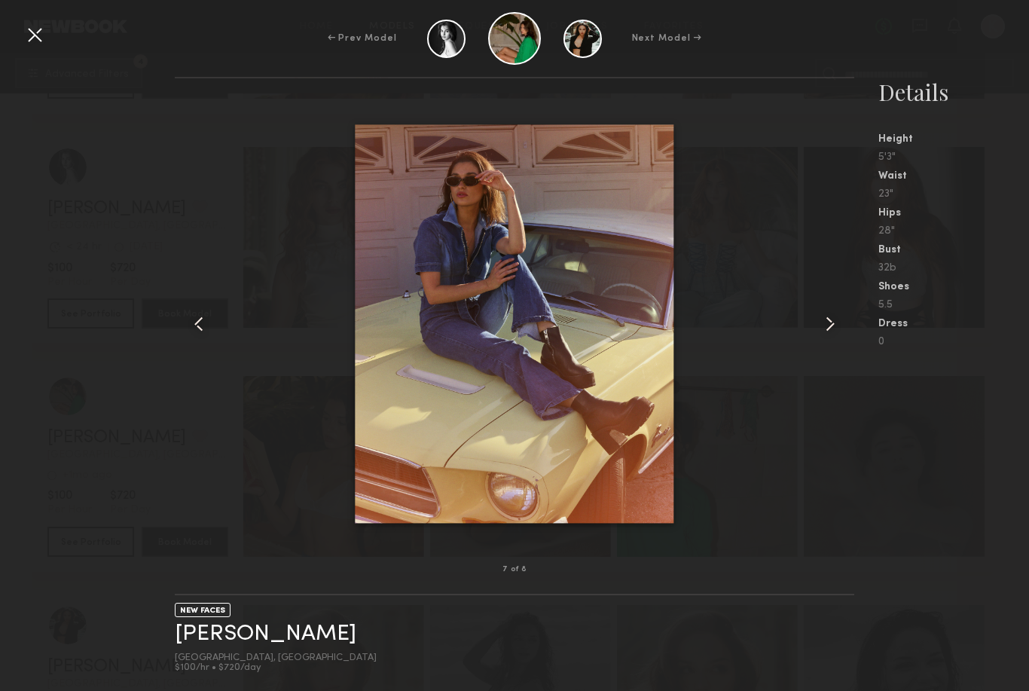
click at [36, 44] on div at bounding box center [35, 35] width 24 height 24
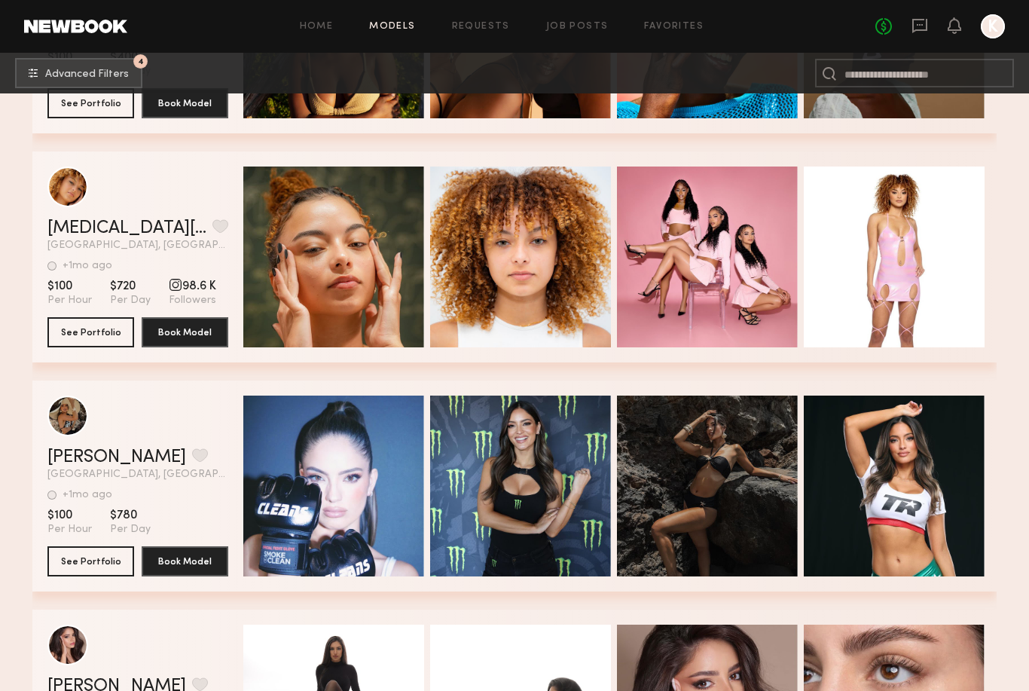
scroll to position [67527, 0]
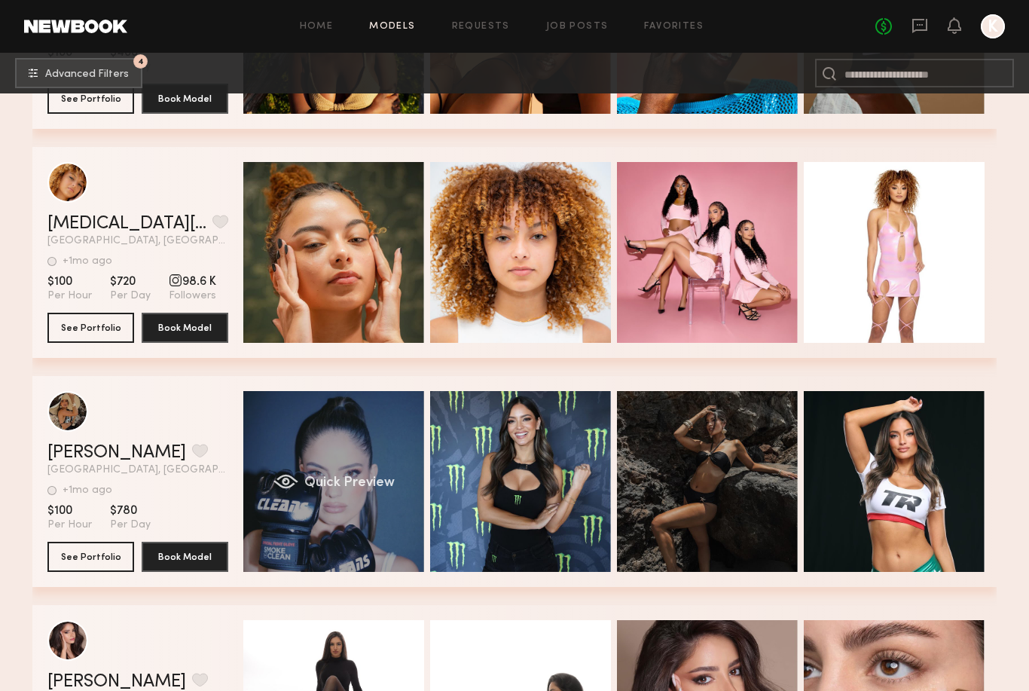
click at [365, 466] on div "Quick Preview" at bounding box center [333, 481] width 181 height 181
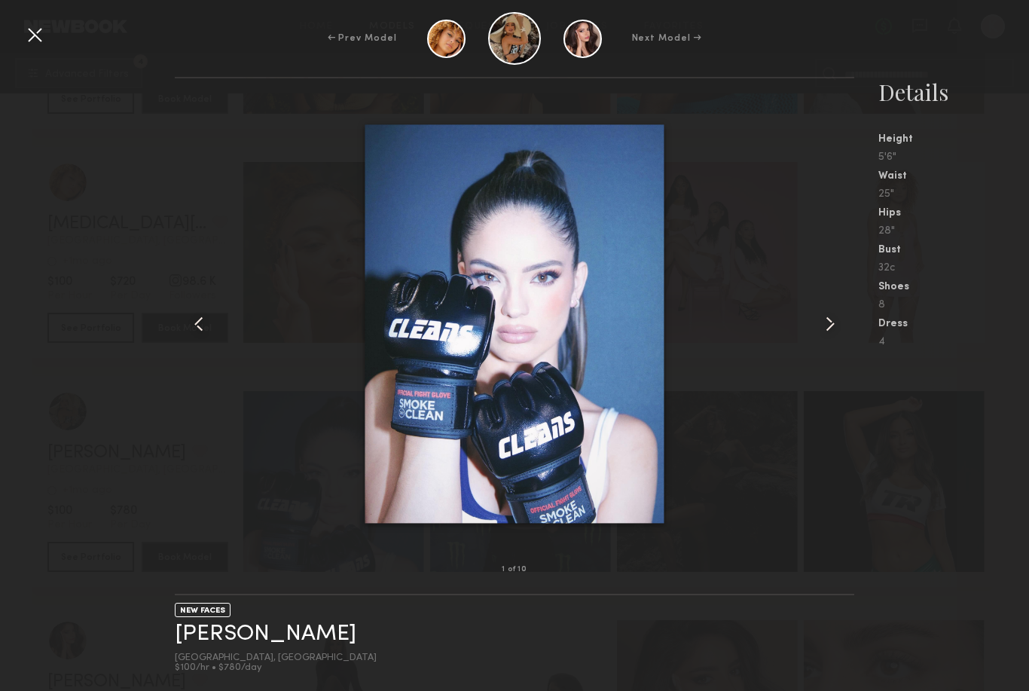
click at [826, 336] on common-icon at bounding box center [830, 324] width 24 height 24
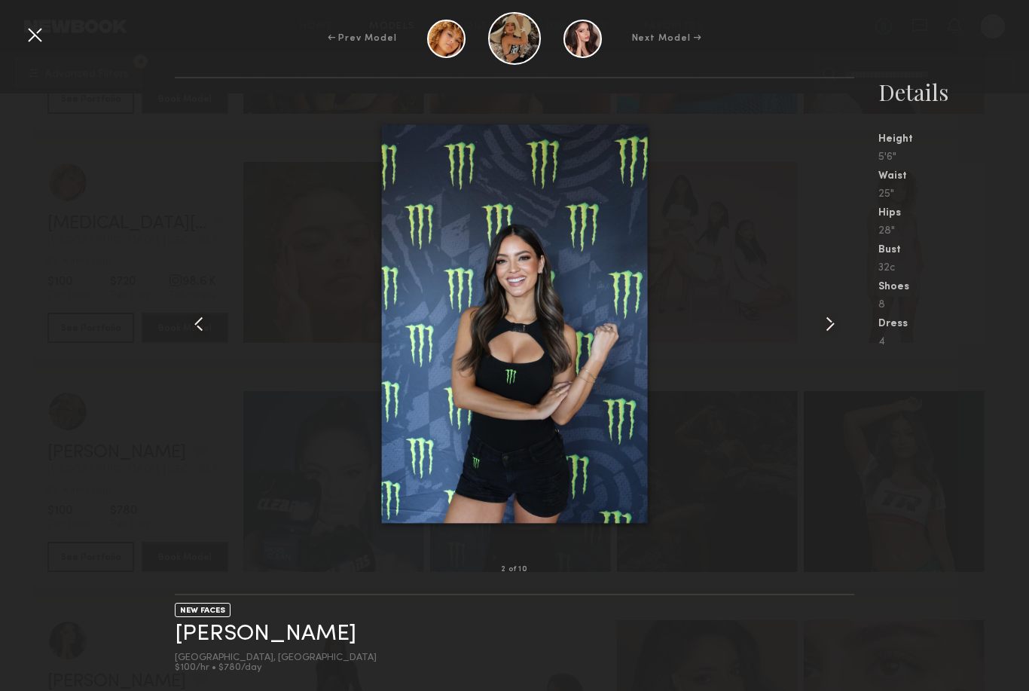
click at [826, 336] on common-icon at bounding box center [830, 324] width 24 height 24
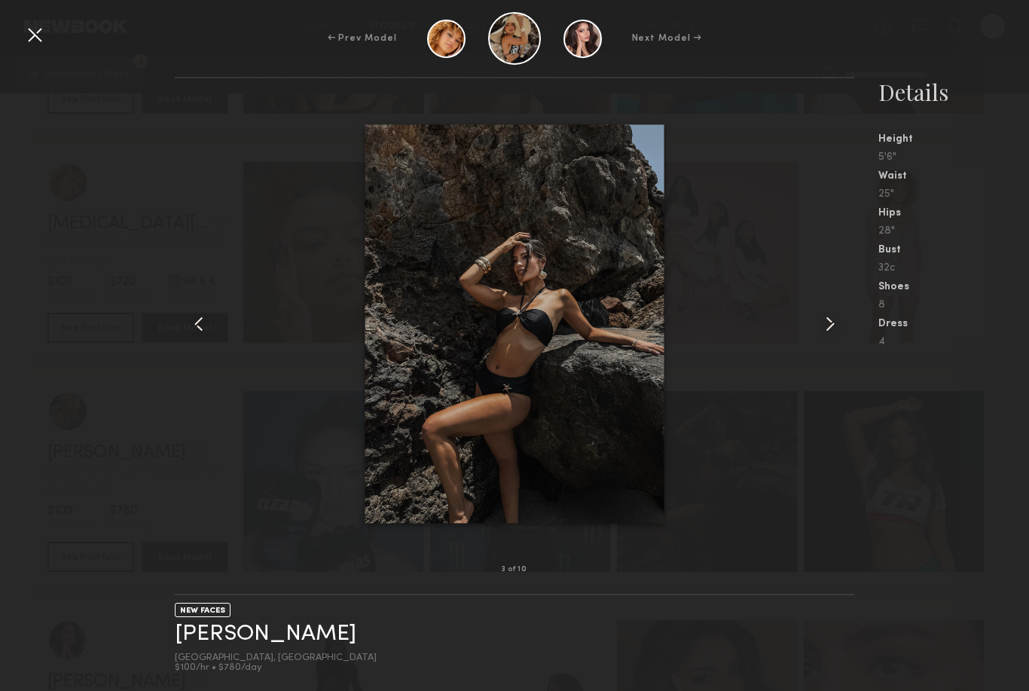
click at [826, 336] on common-icon at bounding box center [830, 324] width 24 height 24
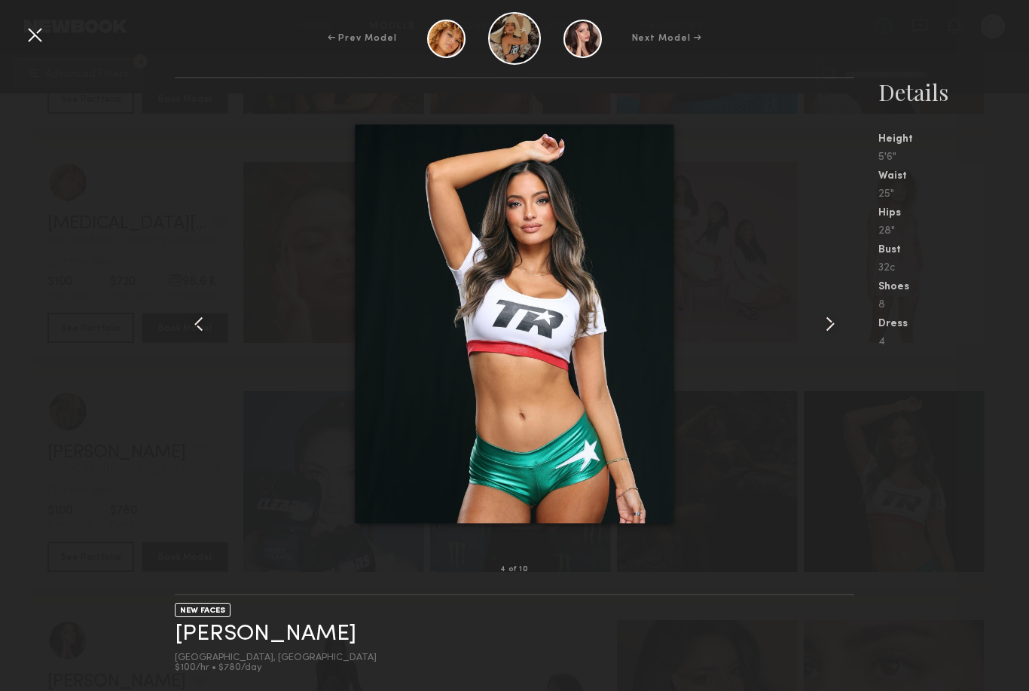
click at [826, 336] on common-icon at bounding box center [830, 324] width 24 height 24
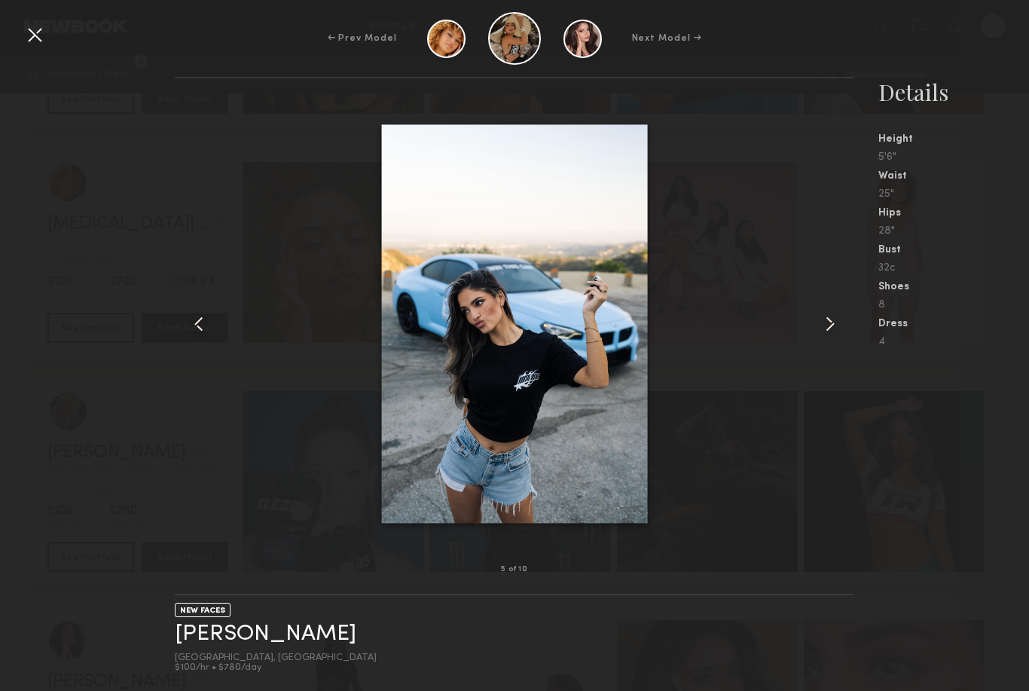
click at [824, 135] on div at bounding box center [514, 323] width 679 height 443
click at [29, 37] on div at bounding box center [35, 35] width 24 height 24
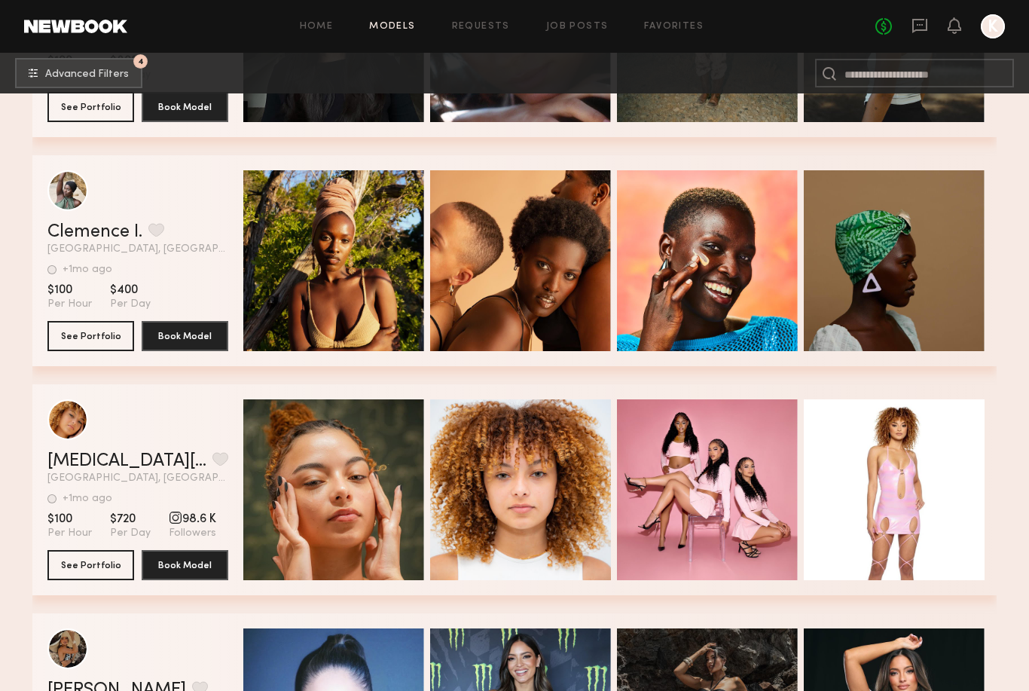
scroll to position [67289, 0]
